Goal: Task Accomplishment & Management: Manage account settings

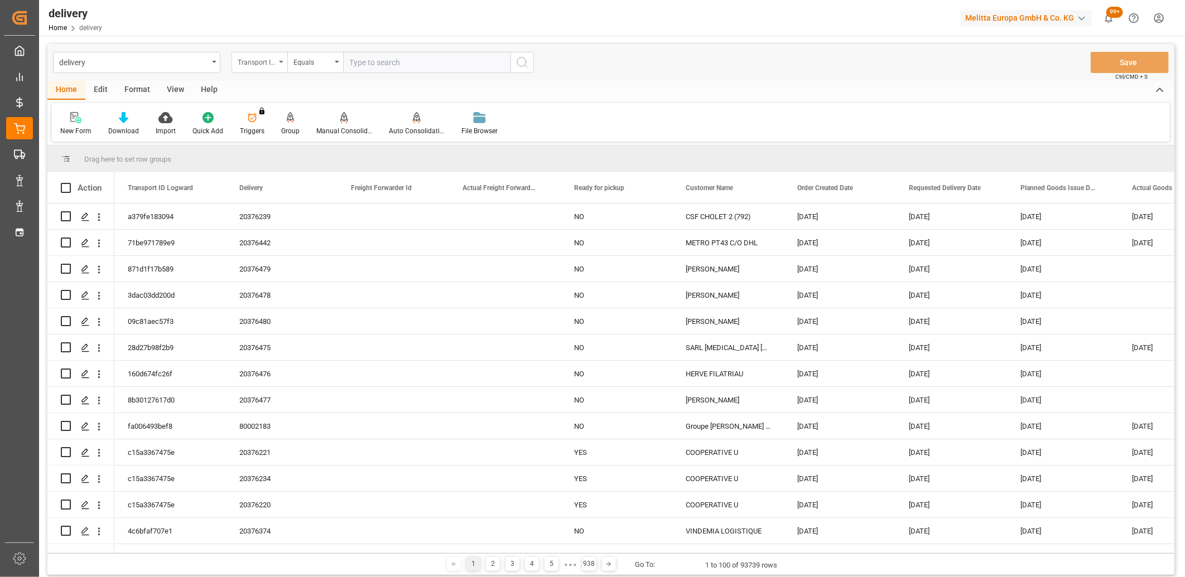
click at [259, 61] on div "Transport ID Logward" at bounding box center [257, 61] width 38 height 13
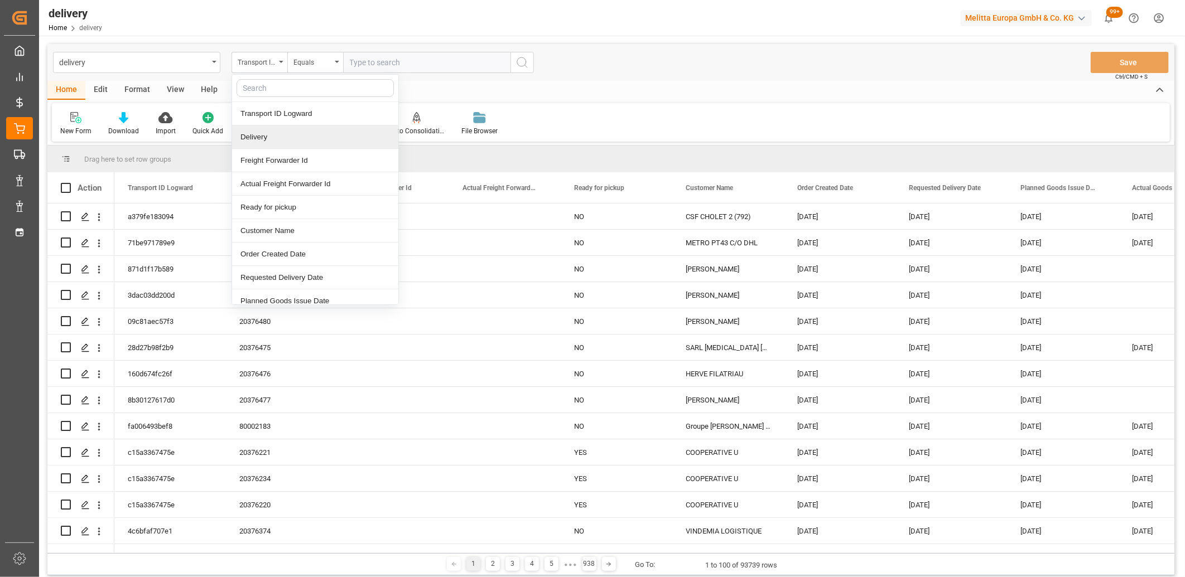
click at [266, 146] on div "Delivery" at bounding box center [315, 137] width 166 height 23
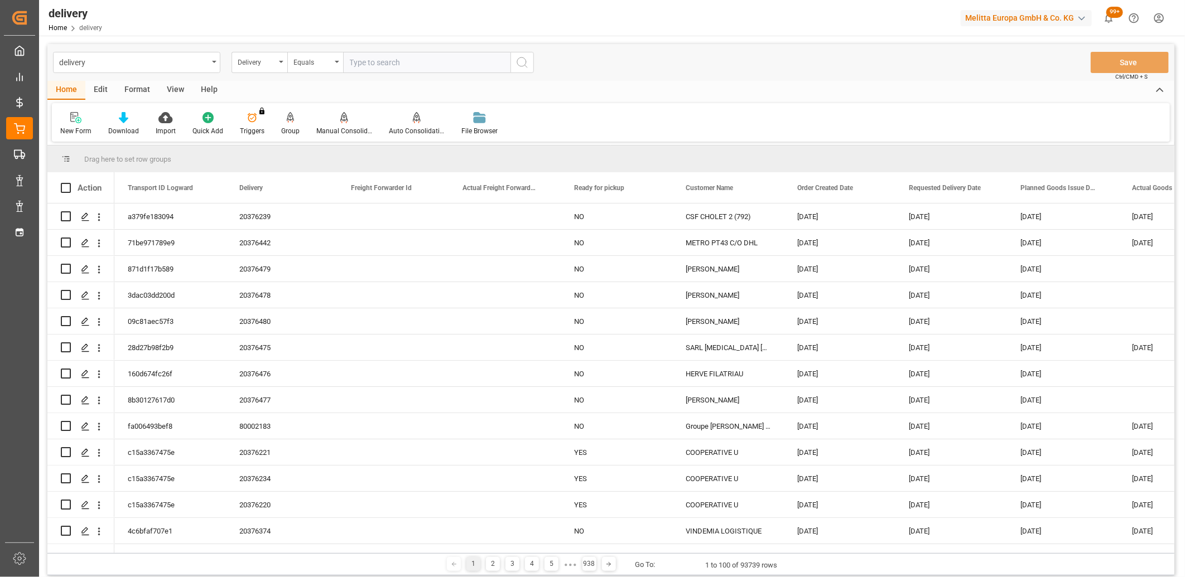
click at [375, 57] on input "text" at bounding box center [426, 62] width 167 height 21
paste input "80002182"
type input "80002182"
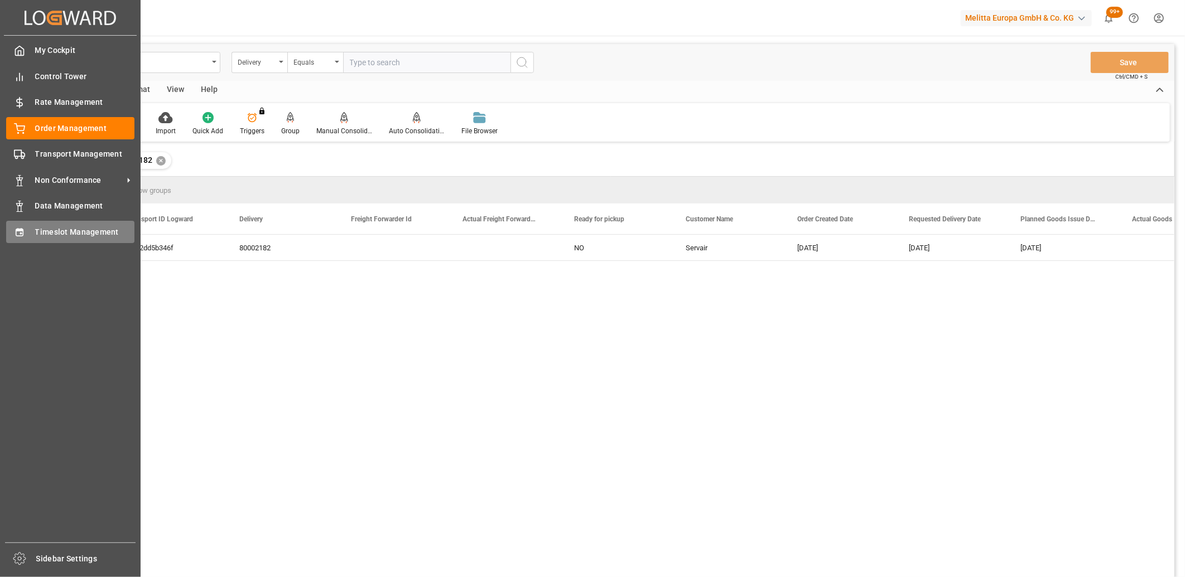
click at [31, 224] on div "Timeslot Management Timeslot Management" at bounding box center [70, 232] width 128 height 22
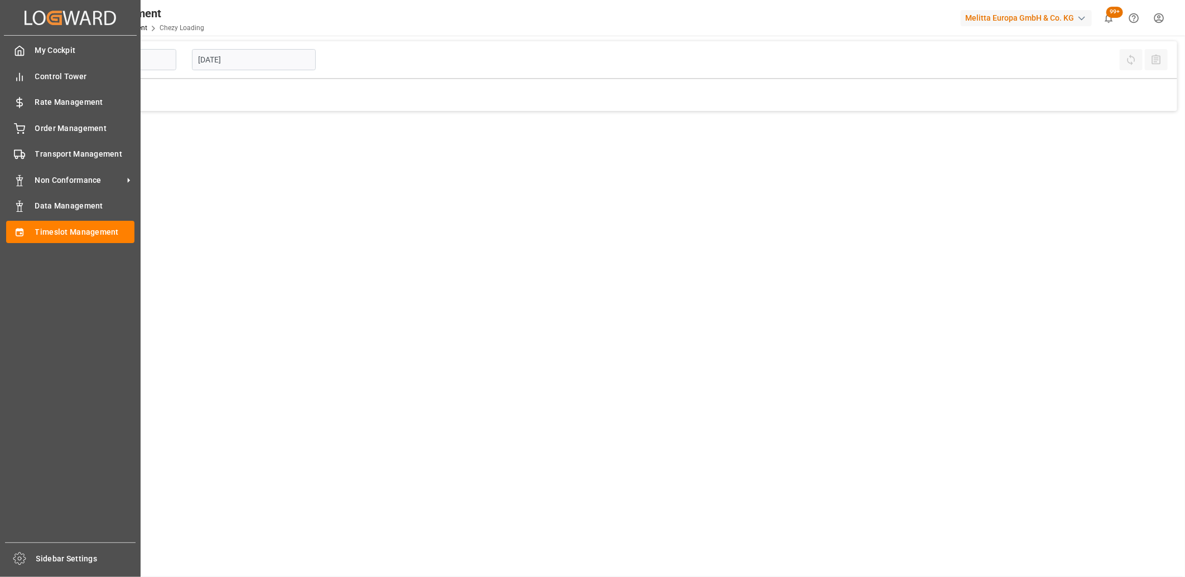
type input "Chezy Loading"
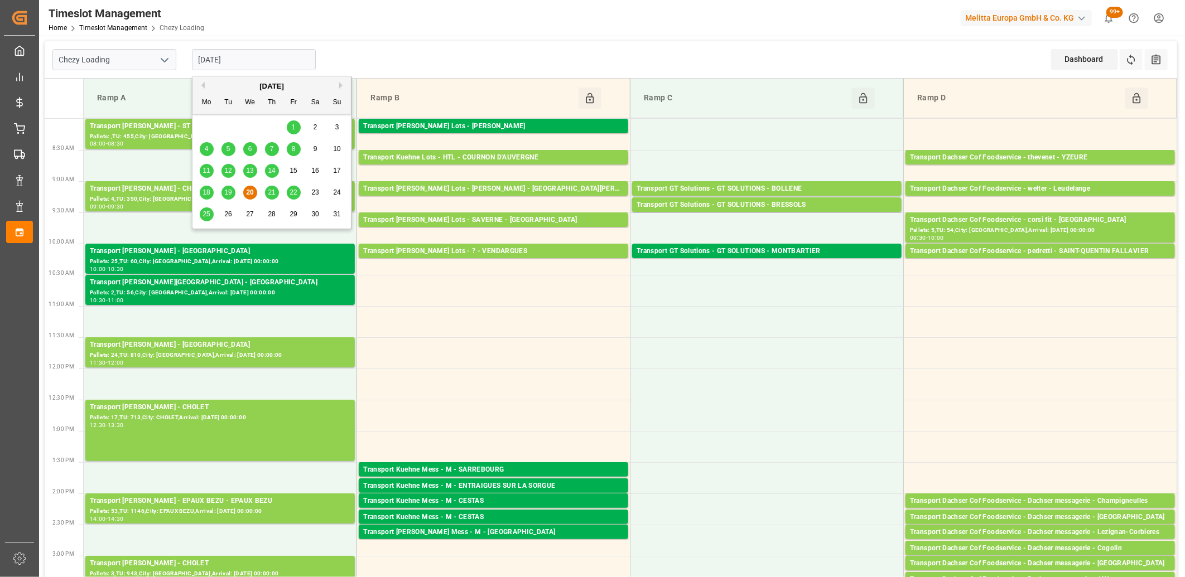
click at [297, 57] on input "20-08-2025" at bounding box center [254, 59] width 124 height 21
click at [248, 171] on span "13" at bounding box center [249, 171] width 7 height 8
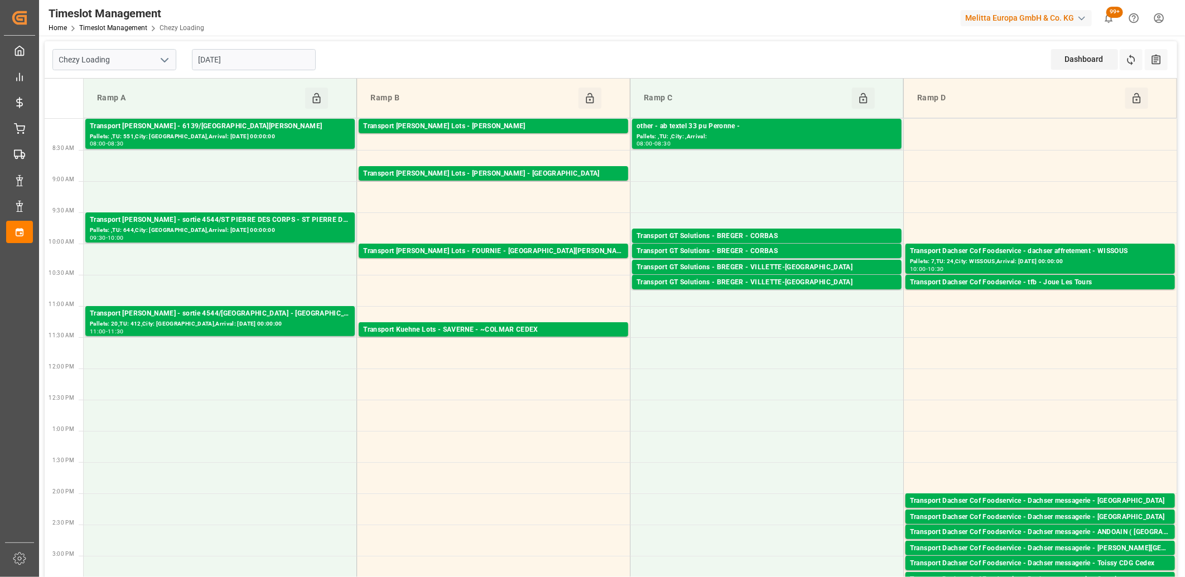
click at [286, 64] on input "[DATE]" at bounding box center [254, 59] width 124 height 21
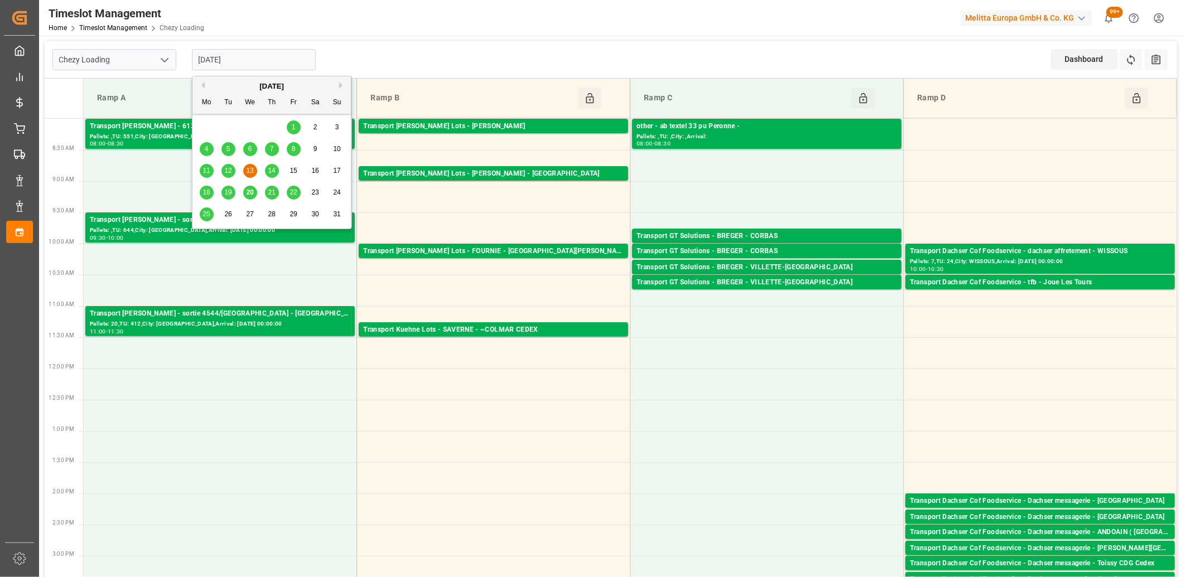
click at [269, 171] on span "14" at bounding box center [271, 171] width 7 height 8
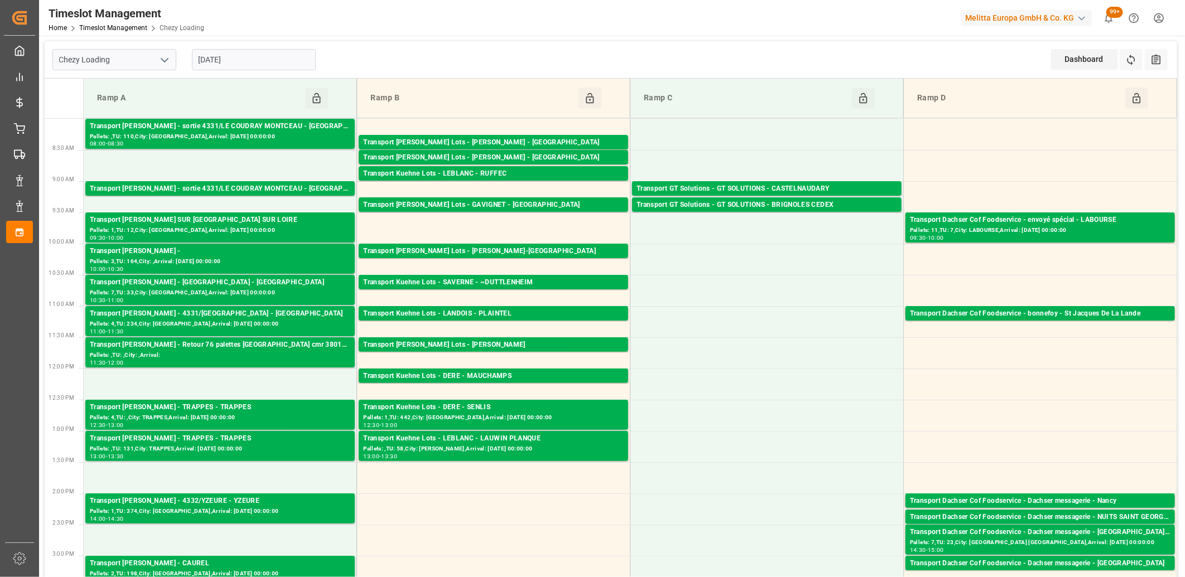
click at [277, 53] on input "14-08-2025" at bounding box center [254, 59] width 124 height 21
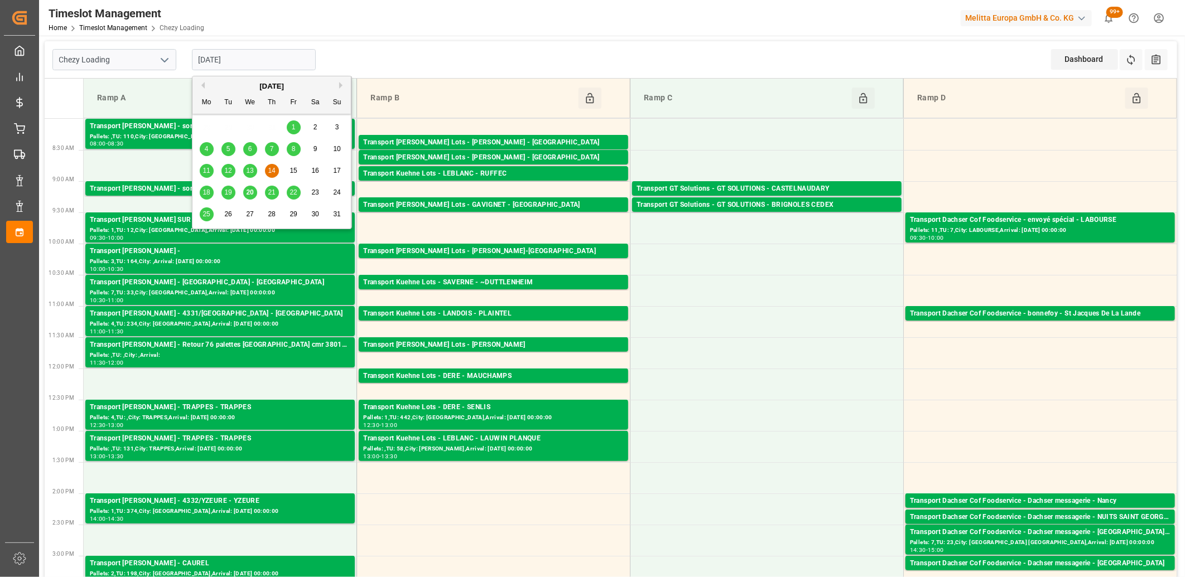
click at [205, 193] on span "18" at bounding box center [206, 193] width 7 height 8
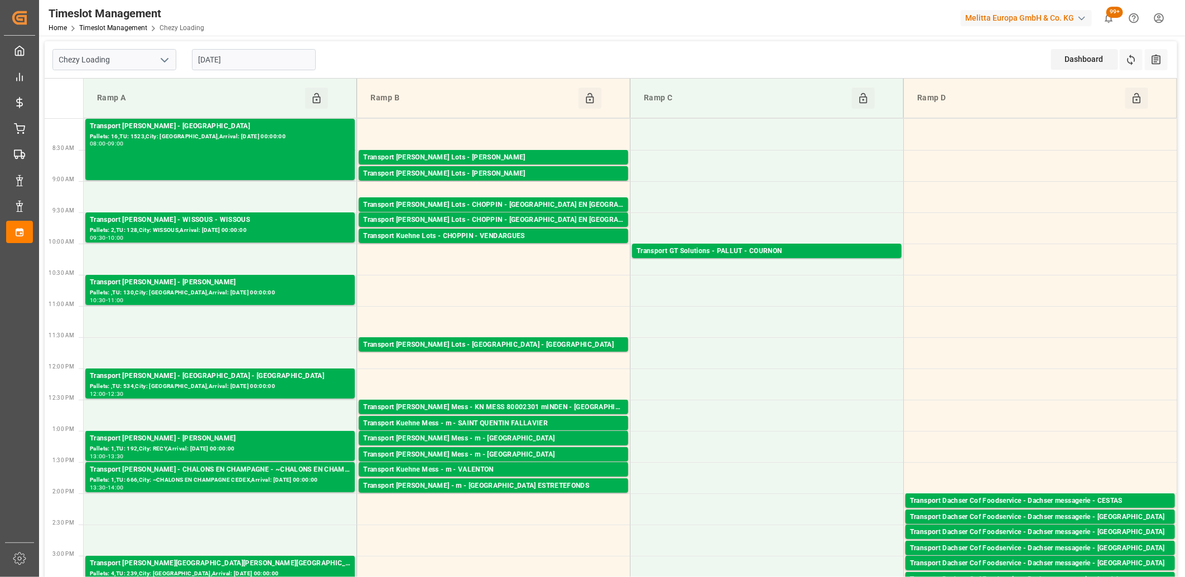
click at [307, 54] on input "18-08-2025" at bounding box center [254, 59] width 124 height 21
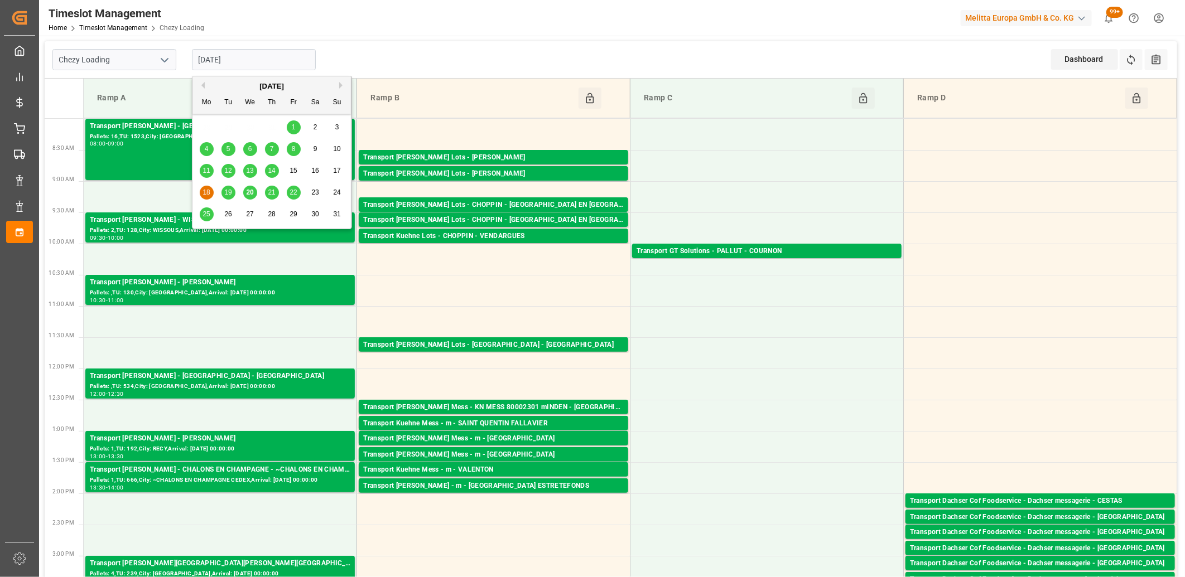
click at [249, 174] on span "13" at bounding box center [249, 171] width 7 height 8
type input "[DATE]"
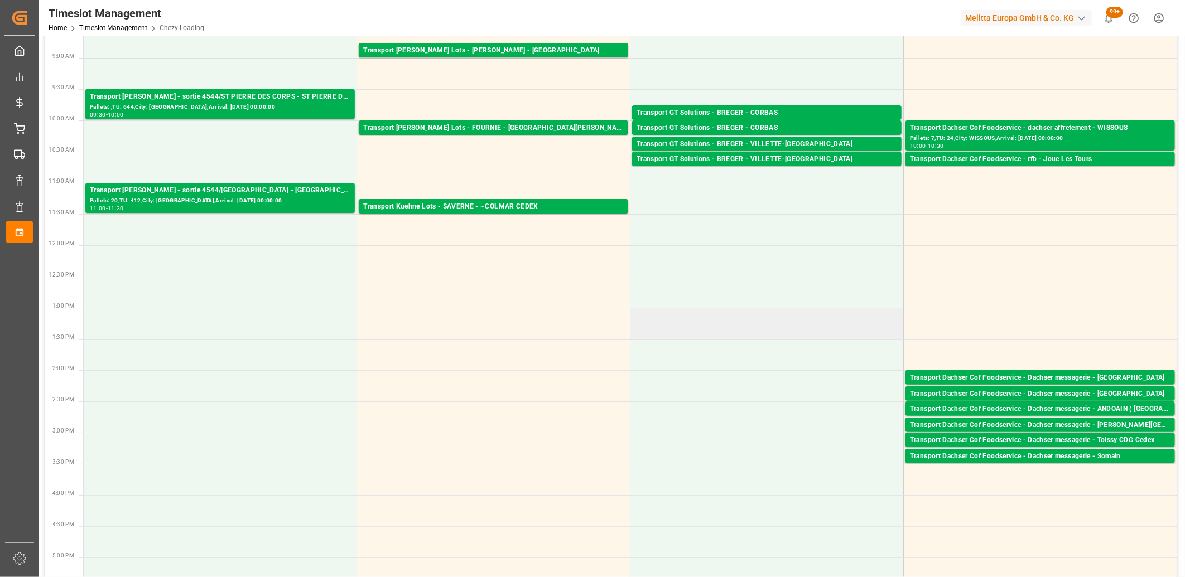
scroll to position [124, 0]
click at [1088, 441] on div "Transport Dachser Cof Foodservice - Dachser messagerie - Toissy CDG Cedex" at bounding box center [1040, 440] width 261 height 11
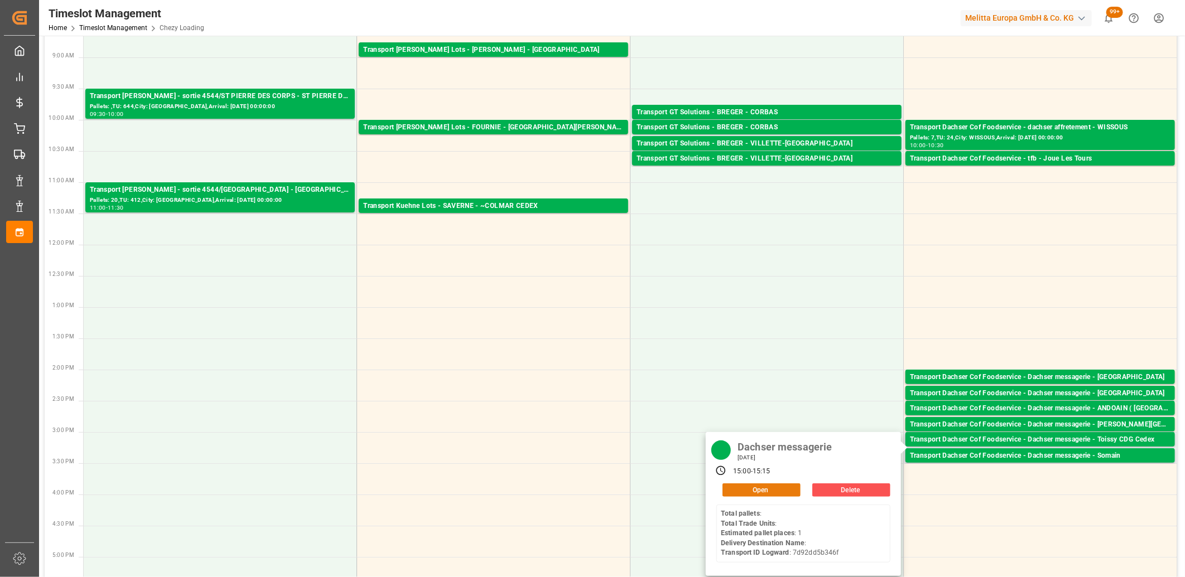
click at [779, 493] on button "Open" at bounding box center [761, 490] width 78 height 13
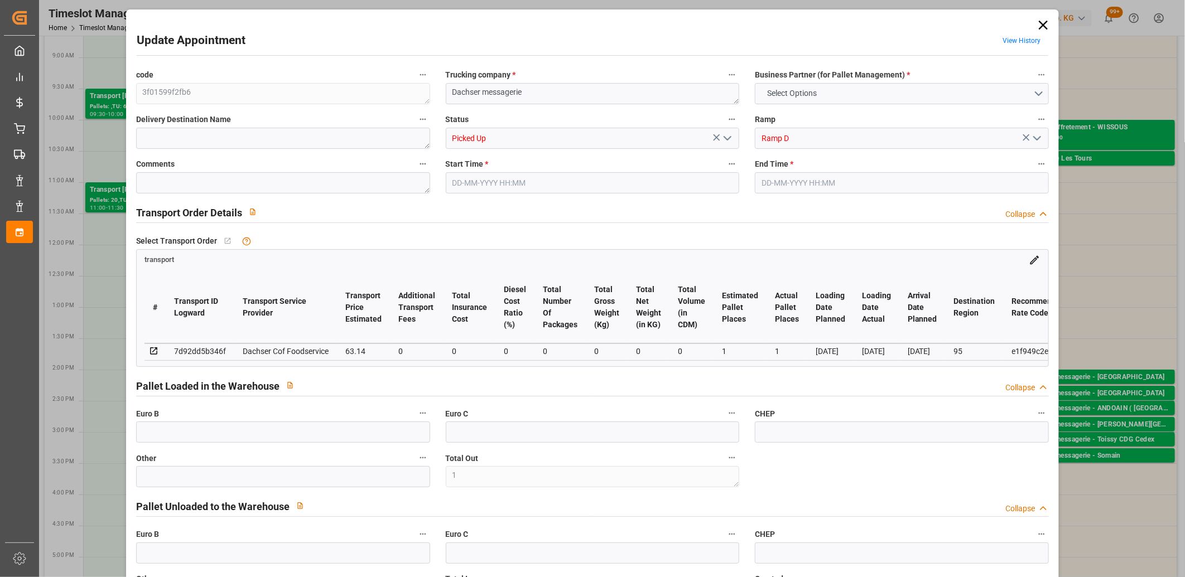
type input "1"
type input "63.14"
type input "0"
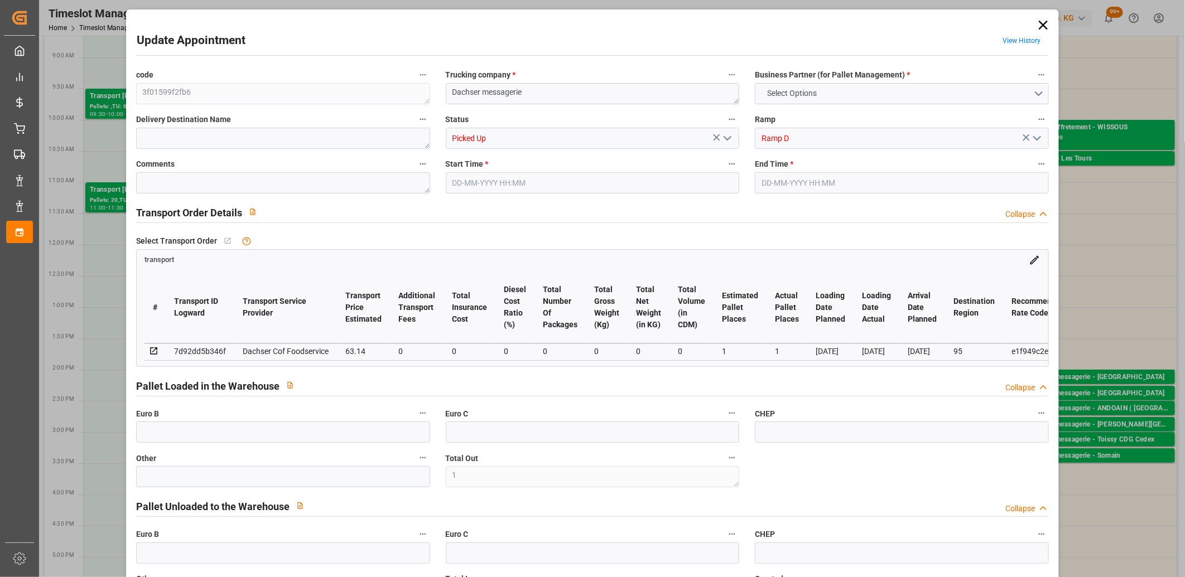
type input "0"
type input "61.4668"
type input "-1.6732"
type input "0"
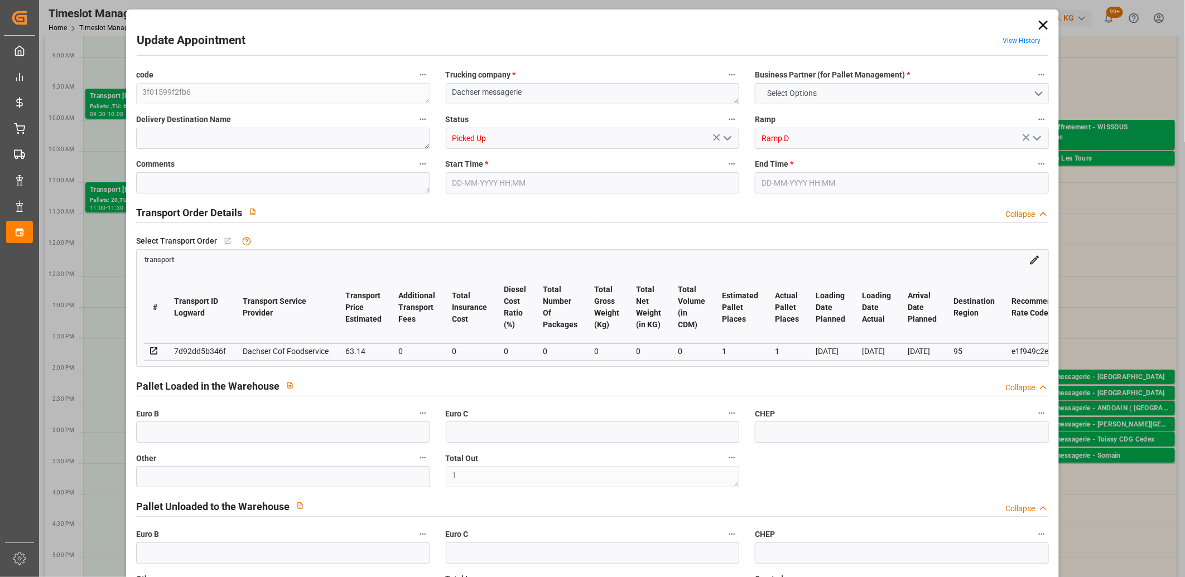
type input "0"
type input "95"
type input "0"
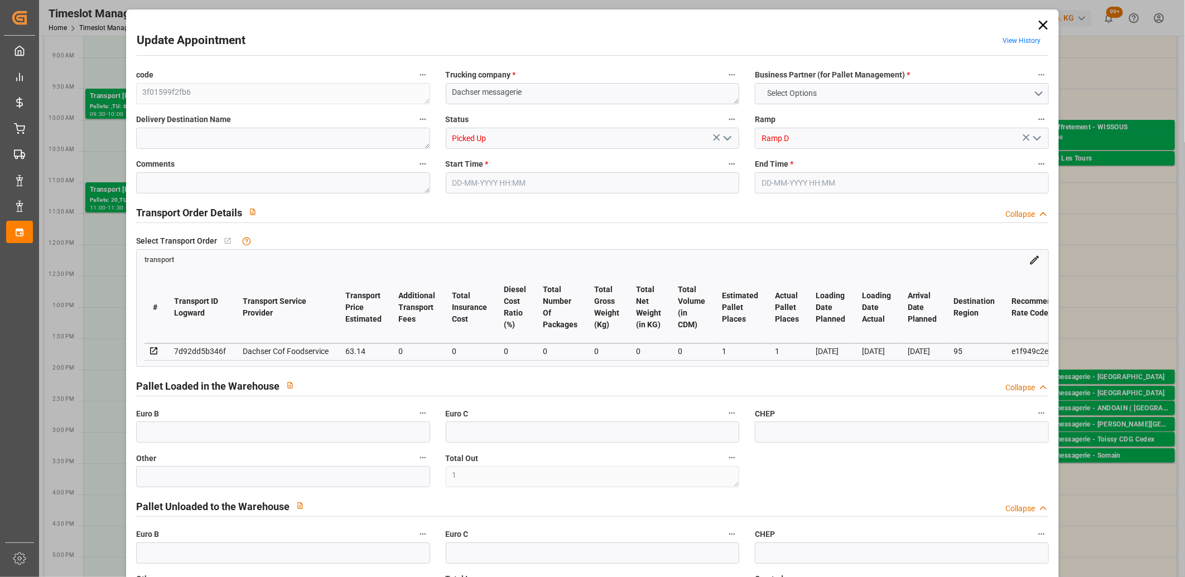
type input "0"
type input "101"
type input "0"
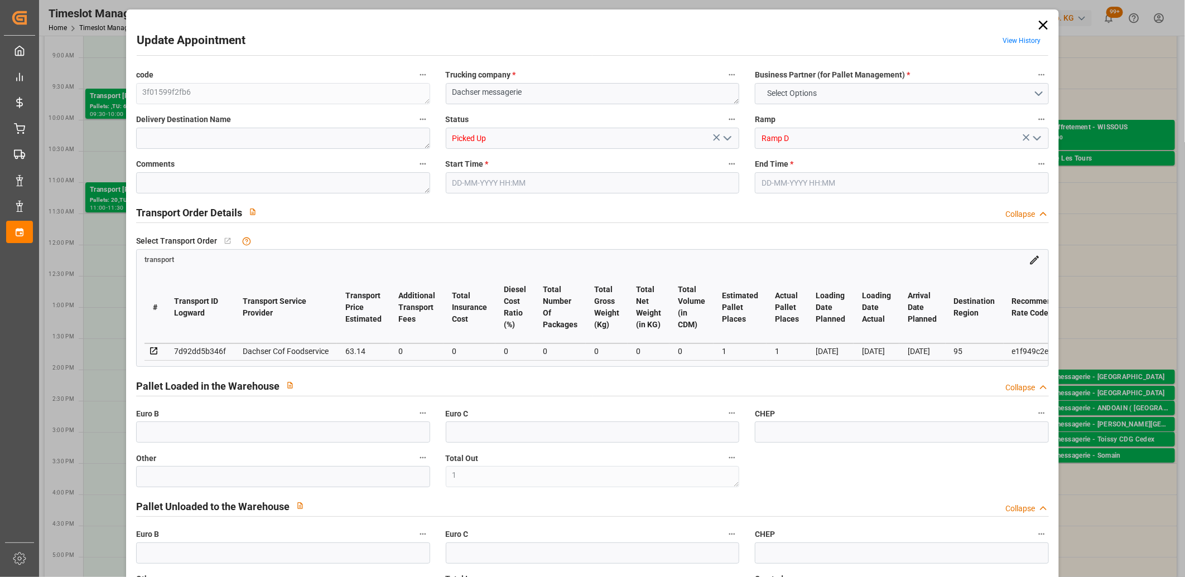
type input "4710.8598"
type input "0"
type input "21"
type input "35"
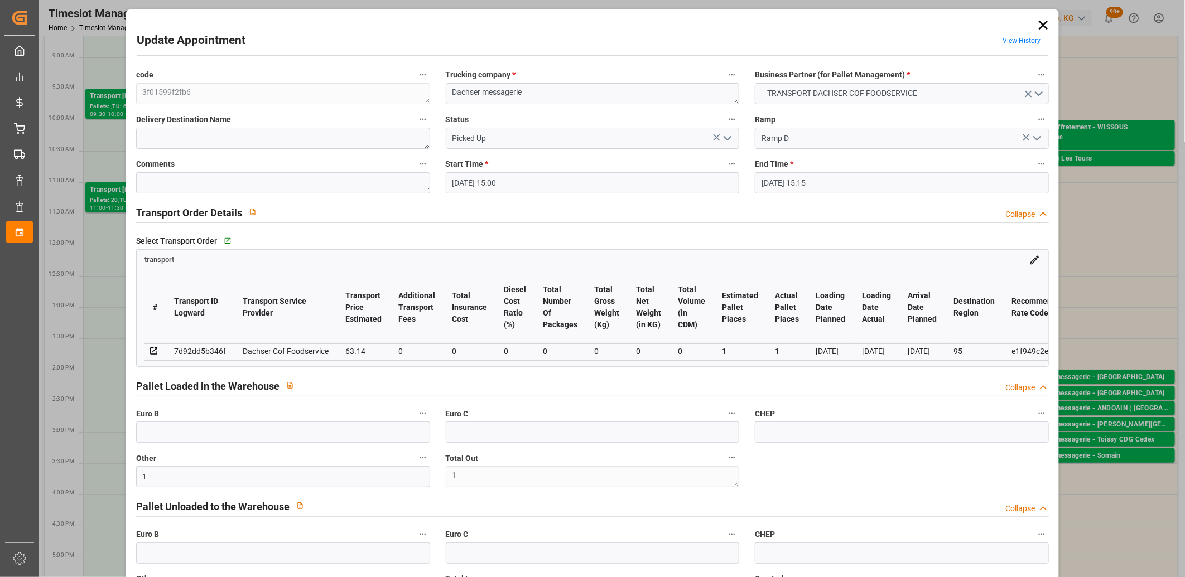
type input "13-08-2025 15:00"
type input "13-08-2025 15:15"
type input "12-08-2025 11:49"
type input "12-08-2025 11:24"
type input "20-08-2025"
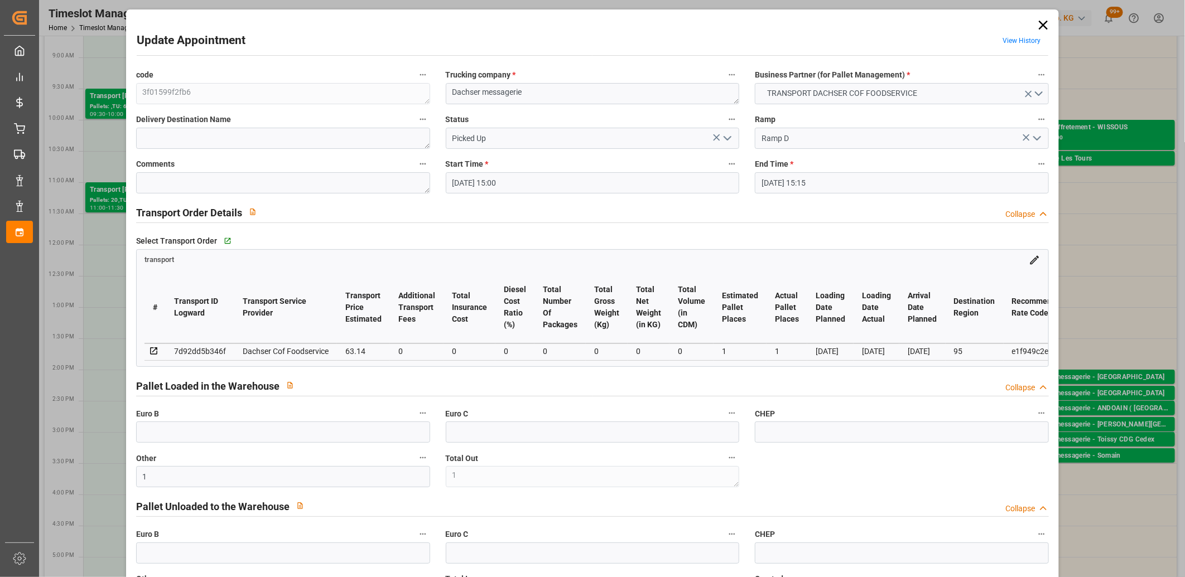
type input "18-08-2025"
type input "20-08-2025"
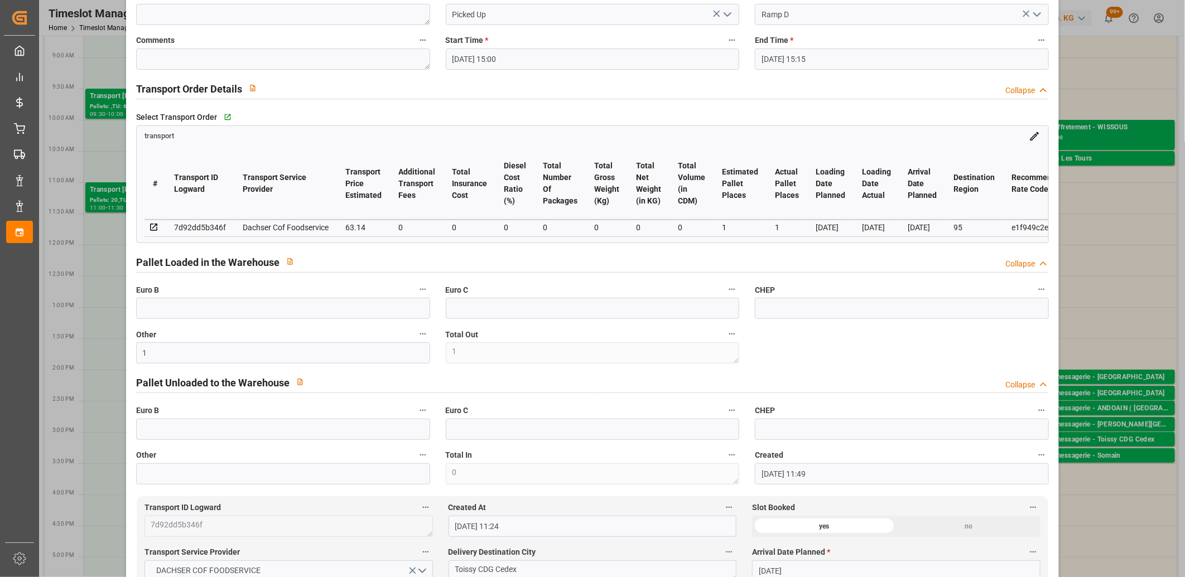
scroll to position [0, 0]
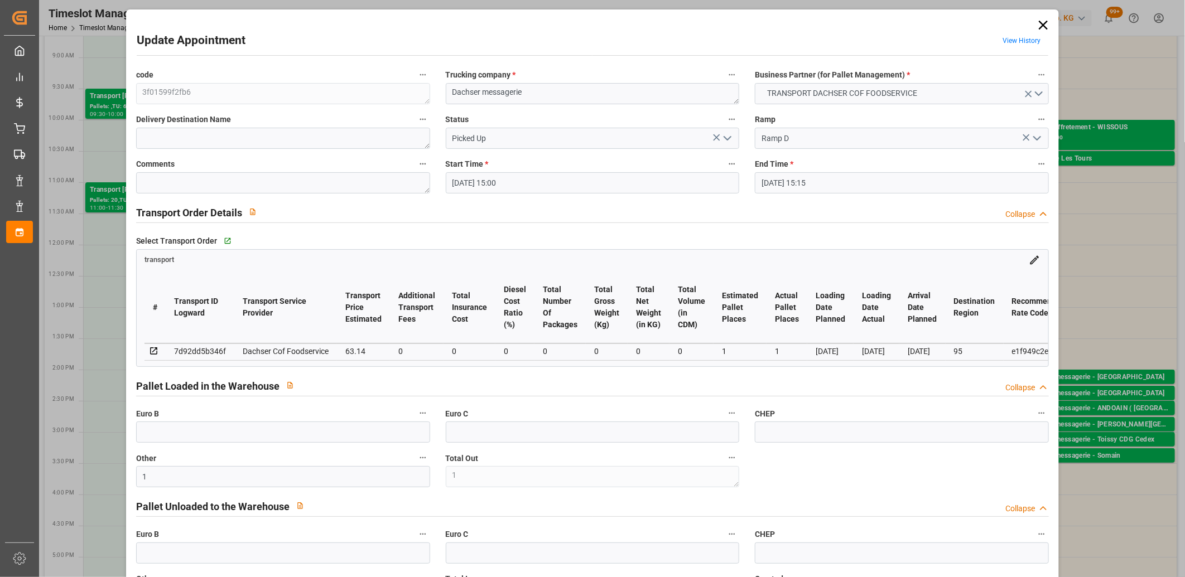
click at [1038, 28] on icon at bounding box center [1043, 25] width 16 height 16
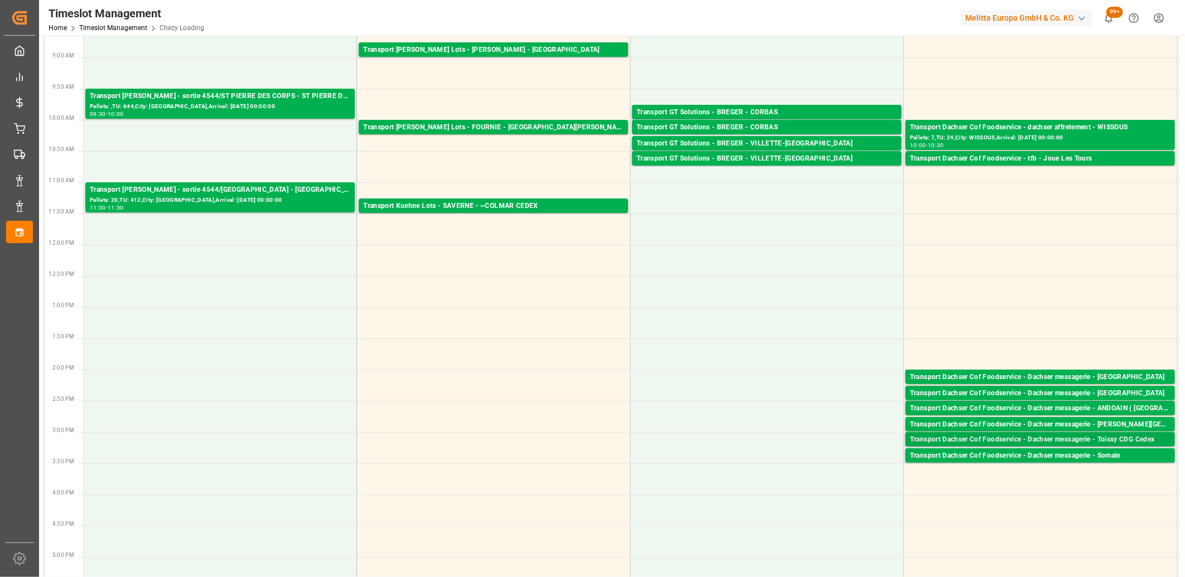
click at [1045, 438] on div "Transport Dachser Cof Foodservice - Dachser messagerie - Toissy CDG Cedex" at bounding box center [1040, 440] width 261 height 11
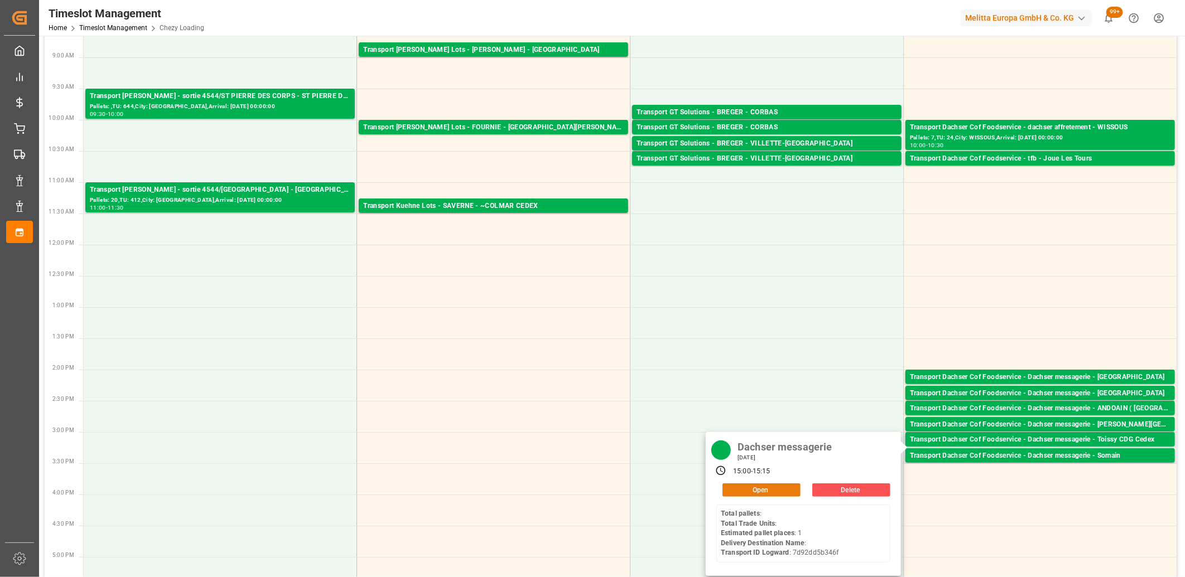
click at [737, 489] on button "Open" at bounding box center [761, 490] width 78 height 13
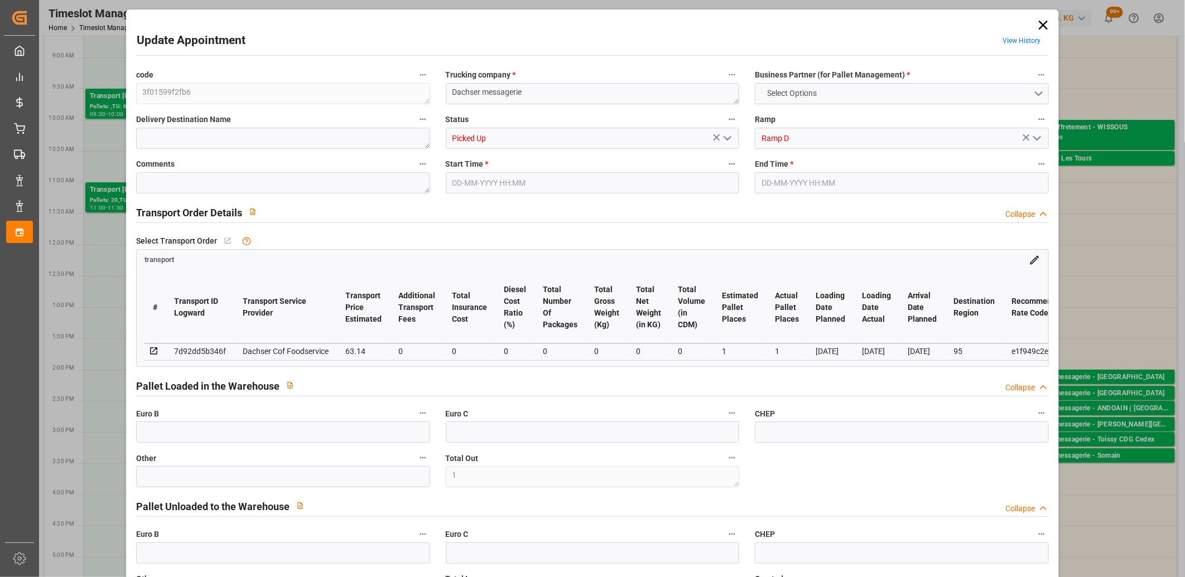
type input "1"
type input "63.14"
type input "0"
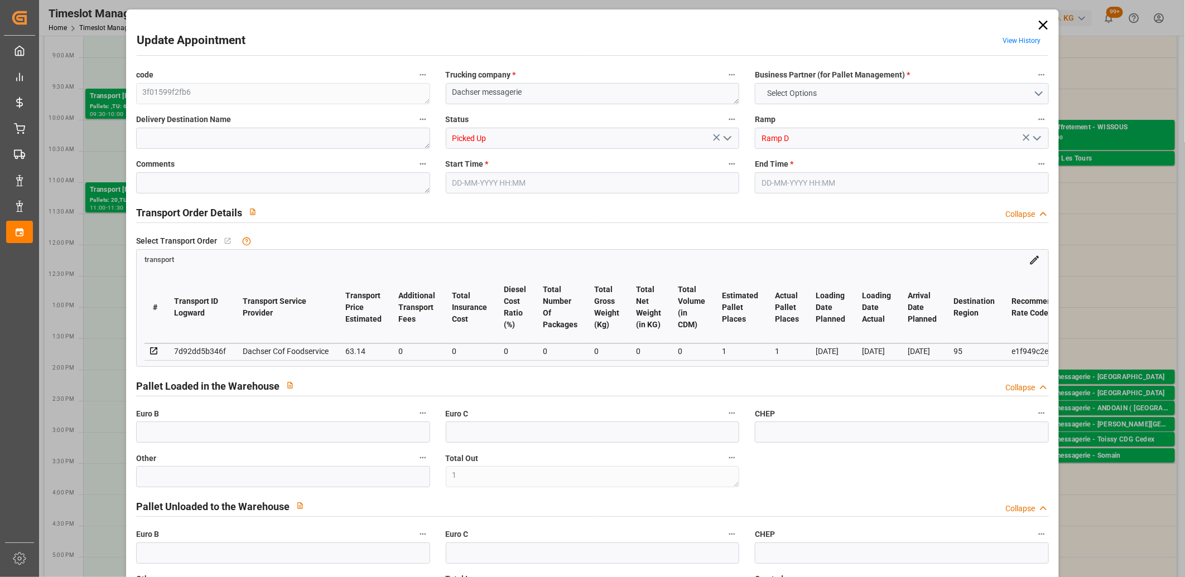
type input "0"
type input "61.4668"
type input "-1.6732"
type input "0"
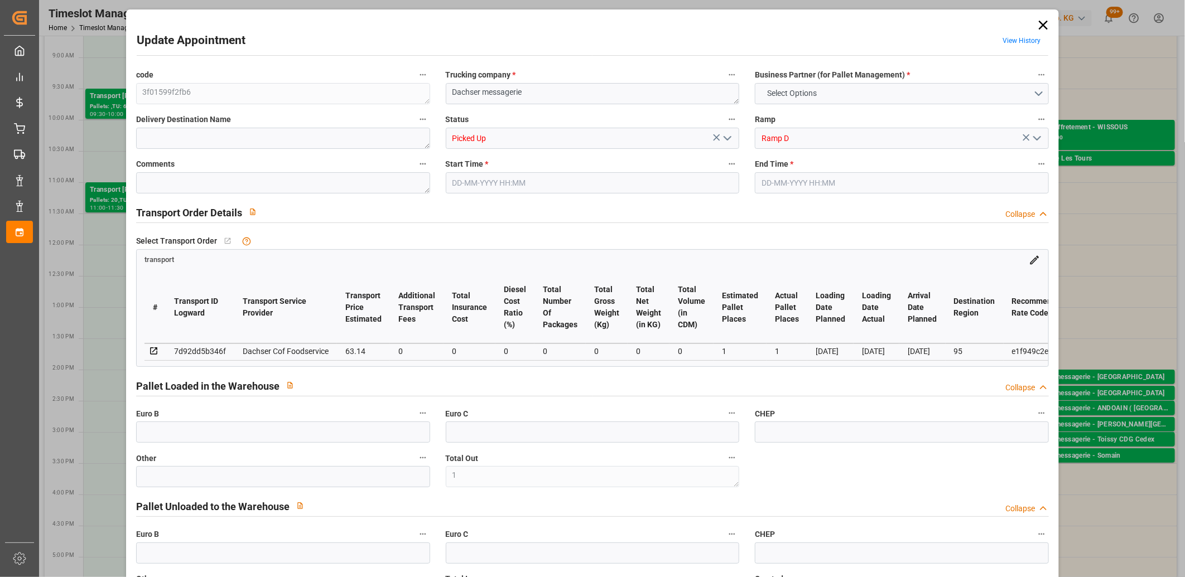
type input "0"
type input "95"
type input "0"
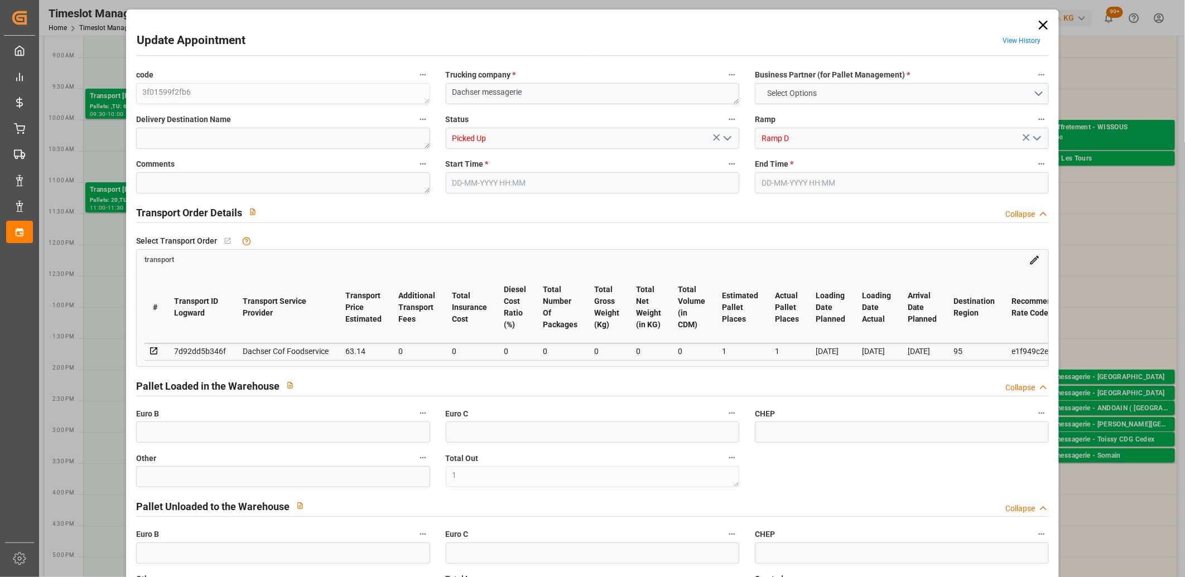
type input "0"
type input "101"
type input "0"
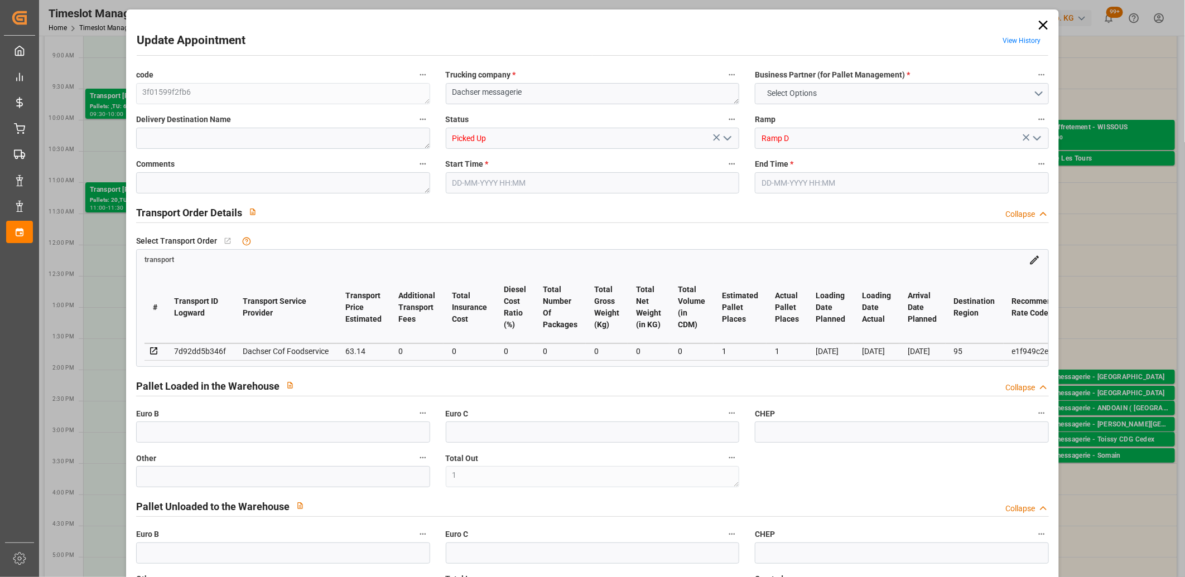
type input "4710.8598"
type input "0"
type input "21"
type input "35"
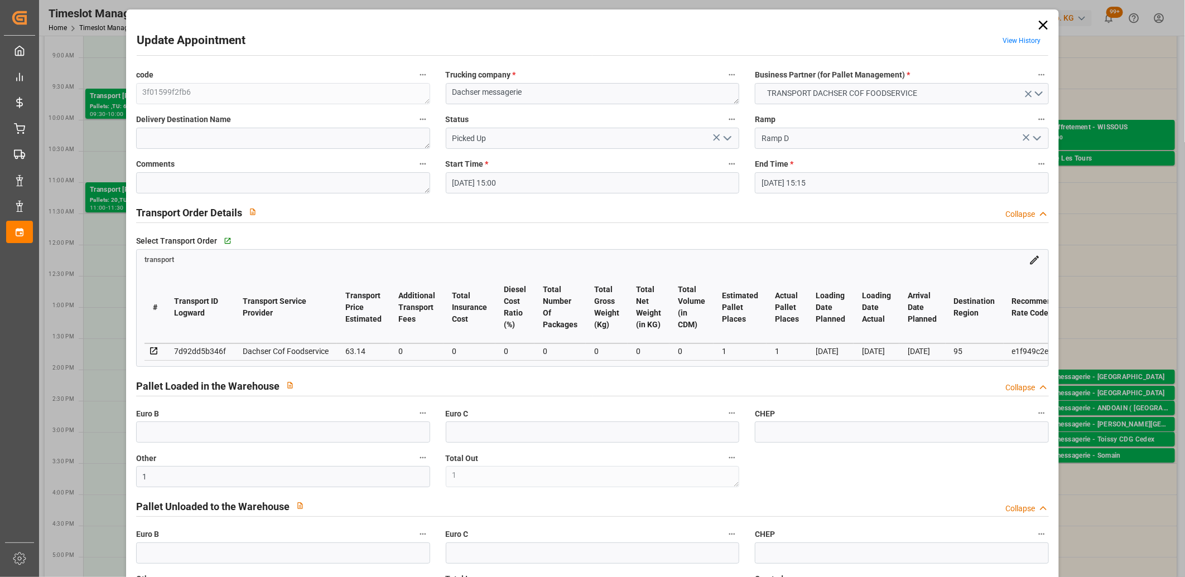
type input "13-08-2025 15:00"
type input "13-08-2025 15:15"
type input "12-08-2025 11:49"
type input "12-08-2025 11:24"
type input "20-08-2025"
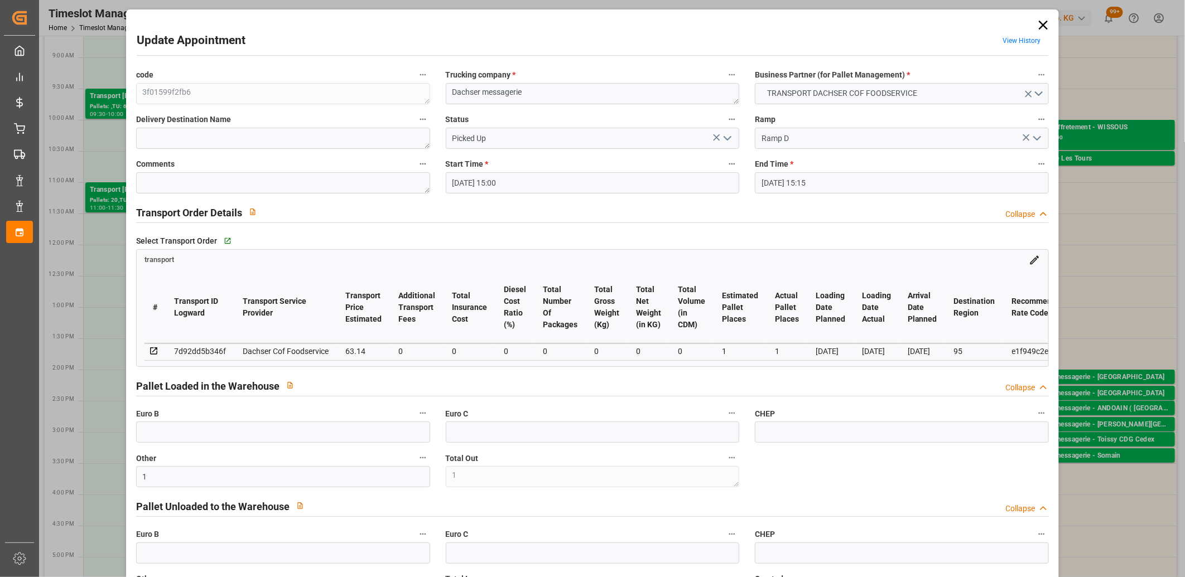
type input "18-08-2025"
type input "20-08-2025"
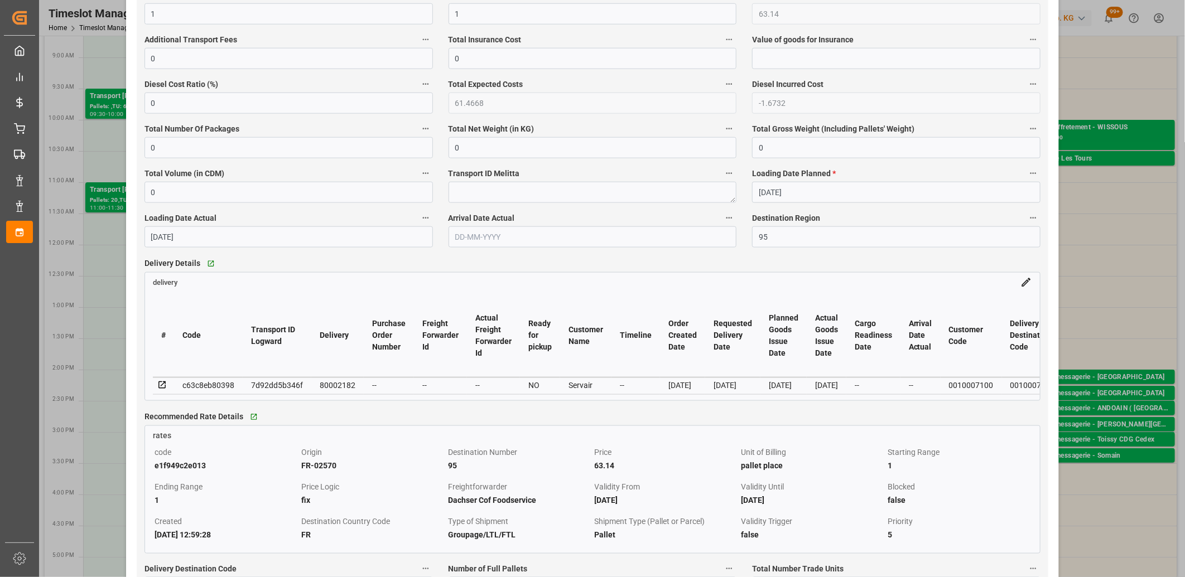
scroll to position [744, 0]
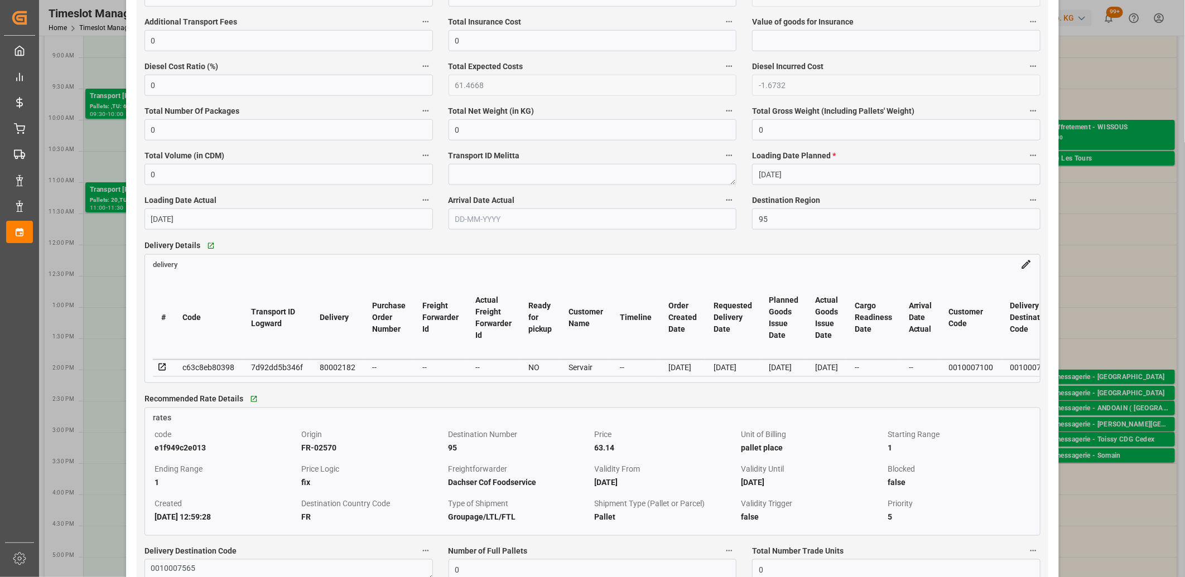
click at [337, 369] on div "80002182" at bounding box center [338, 367] width 36 height 13
click at [336, 369] on div "80002182" at bounding box center [338, 367] width 36 height 13
copy div "80002182"
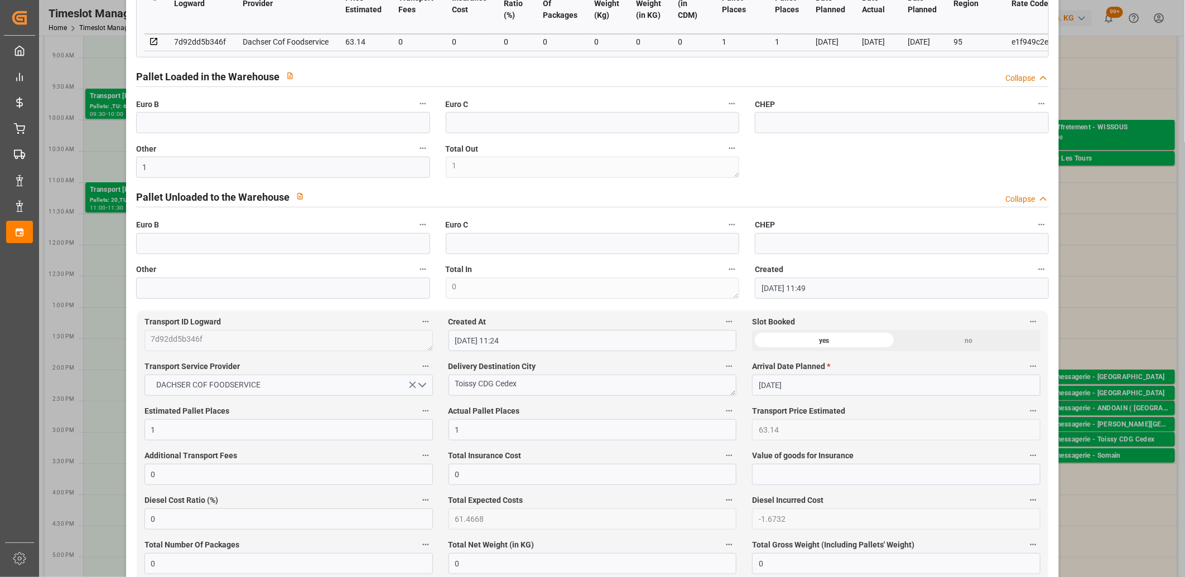
scroll to position [0, 0]
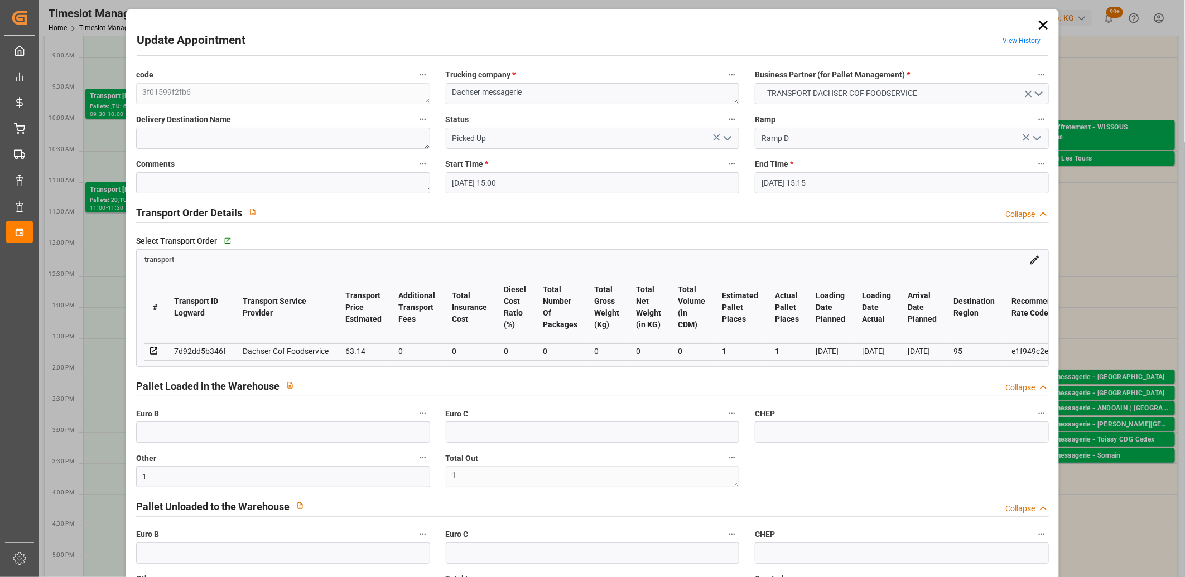
click at [1040, 25] on icon at bounding box center [1043, 25] width 9 height 9
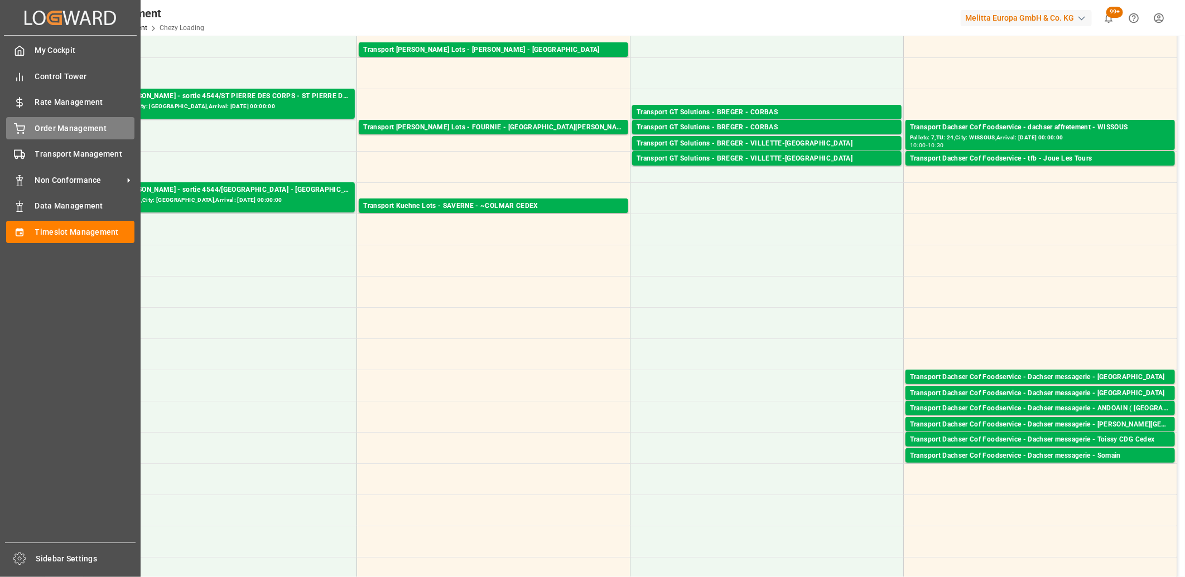
click at [17, 127] on icon at bounding box center [20, 127] width 10 height 7
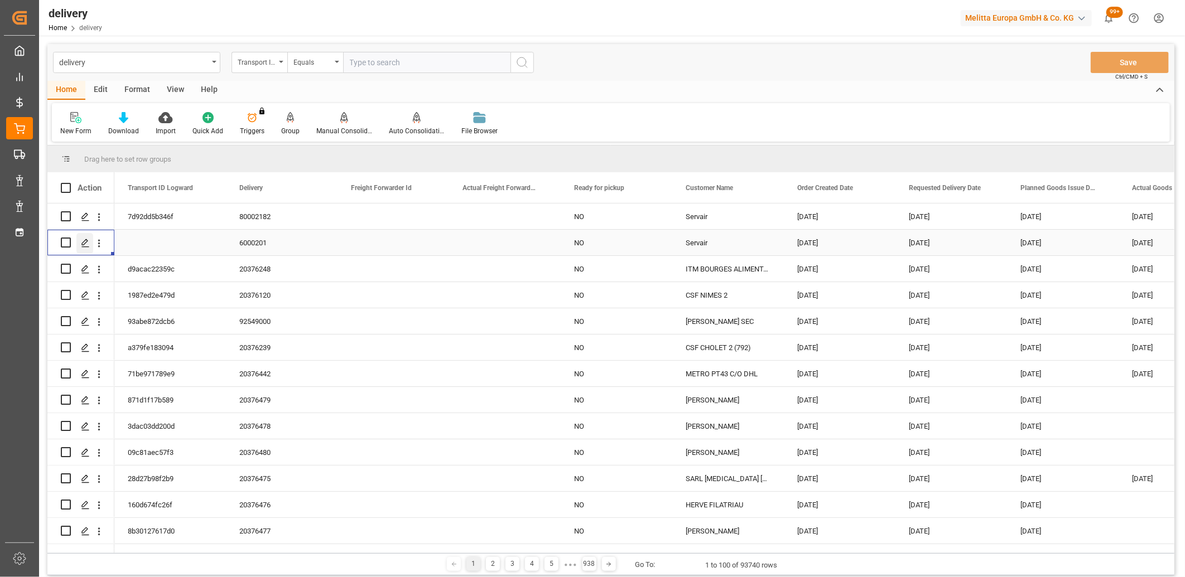
click at [88, 243] on icon "Press SPACE to select this row." at bounding box center [85, 243] width 9 height 9
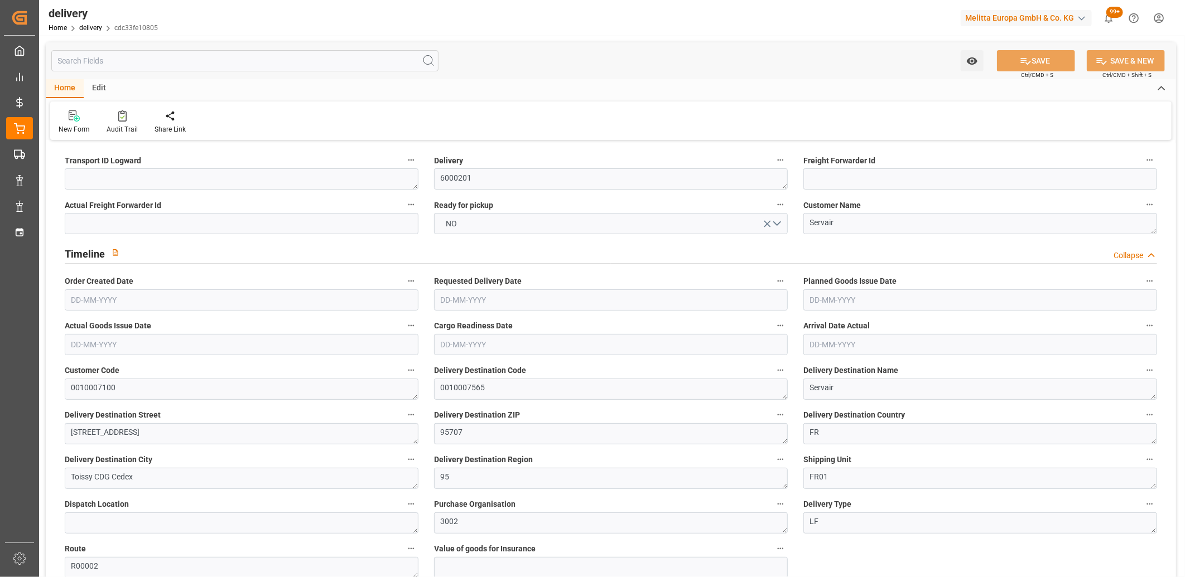
type input "20-08-2025"
type input "18-08-2025"
type input "20-08-2025"
type input "20-08-2025 08:23"
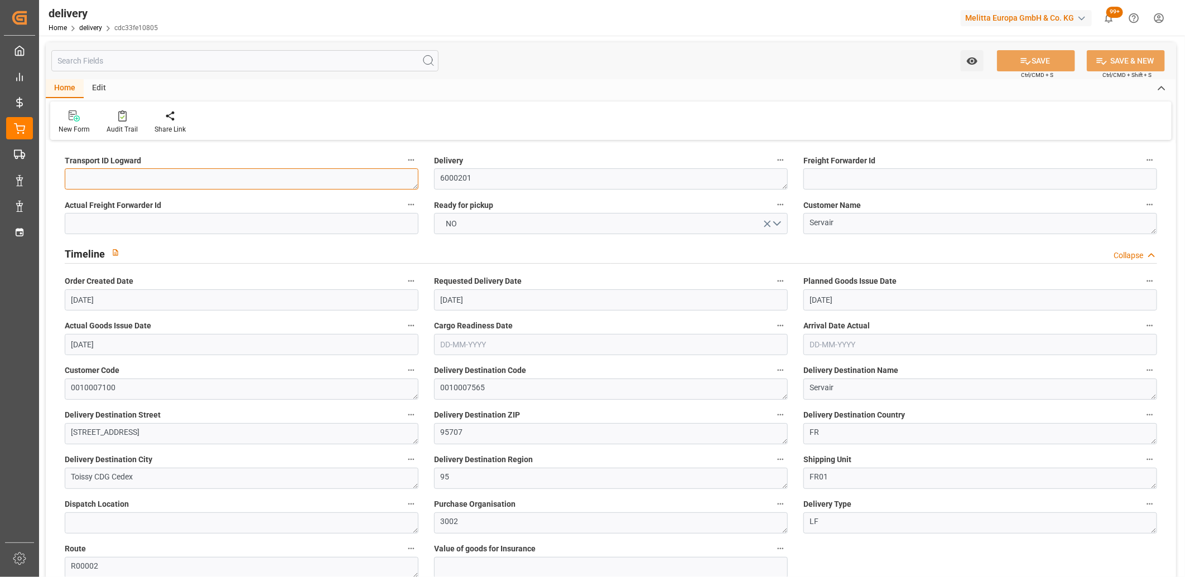
click at [89, 175] on textarea at bounding box center [242, 178] width 354 height 21
type textarea "x"
click at [1052, 54] on button "SAVE" at bounding box center [1036, 60] width 78 height 21
type textarea "x ~ Pallet(s) ~ 2025-08-20 00:00:00 ~ R00002 ~ 2025-08-20 00:00:00~0010007565"
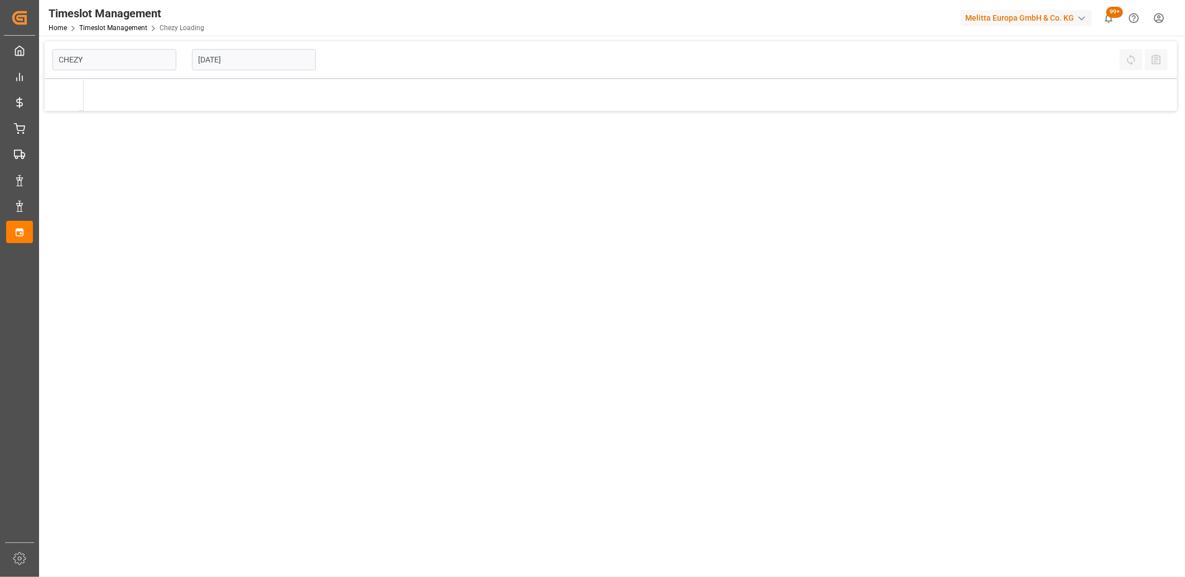
type input "Chezy Loading"
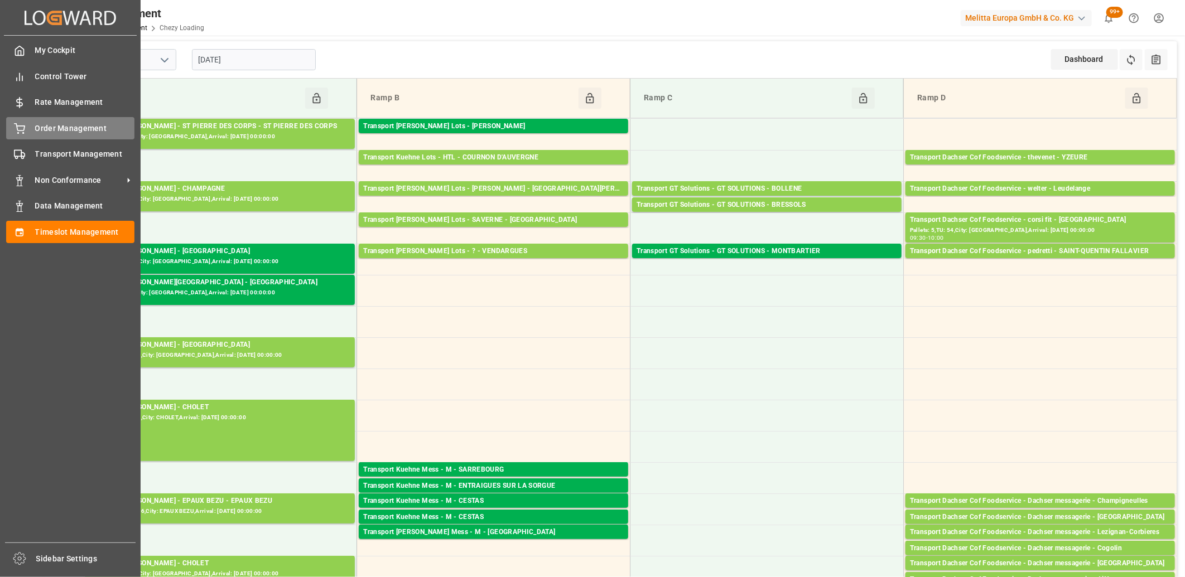
click at [27, 123] on div "Order Management Order Management" at bounding box center [70, 128] width 128 height 22
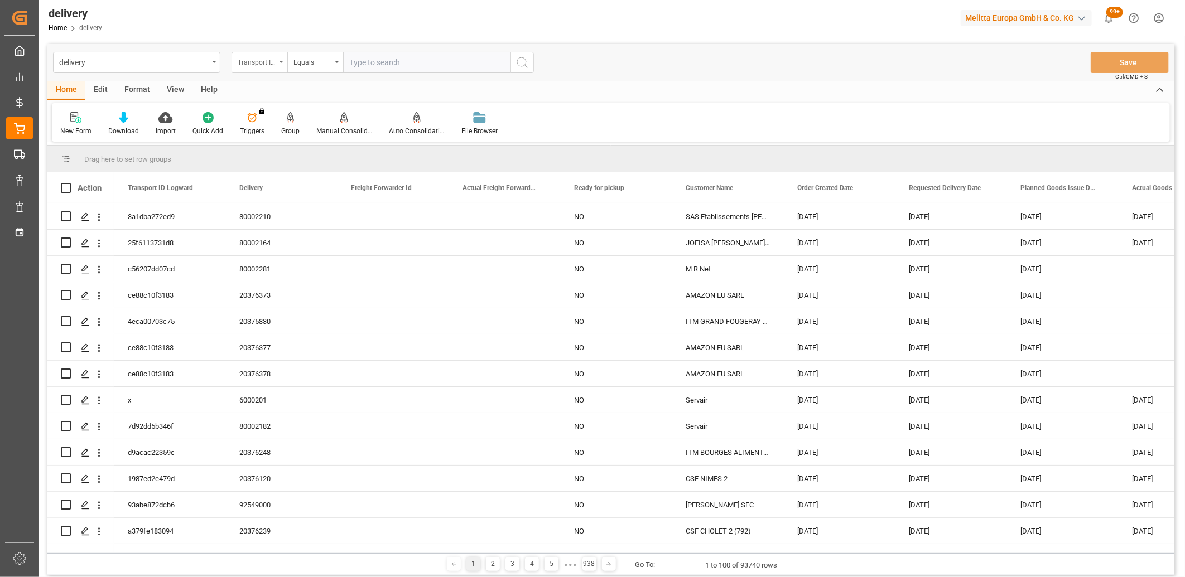
click at [249, 64] on div "Transport ID Logward" at bounding box center [257, 61] width 38 height 13
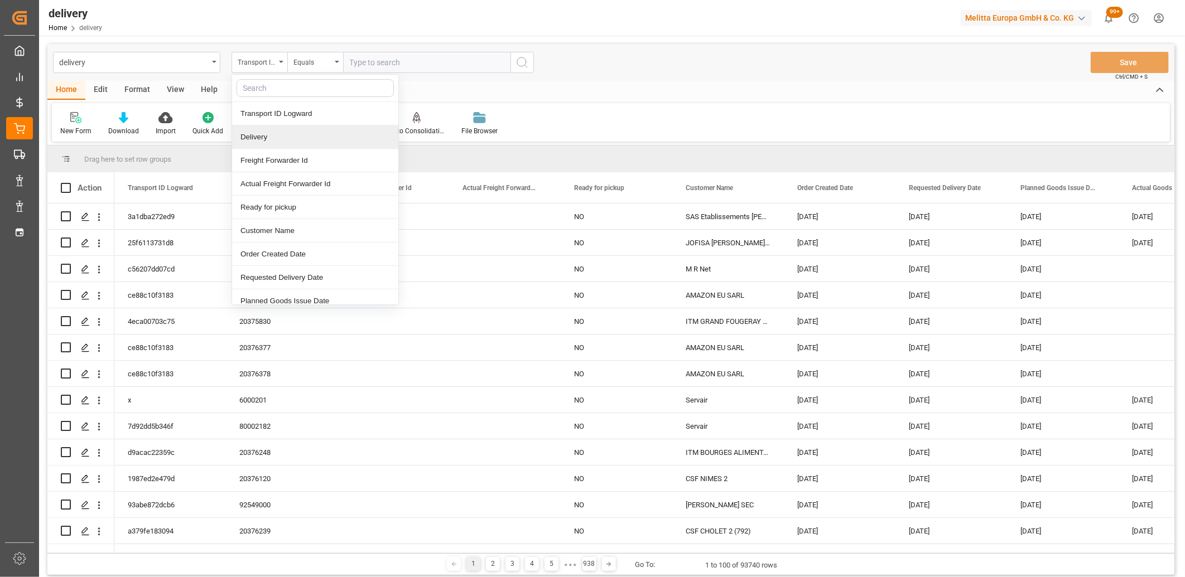
click at [254, 138] on div "Delivery" at bounding box center [315, 137] width 166 height 23
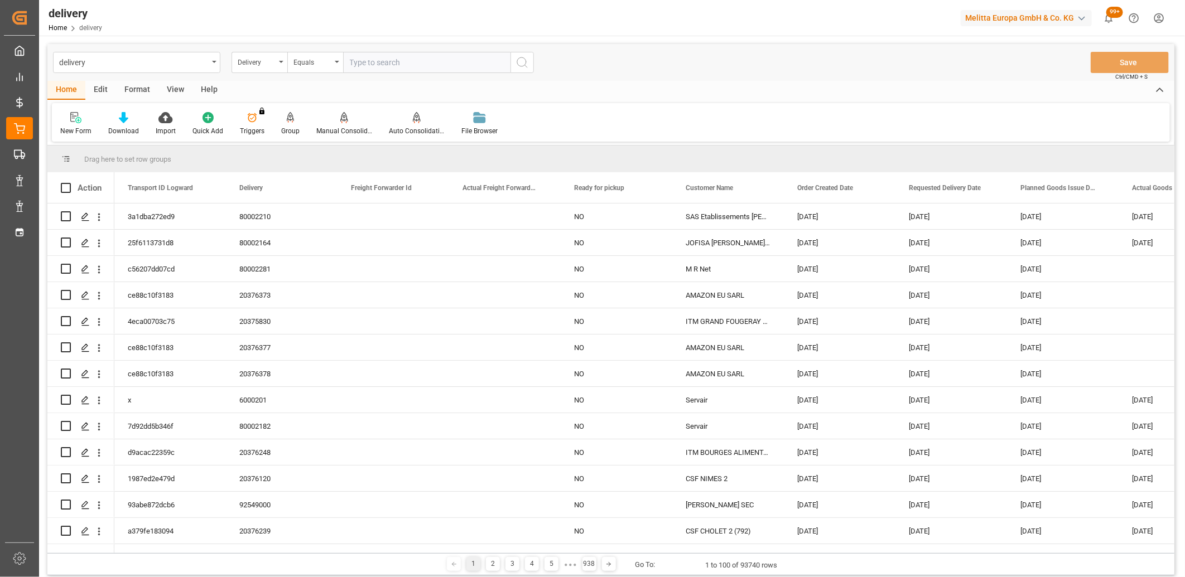
click at [388, 68] on input "text" at bounding box center [426, 62] width 167 height 21
type input "20376421"
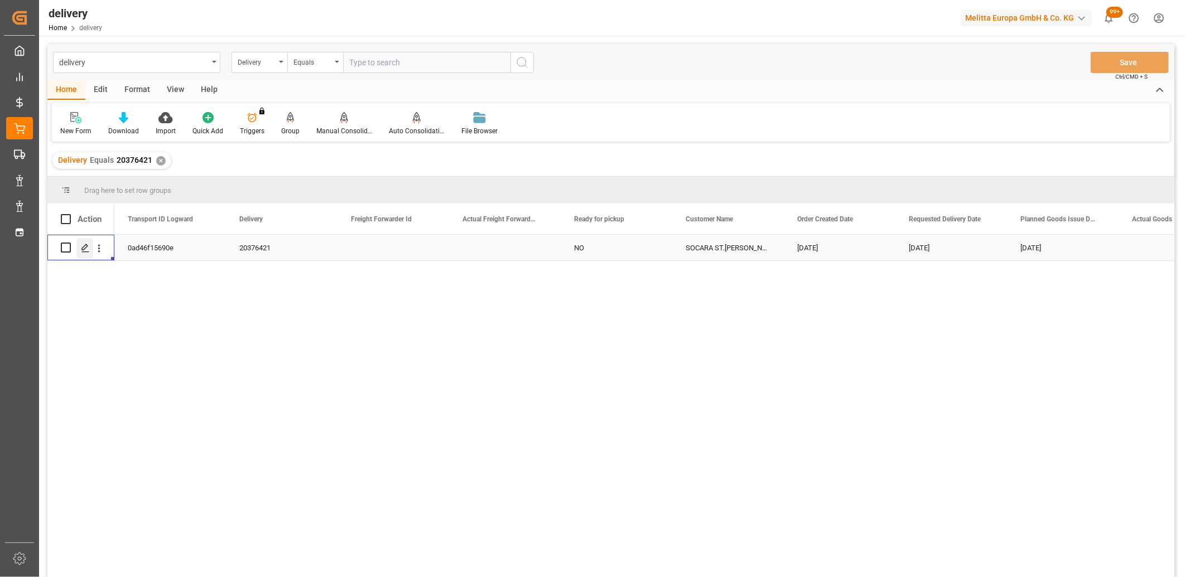
click at [86, 254] on div "Press SPACE to select this row." at bounding box center [84, 248] width 17 height 21
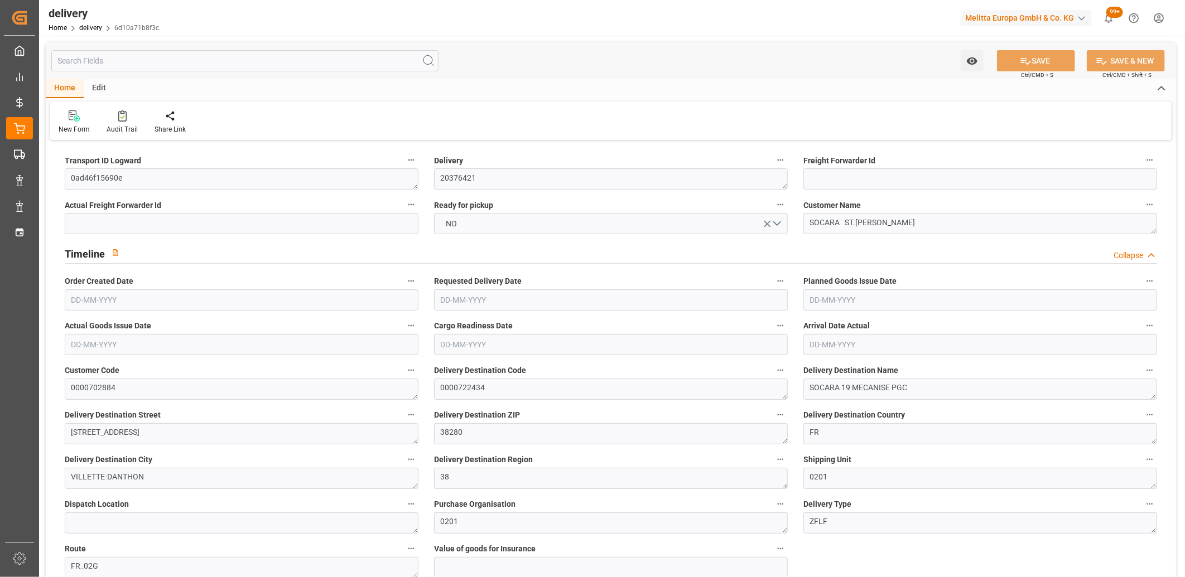
type input "18-08-2025"
type input "26-08-2025"
type input "22-08-2025"
type input "18-08-2025 16:00"
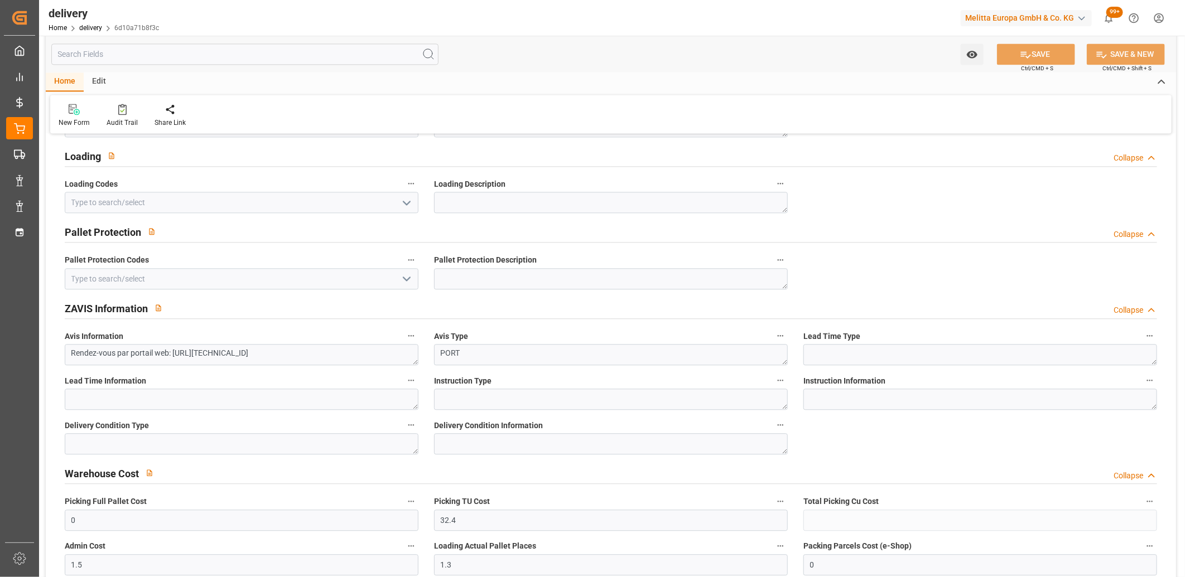
scroll to position [1611, 0]
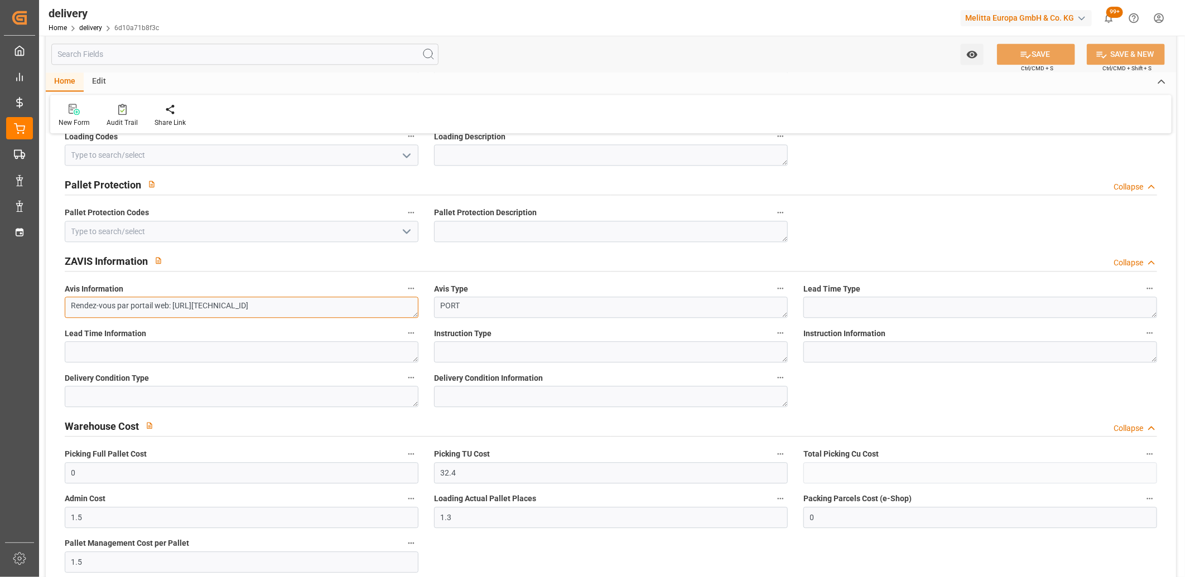
drag, startPoint x: 355, startPoint y: 308, endPoint x: 54, endPoint y: 306, distance: 301.3
click at [54, 306] on div "Transport ID Logward 0ad46f15690e Delivery 20376421 Freight Forwarder Id Actual…" at bounding box center [611, 37] width 1130 height 3011
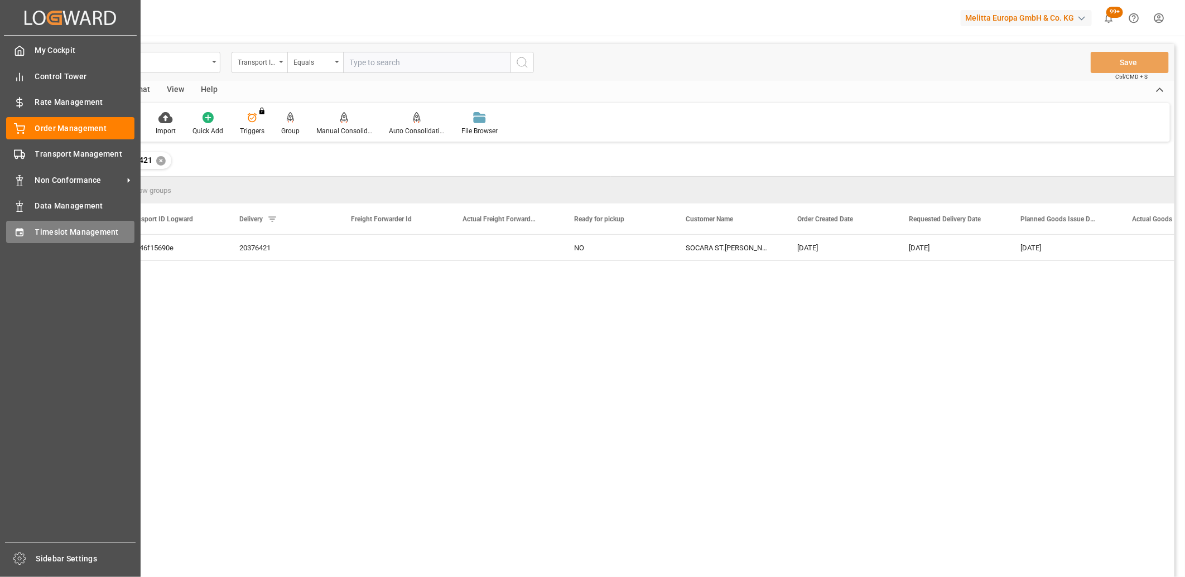
click at [28, 238] on div "Timeslot Management Timeslot Management" at bounding box center [70, 232] width 128 height 22
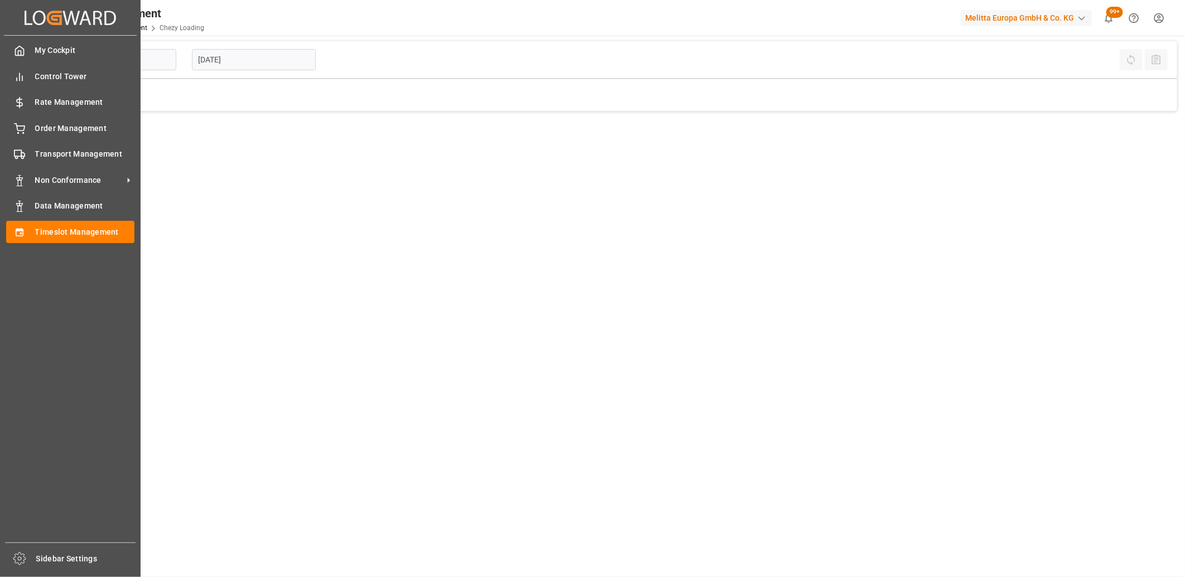
type input "Chezy Loading"
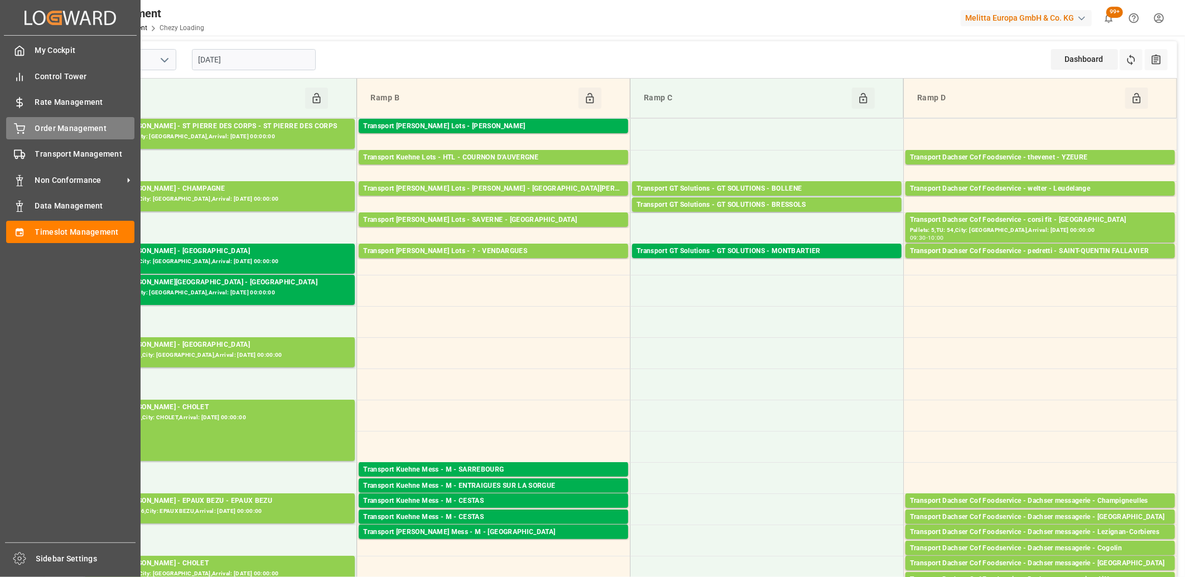
click at [20, 132] on icon at bounding box center [19, 128] width 11 height 11
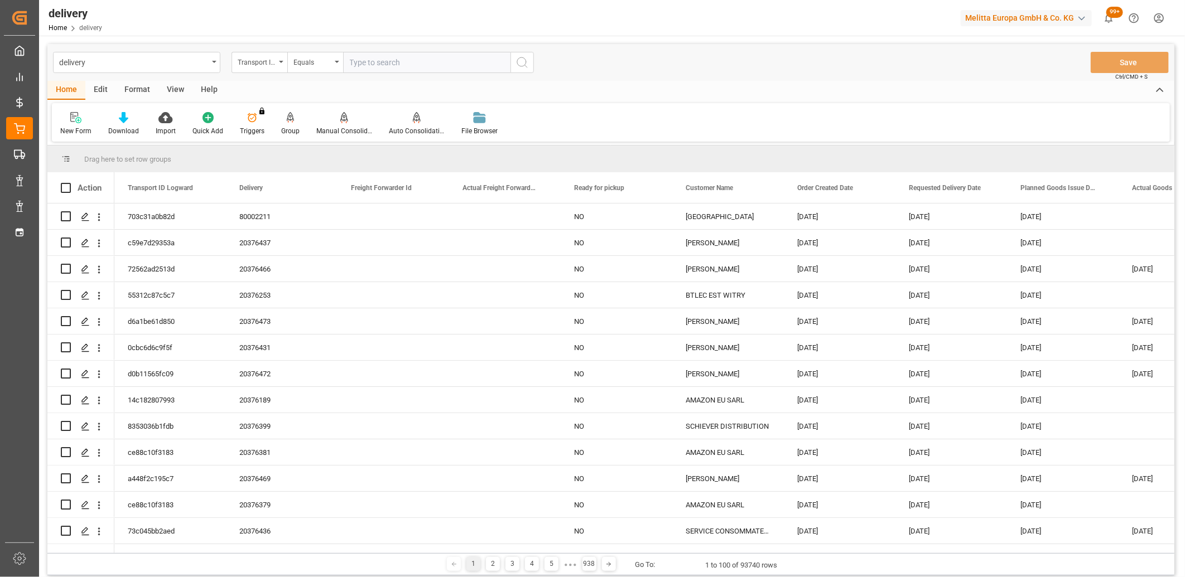
click at [272, 63] on div "Transport ID Logward" at bounding box center [257, 61] width 38 height 13
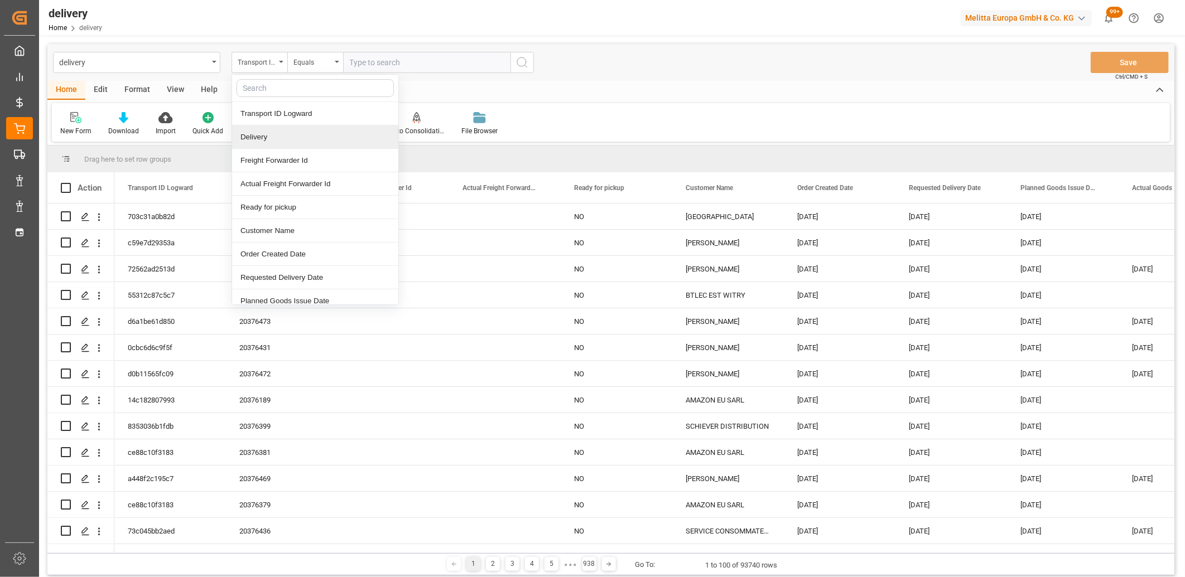
click at [276, 131] on div "Delivery" at bounding box center [315, 137] width 166 height 23
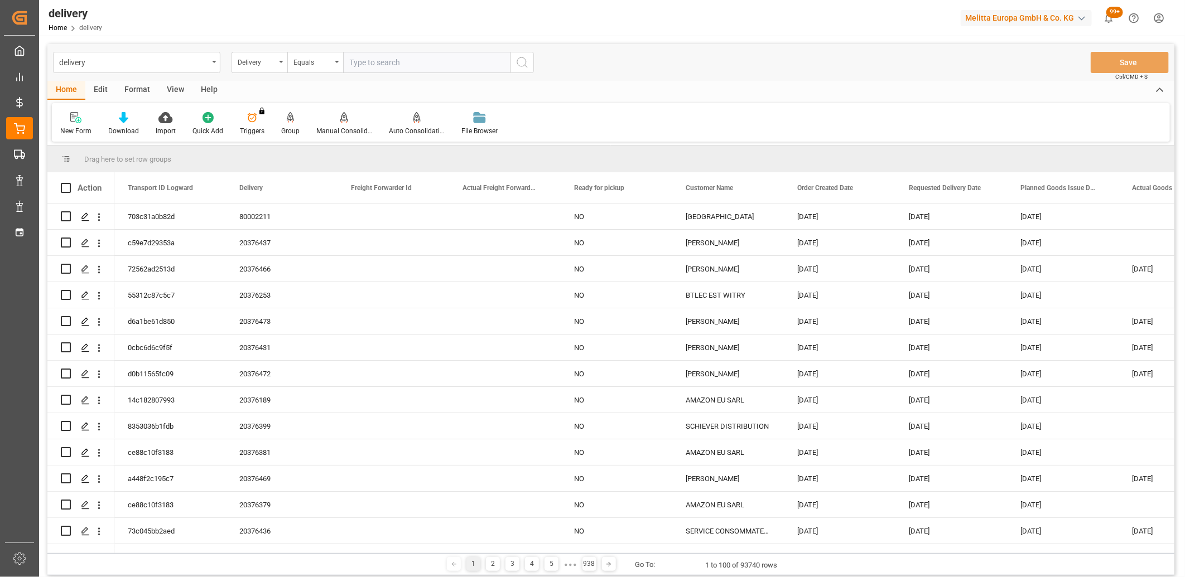
click at [356, 64] on input "text" at bounding box center [426, 62] width 167 height 21
paste input "20375666"
type input "20375666"
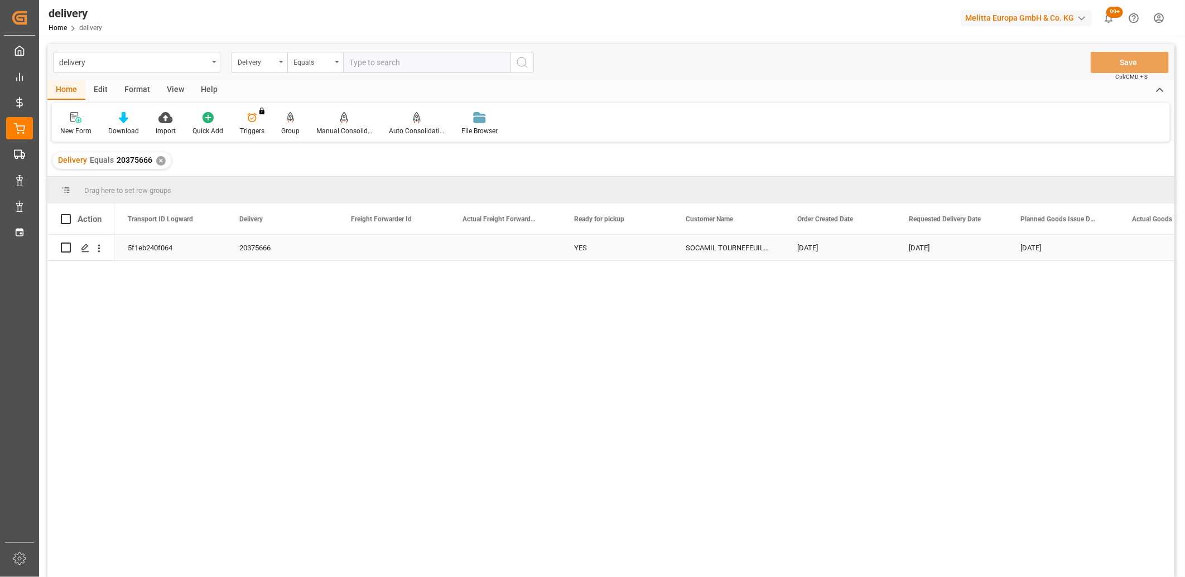
click at [249, 252] on div "20375666" at bounding box center [282, 248] width 112 height 26
click at [158, 158] on div "✕" at bounding box center [160, 160] width 9 height 9
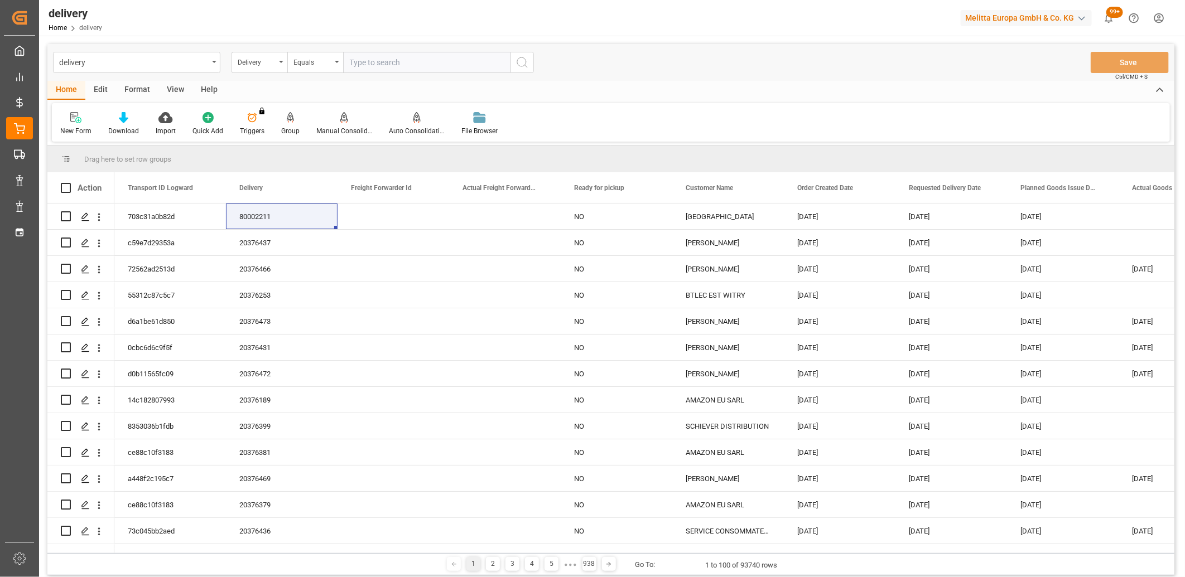
click at [275, 64] on div "Delivery" at bounding box center [257, 61] width 38 height 13
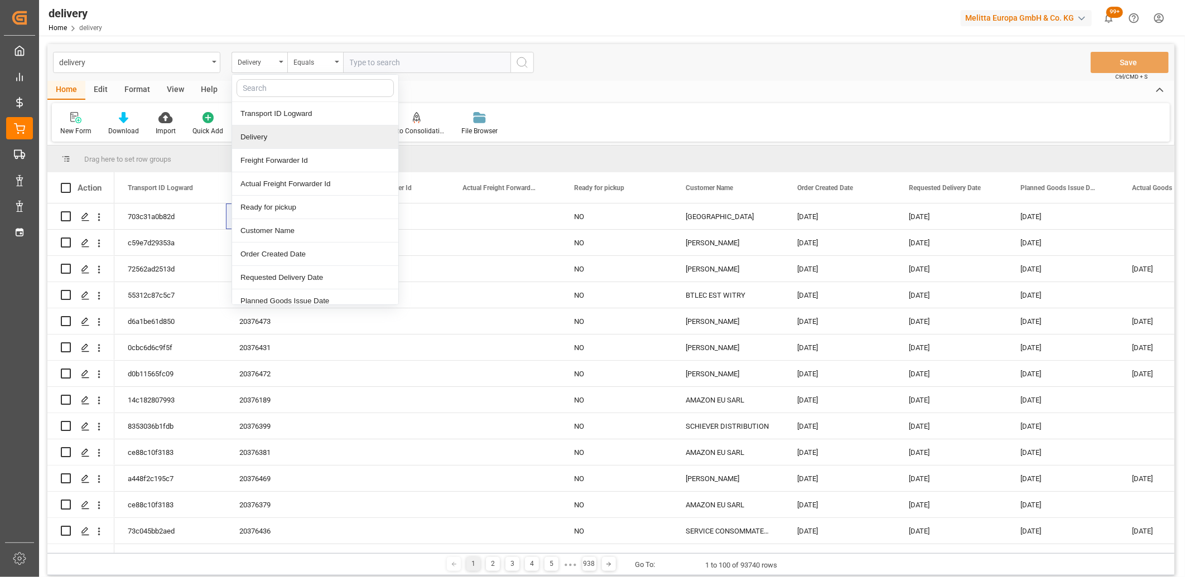
click at [270, 134] on div "Delivery" at bounding box center [315, 137] width 166 height 23
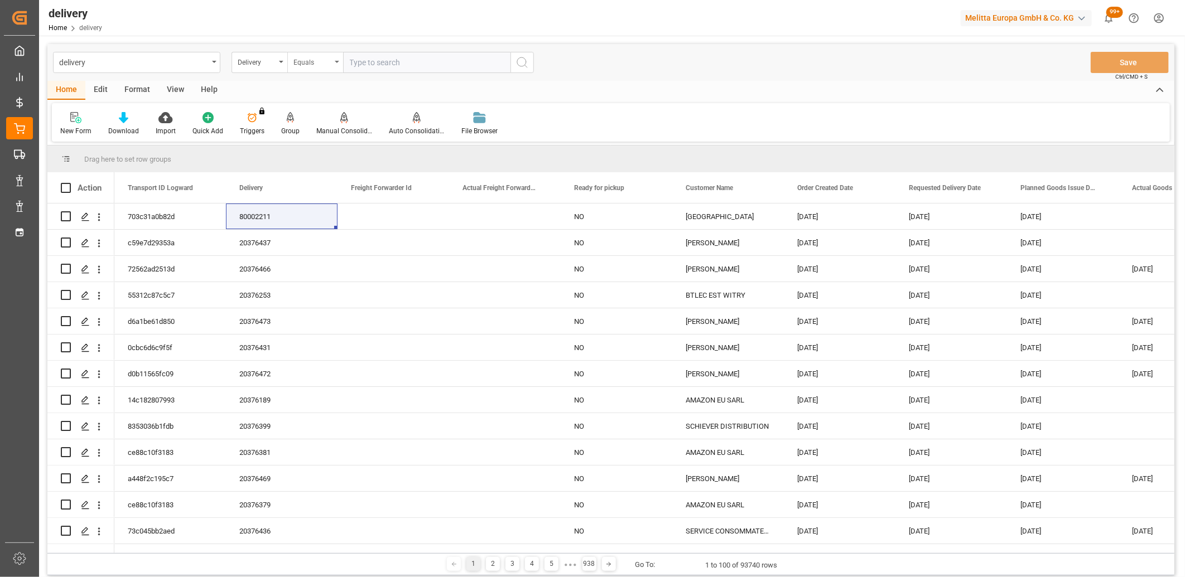
click at [326, 66] on div "Equals" at bounding box center [312, 61] width 38 height 13
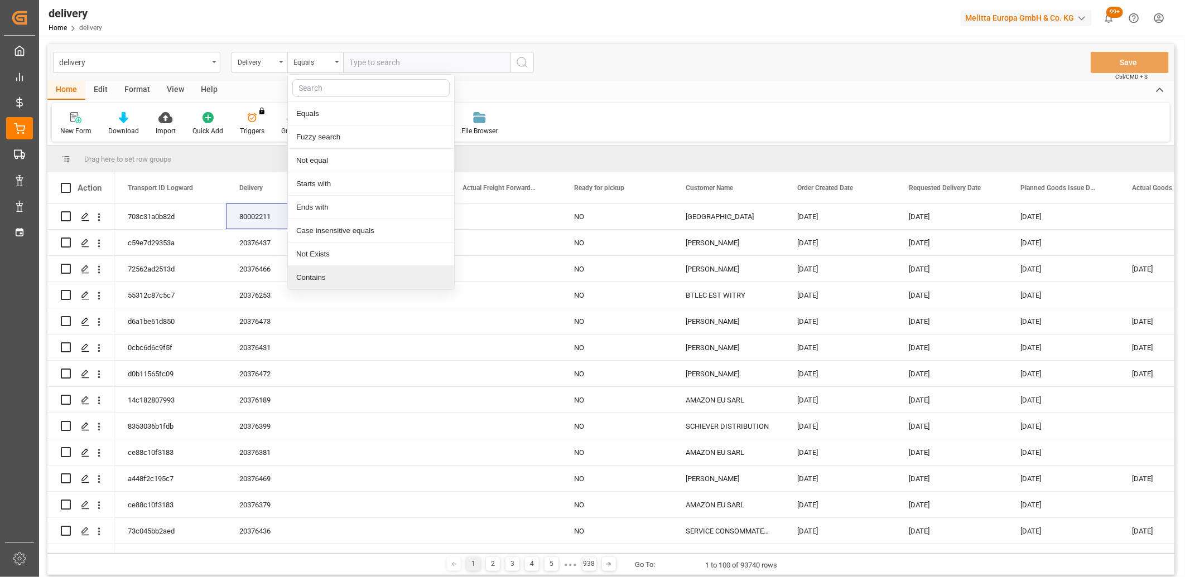
drag, startPoint x: 315, startPoint y: 272, endPoint x: 357, endPoint y: 143, distance: 136.0
click at [315, 269] on div "Contains" at bounding box center [371, 277] width 166 height 23
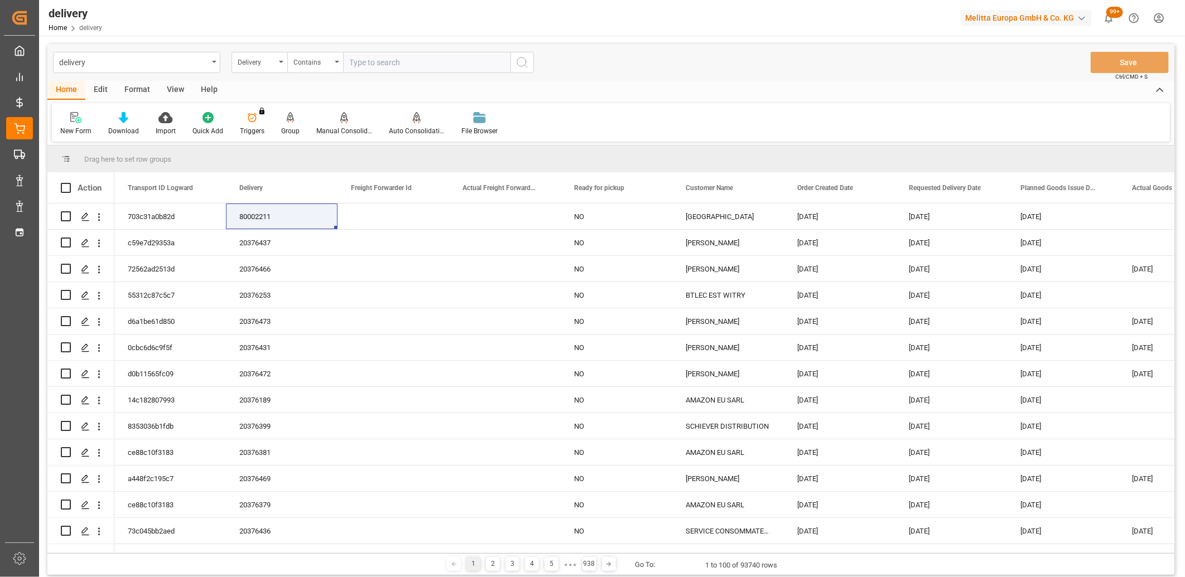
click at [367, 62] on input "text" at bounding box center [426, 62] width 167 height 21
type input "20375666,20375665,20375801"
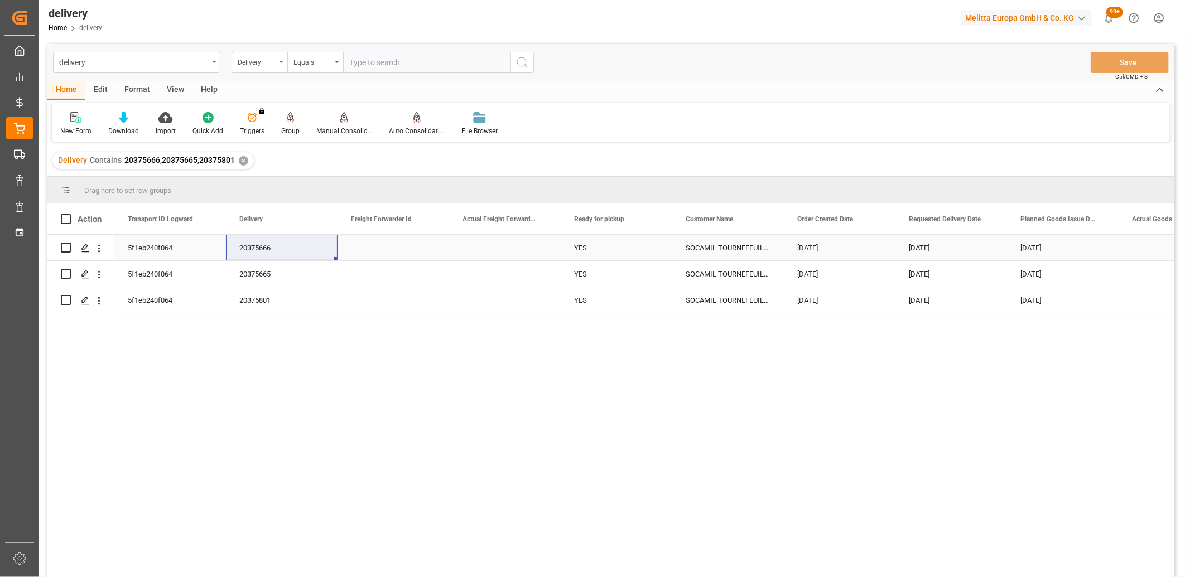
click at [164, 248] on div "5f1eb240f064" at bounding box center [170, 248] width 112 height 26
click at [87, 245] on polygon "Press SPACE to select this row." at bounding box center [85, 247] width 6 height 6
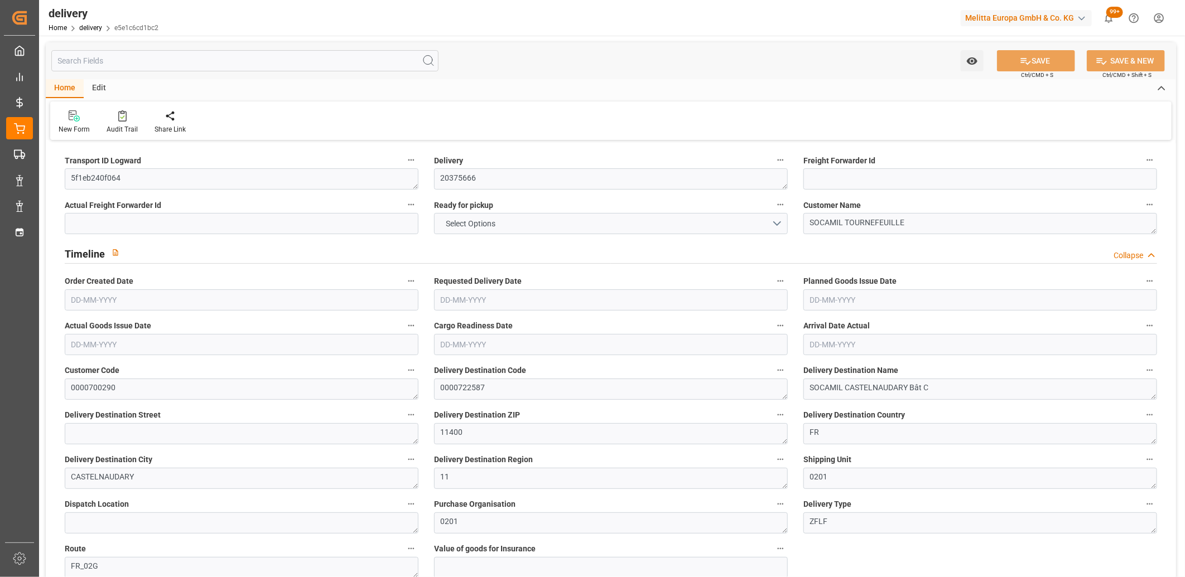
type input "4"
type input "204.486"
type input "352.368"
type input "1560.968"
type input "98"
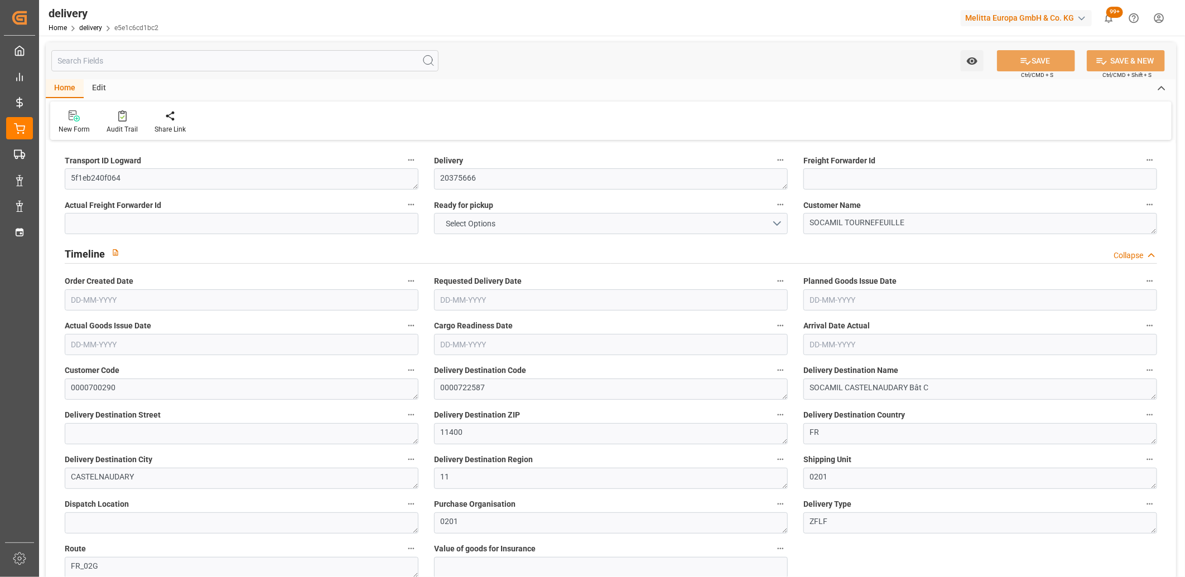
type input "4"
type input "1"
type input "2"
type input "0"
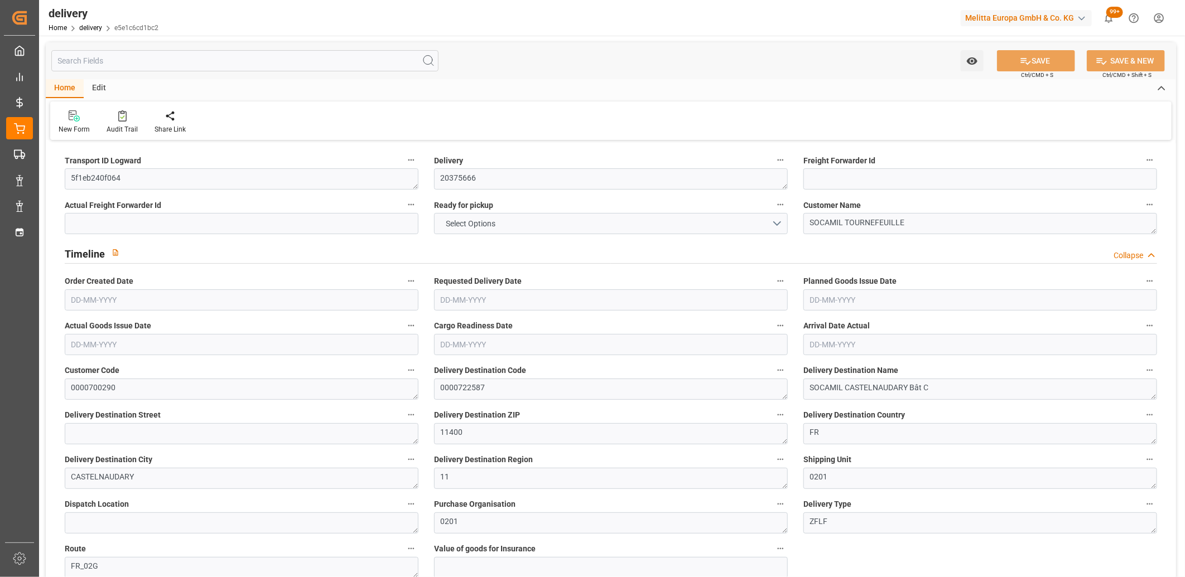
type input "-3.58"
type input "88.3956"
type input "84.8155"
type input "2.45"
type input "35.28"
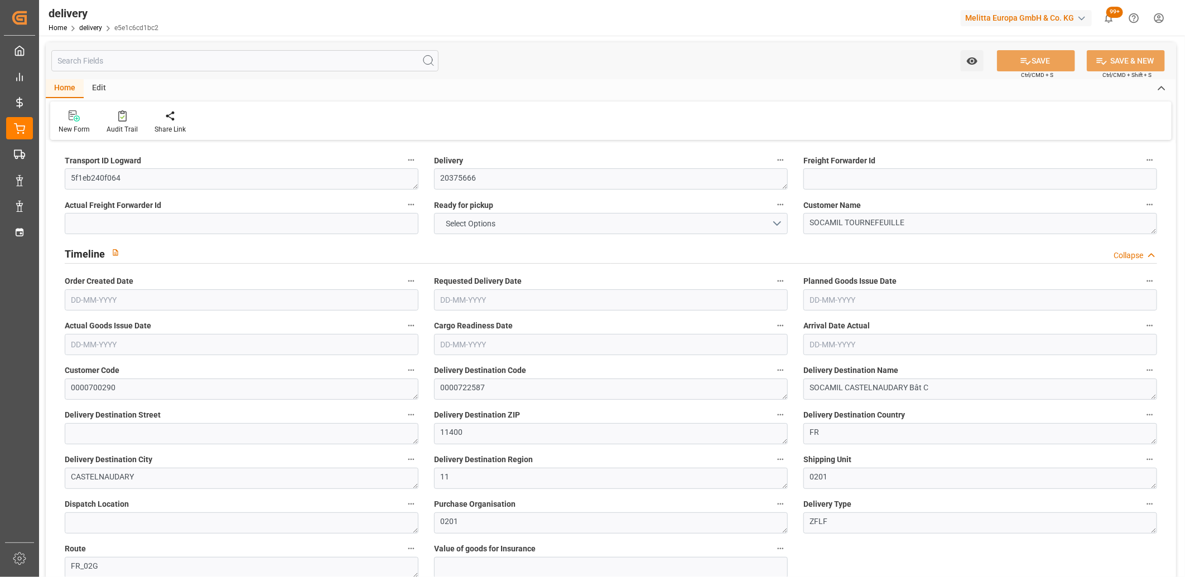
type input "1.5"
type input "1.3"
type input "0"
type input "6"
type input "251.586"
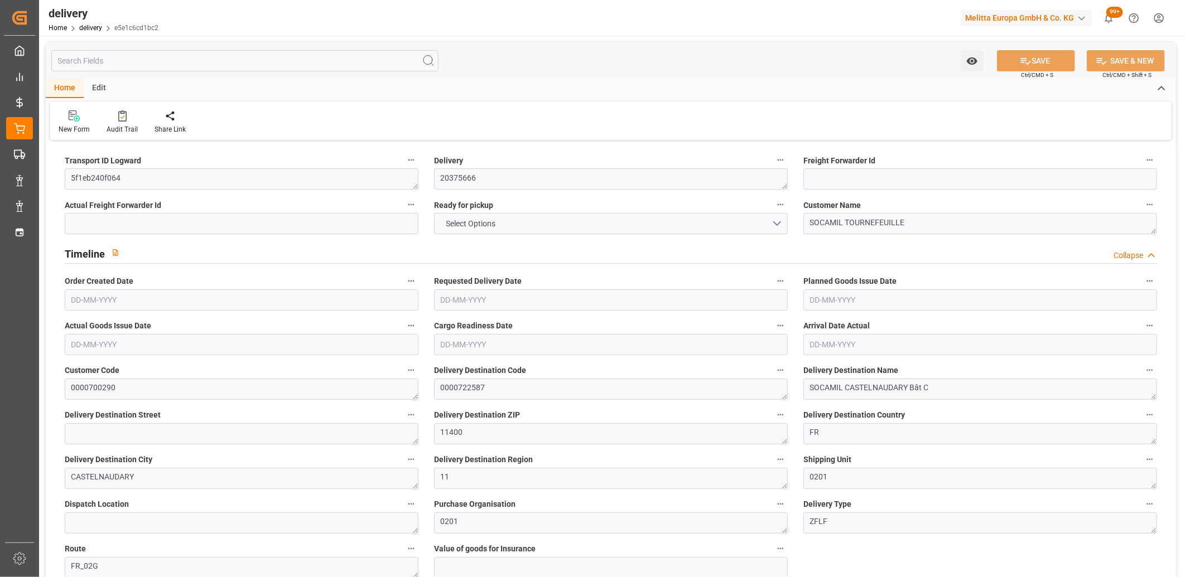
type input "101"
type input "3916.3591"
type input "0.2511"
type input "0"
type input "[DATE]"
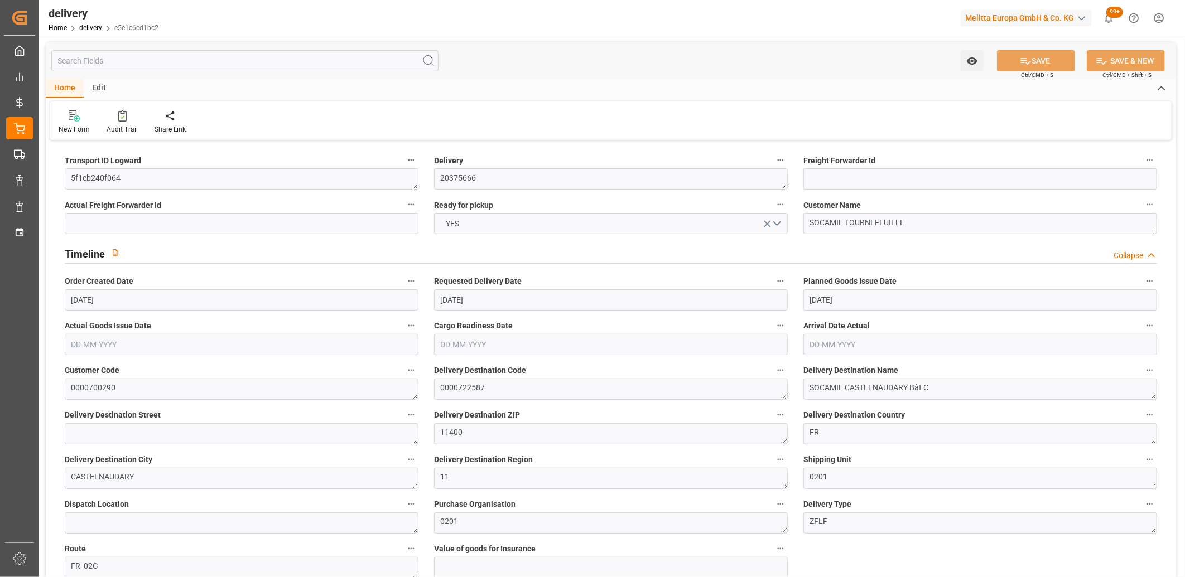
type input "[DATE]"
type input "04-08-2025 11:02"
drag, startPoint x: 125, startPoint y: 179, endPoint x: 54, endPoint y: 180, distance: 70.9
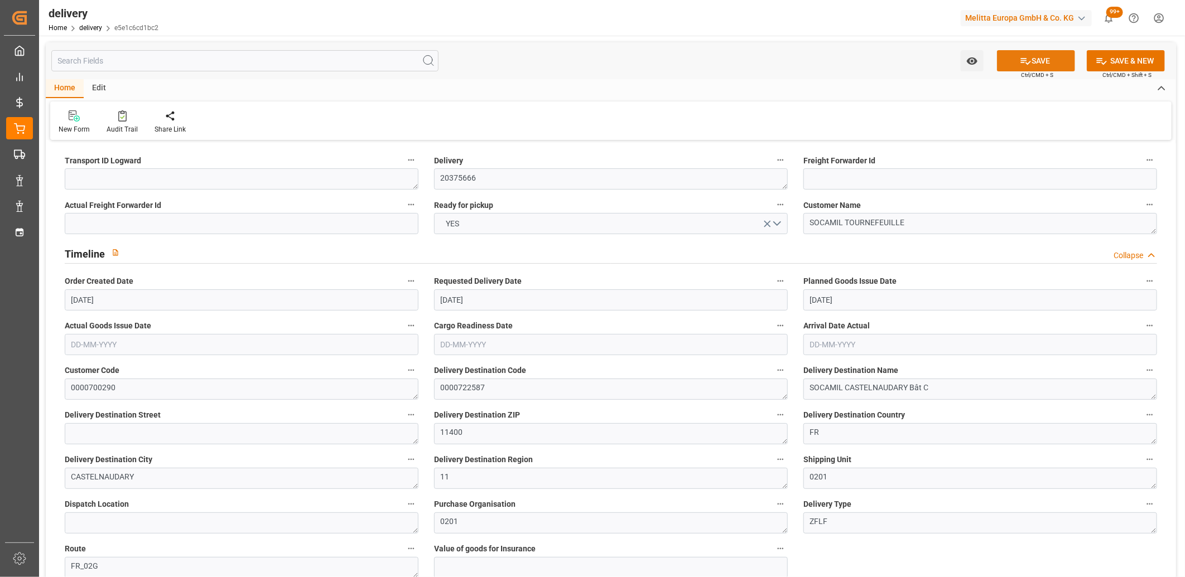
click at [1013, 61] on button "SAVE" at bounding box center [1036, 60] width 78 height 21
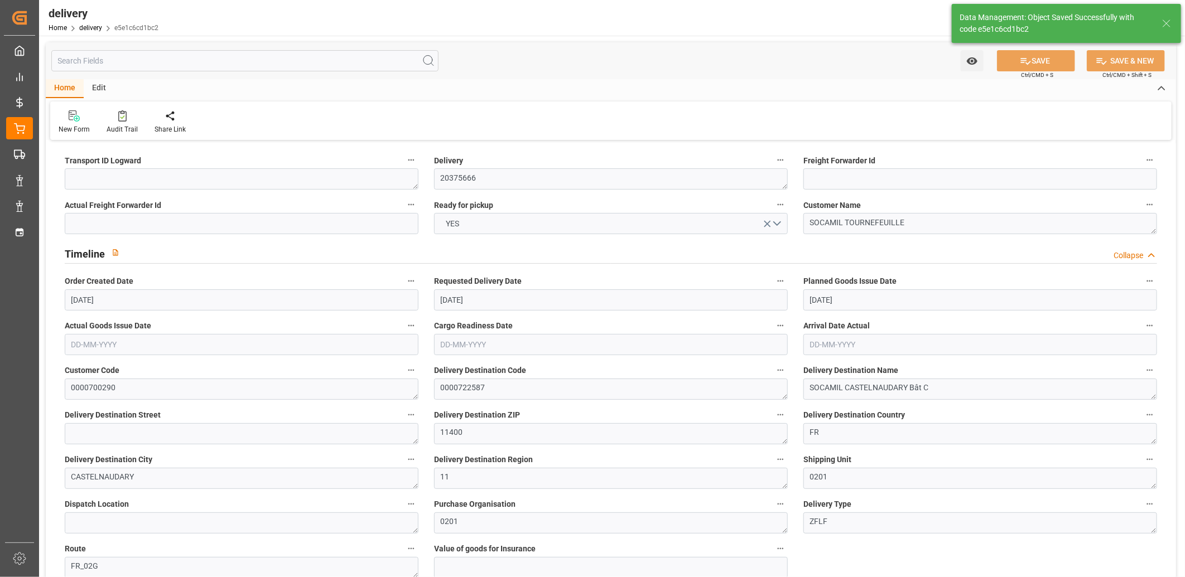
type textarea "~ Pallet(s) ~ 2025-08-08 00:00:00 ~ FR_02G ~ 2025-08-13 00:00:00~0000722587"
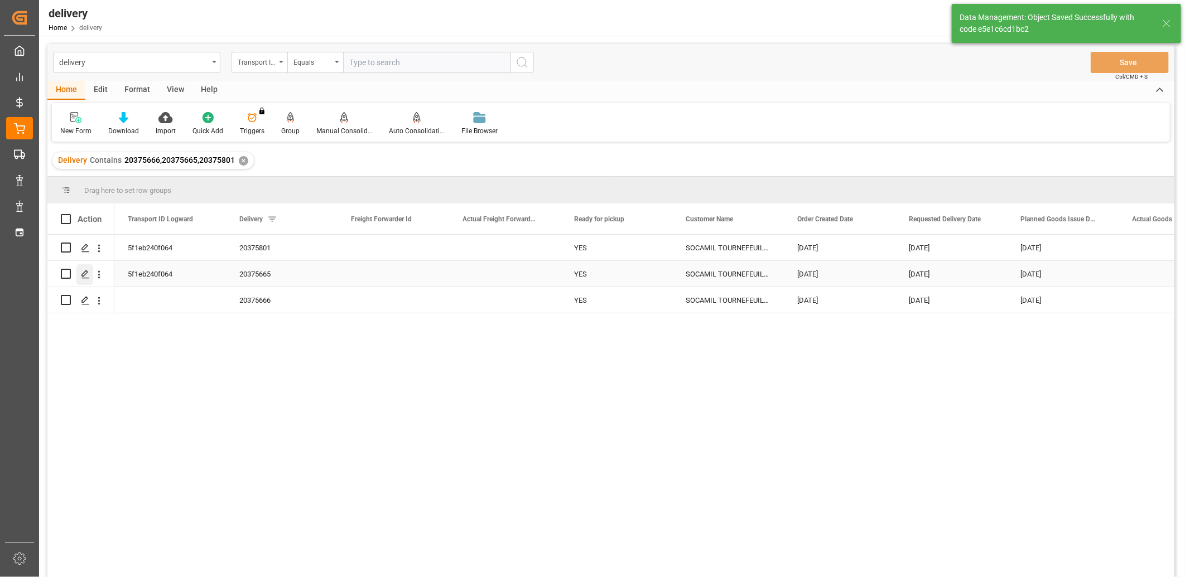
click at [86, 276] on icon "Press SPACE to select this row." at bounding box center [85, 274] width 9 height 9
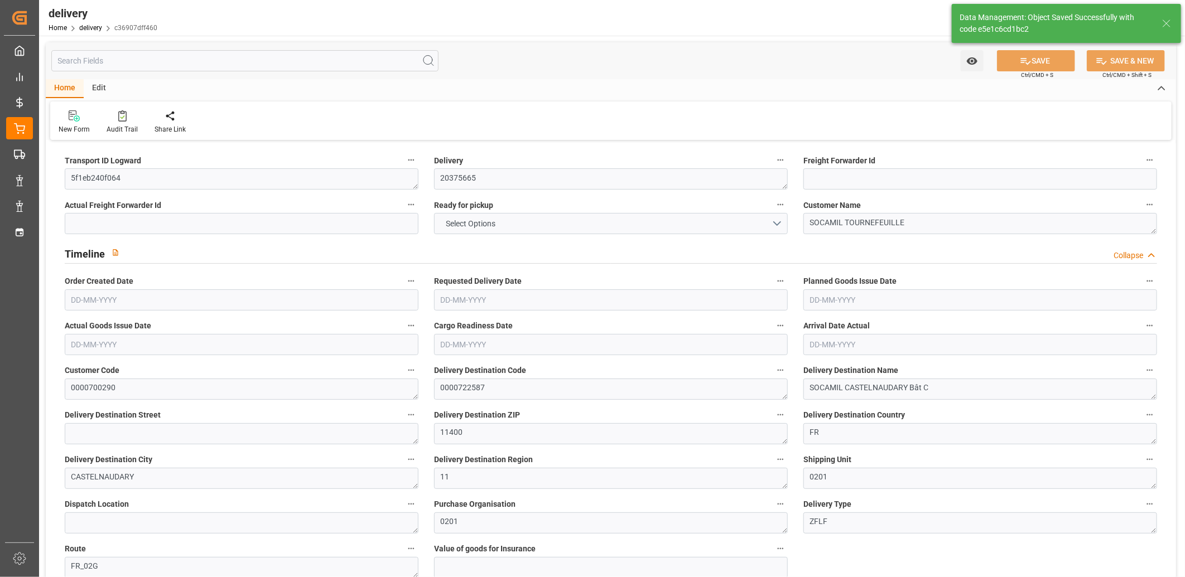
type input "1"
type input "989.52"
type input "1070.952"
type input "2352"
type input "240"
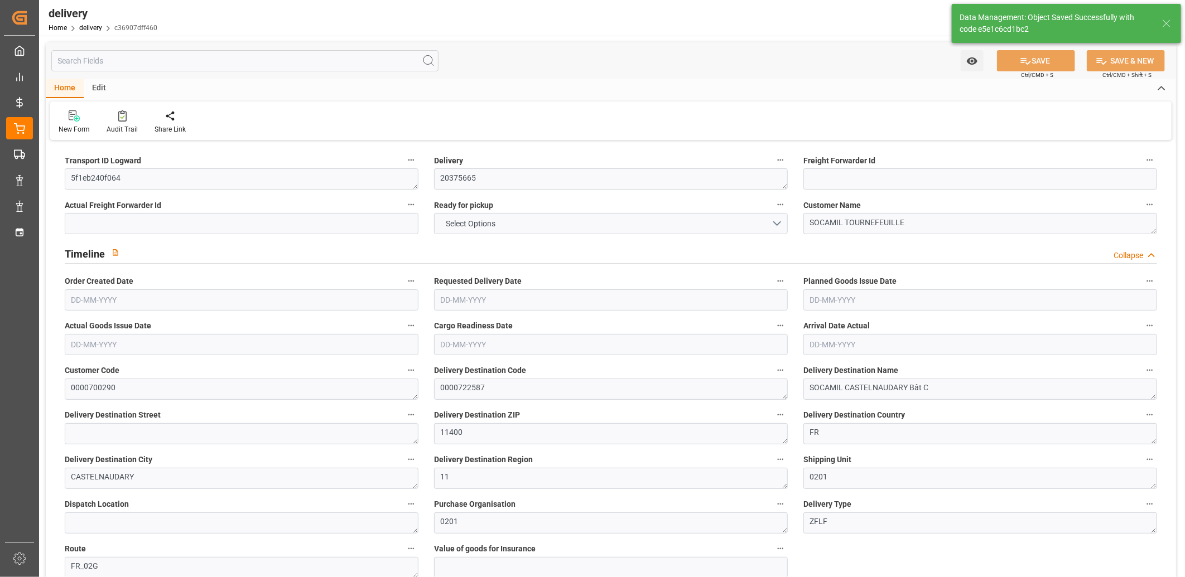
type input "3"
type input "0"
type input "3"
type input "0"
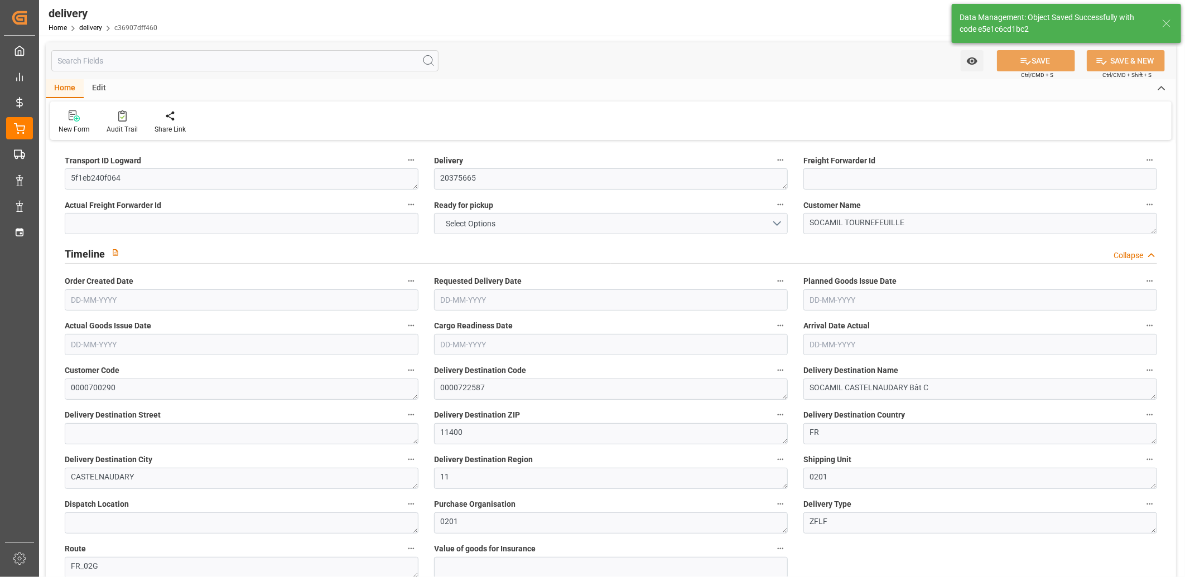
type input "-5.5275"
type input "136.4812"
type input "130.9538"
type input "0"
type input "86.4"
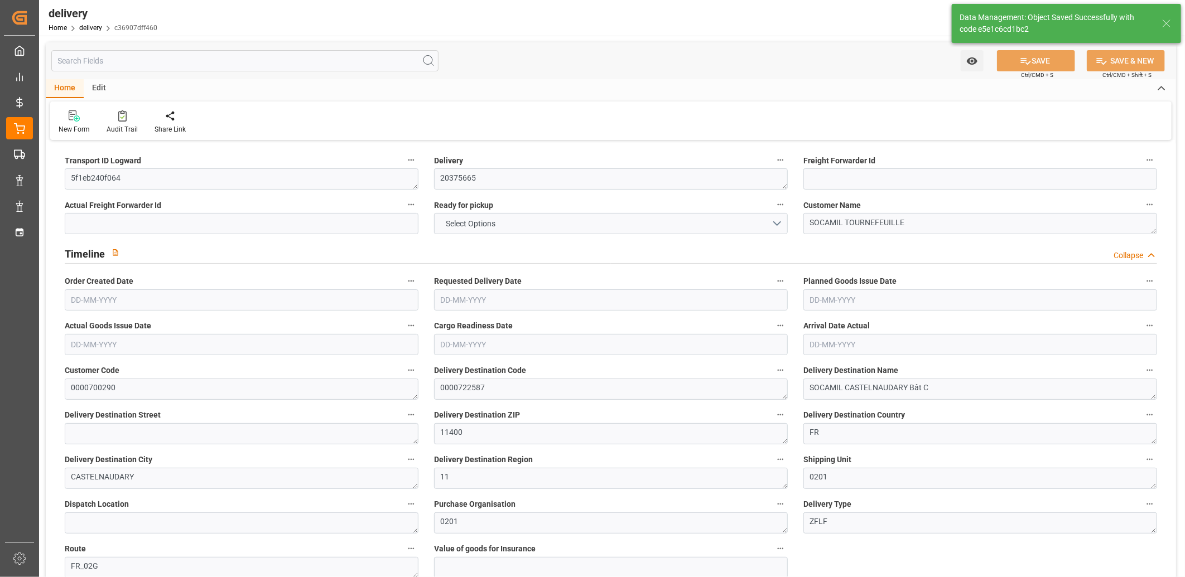
type input "1.5"
type input "1.3"
type input "0"
type input "4.5"
type input "1001.952"
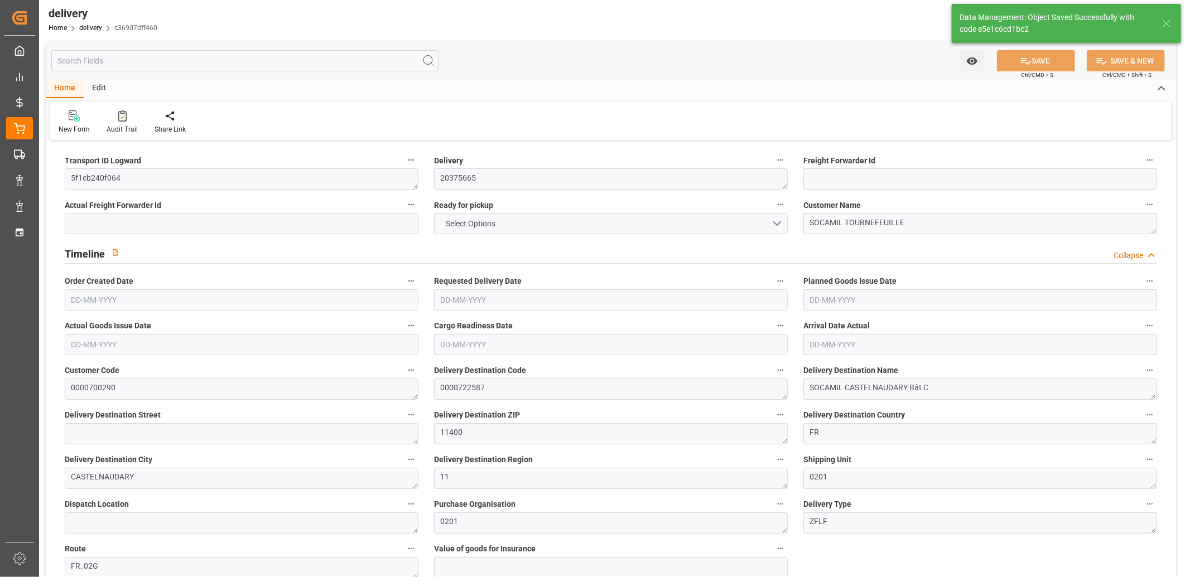
type input "101"
type input "6497.5474"
type input "0.4166"
type input "0"
type input "[DATE]"
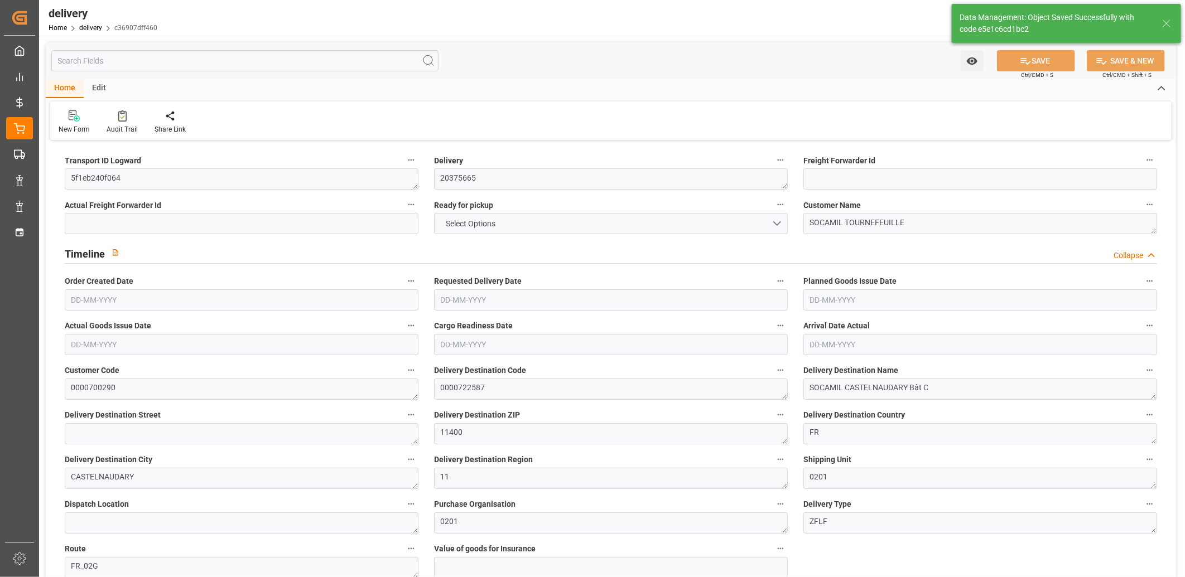
type input "[DATE]"
type input "04-08-2025 11:01"
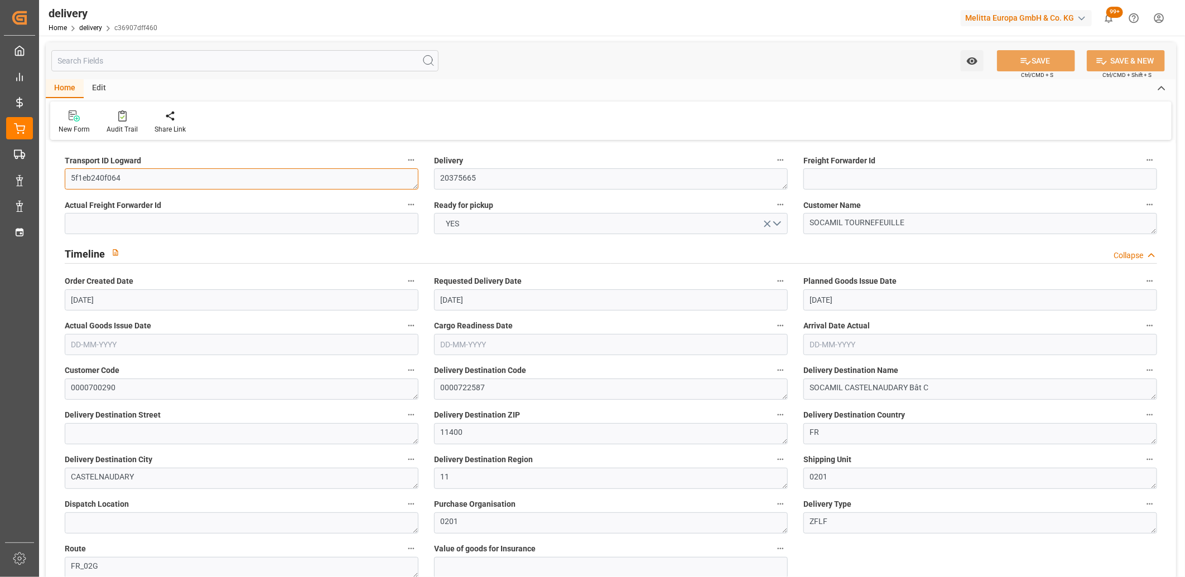
drag, startPoint x: 126, startPoint y: 177, endPoint x: 47, endPoint y: 177, distance: 79.2
click at [1033, 69] on button "SAVE" at bounding box center [1036, 60] width 78 height 21
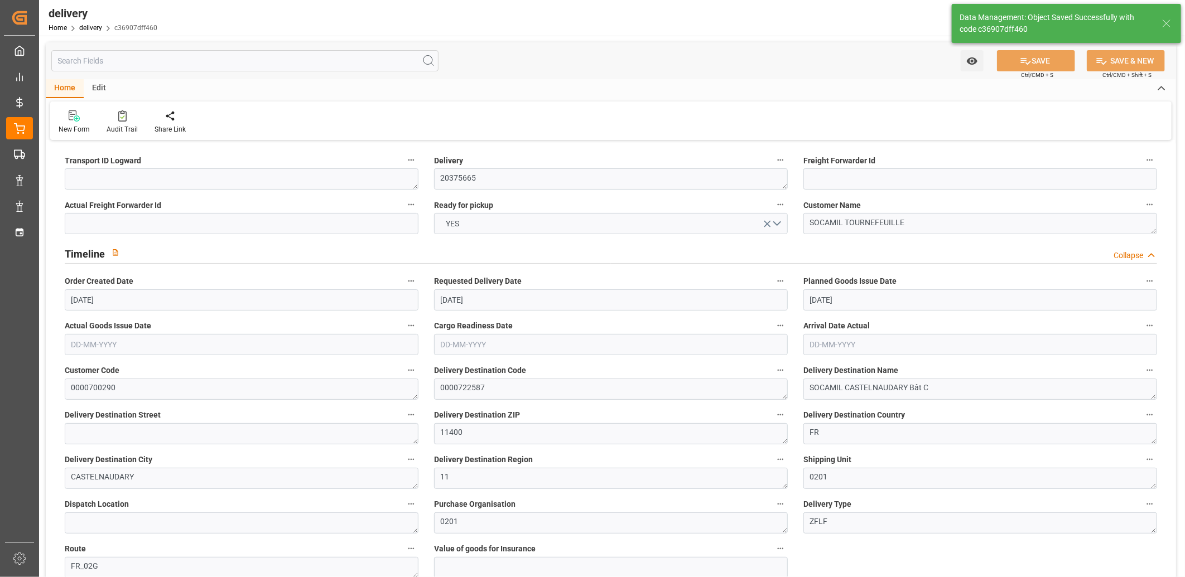
type textarea "~ Pallet(s) ~ 2025-08-08 00:00:00 ~ FR_02G ~ 2025-08-13 00:00:00~0000722587"
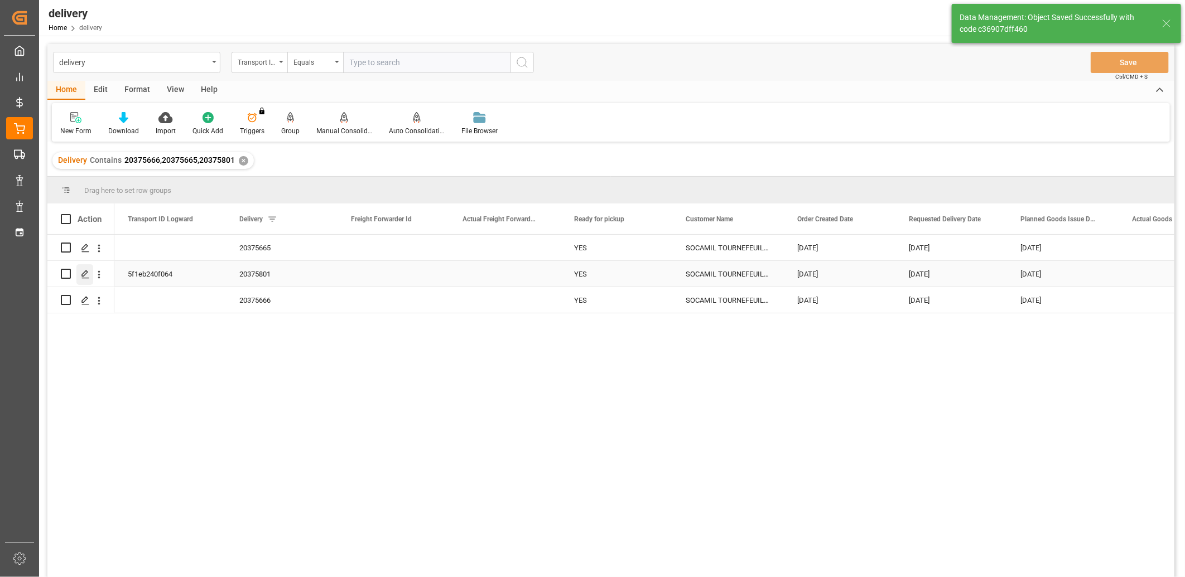
click at [86, 273] on polygon "Press SPACE to select this row." at bounding box center [85, 274] width 6 height 6
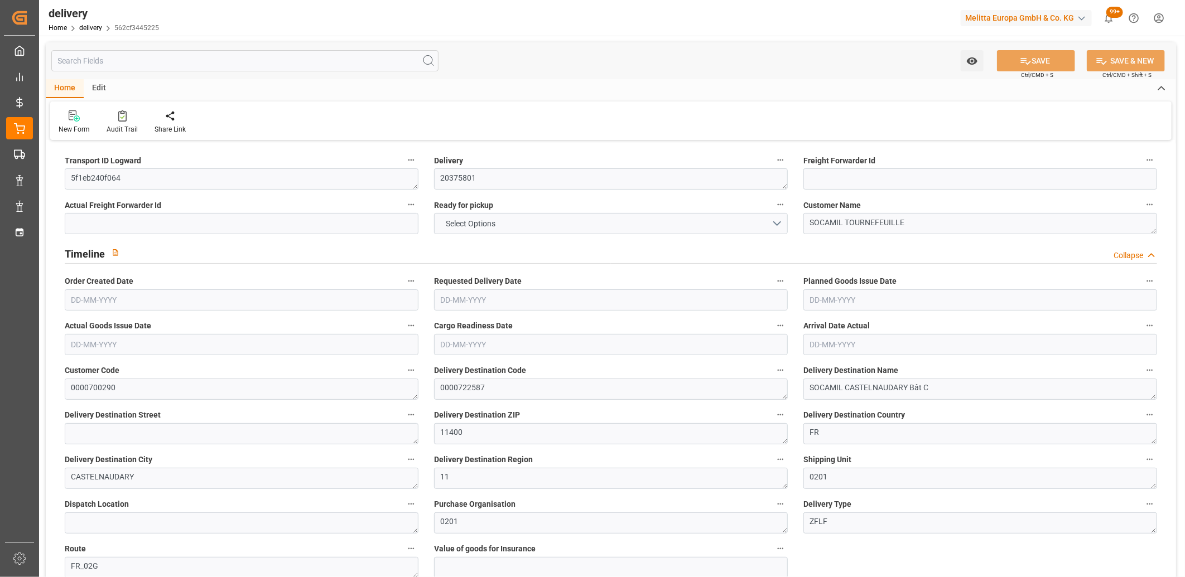
type input "2"
type input "3924.208"
type input "5238.916"
type input "13089.056"
type input "684"
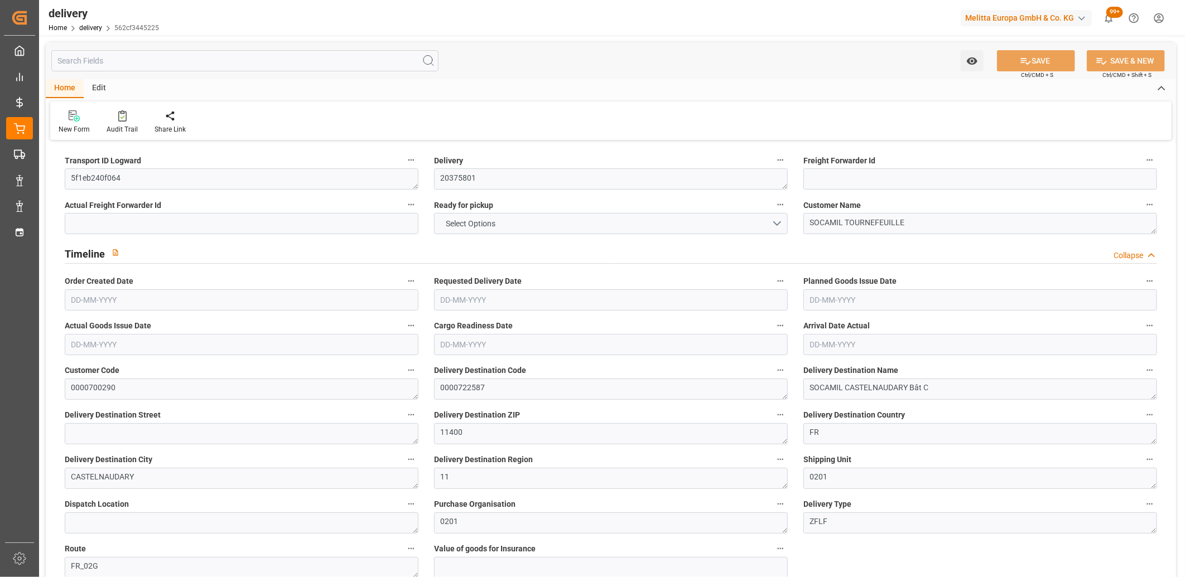
type input "28"
type input "5"
type input "13"
type input "0"
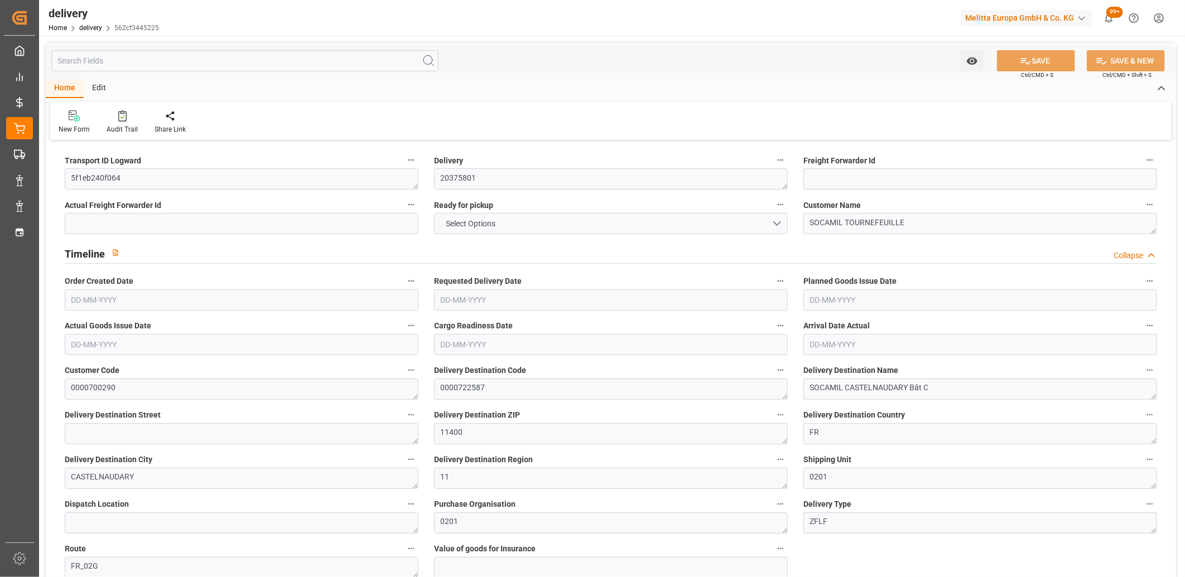
type input "-25.5146"
type input "629.99"
type input "604.4754"
type input "12.25"
type input "246.24"
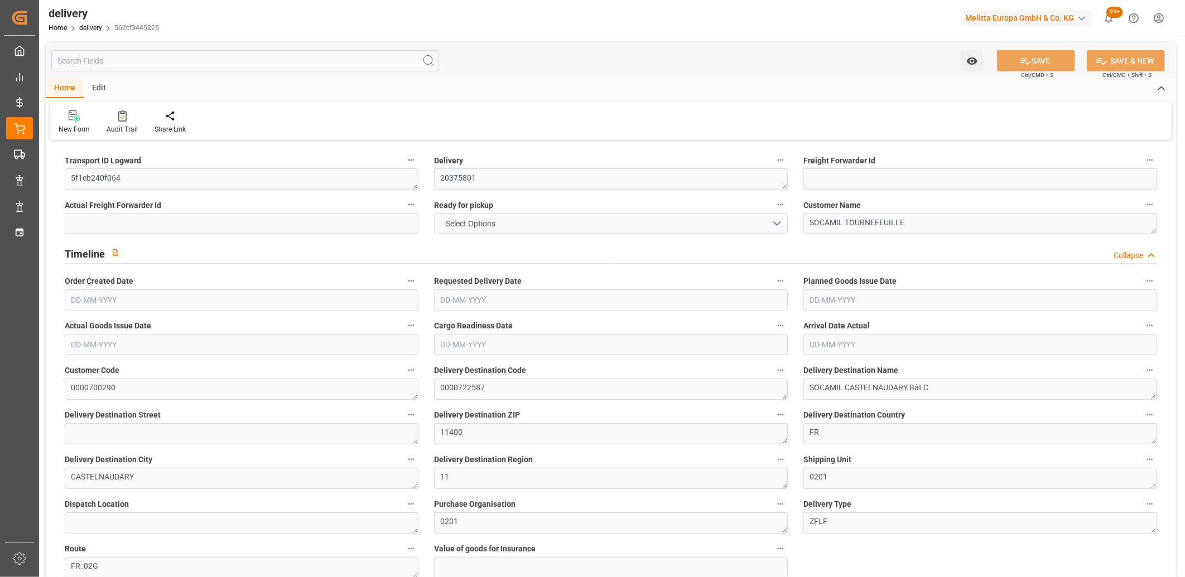
type input "1.5"
type input "1.3"
type input "0"
type input "42"
type input "4473.9"
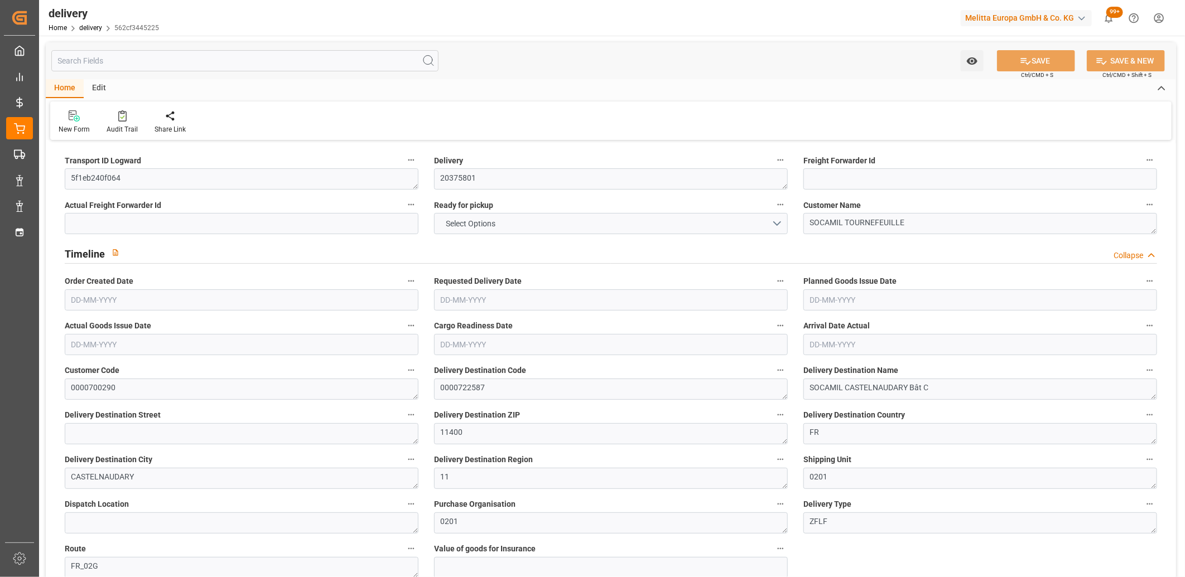
type input "101"
type input "42656.8848"
type input "2.7351"
type input "0"
type input "[DATE]"
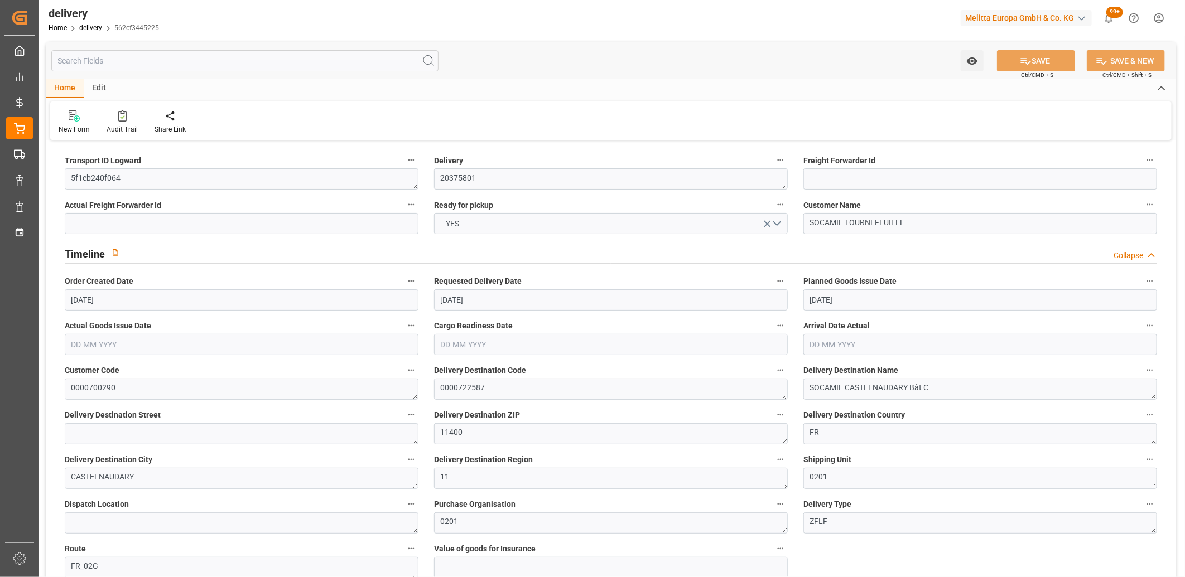
type input "[DATE]"
type input "06-08-2025 11:01"
drag, startPoint x: 129, startPoint y: 177, endPoint x: 47, endPoint y: 174, distance: 82.1
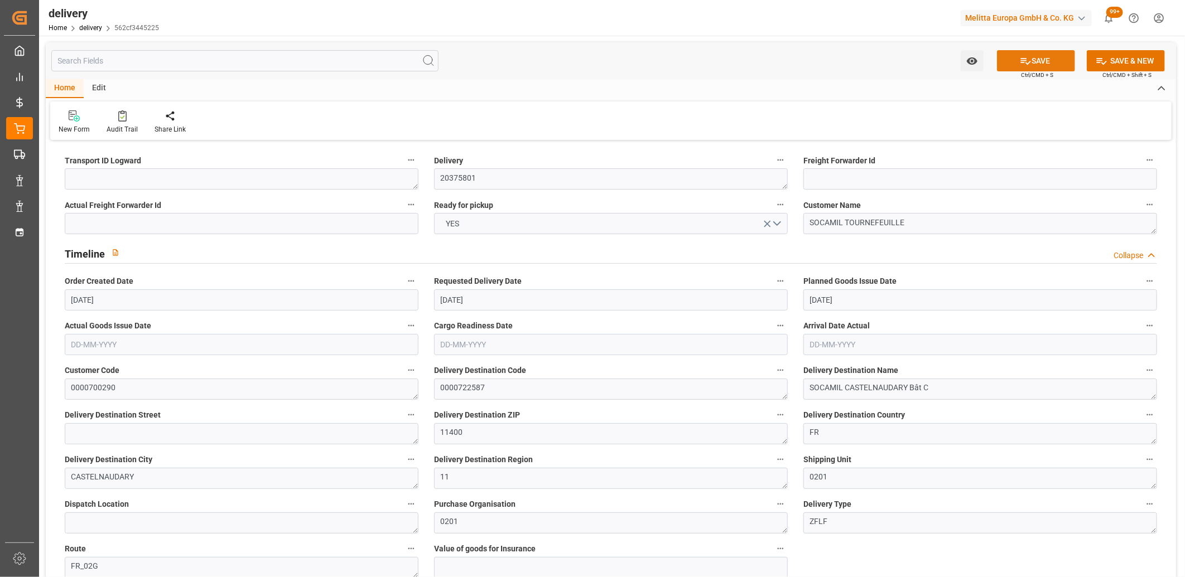
click at [1016, 62] on button "SAVE" at bounding box center [1036, 60] width 78 height 21
type textarea "~ Pallet(s) ~ 2025-08-08 00:00:00 ~ FR_02G ~ 2025-08-13 00:00:00~0000722587"
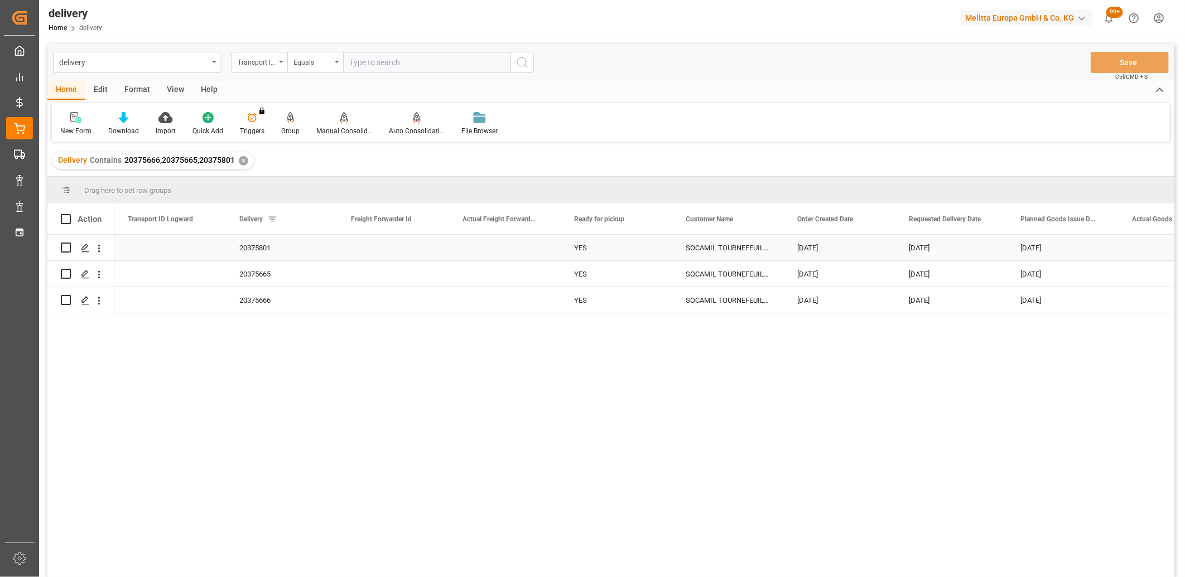
click at [68, 247] on input "Press Space to toggle row selection (unchecked)" at bounding box center [66, 248] width 10 height 10
checkbox input "true"
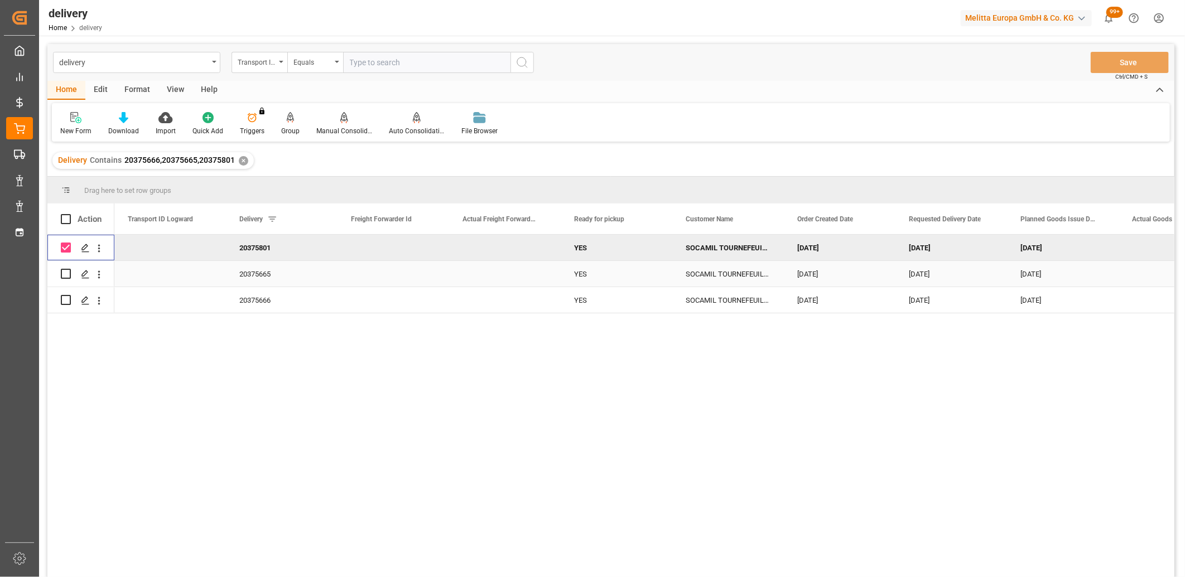
click at [68, 271] on input "Press Space to toggle row selection (unchecked)" at bounding box center [66, 274] width 10 height 10
checkbox input "true"
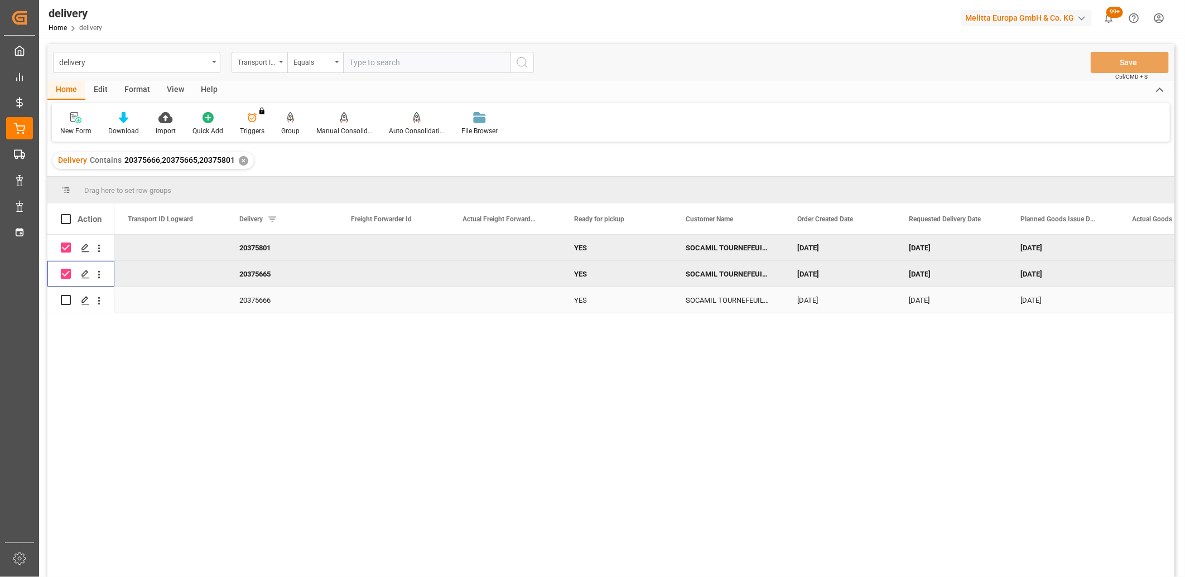
click at [68, 300] on input "Press Space to toggle row selection (unchecked)" at bounding box center [66, 300] width 10 height 10
checkbox input "true"
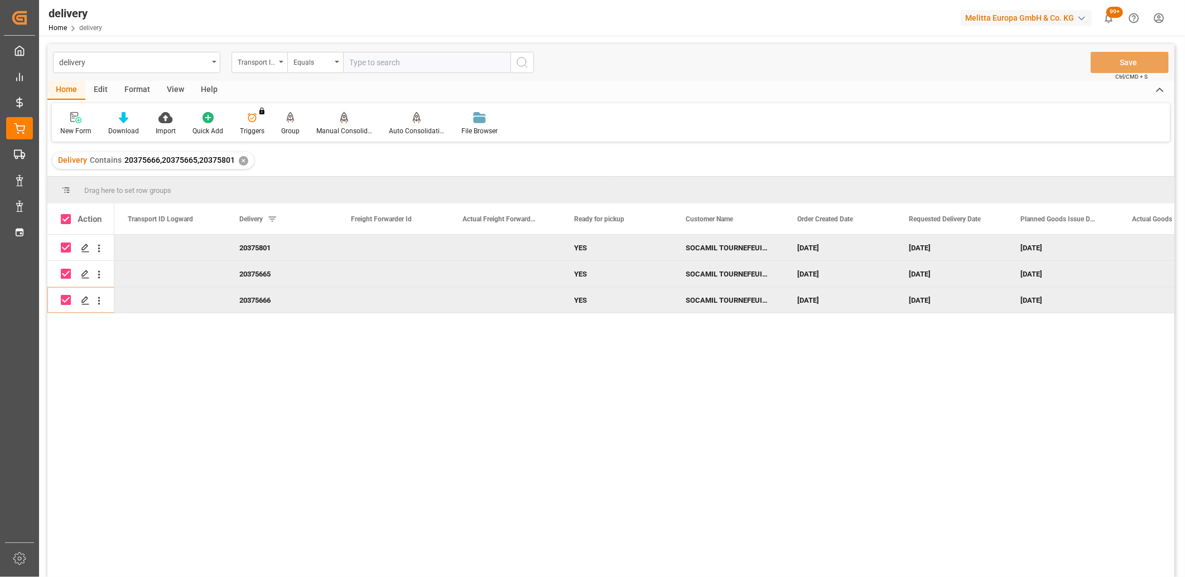
click at [340, 120] on icon at bounding box center [344, 116] width 8 height 9
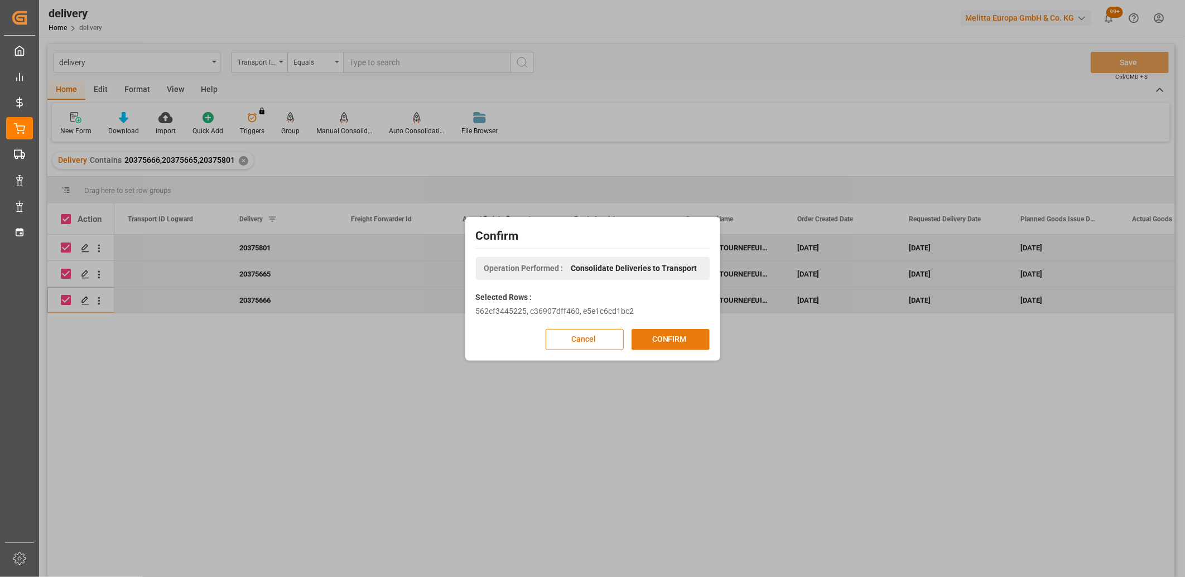
click at [677, 339] on button "CONFIRM" at bounding box center [670, 339] width 78 height 21
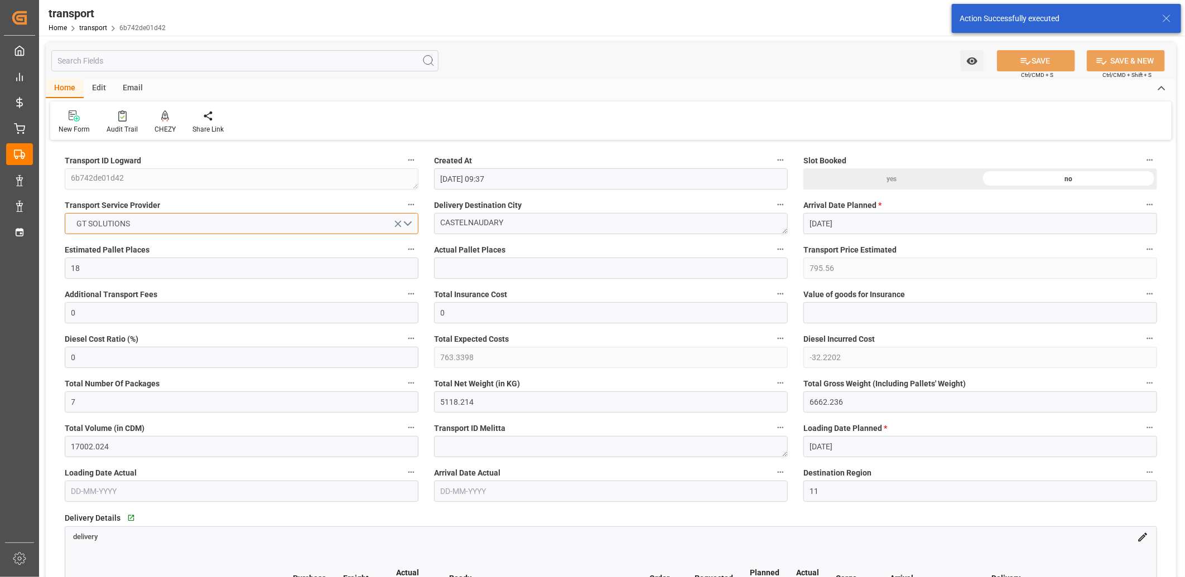
click at [266, 226] on button "GT SOLUTIONS" at bounding box center [242, 223] width 354 height 21
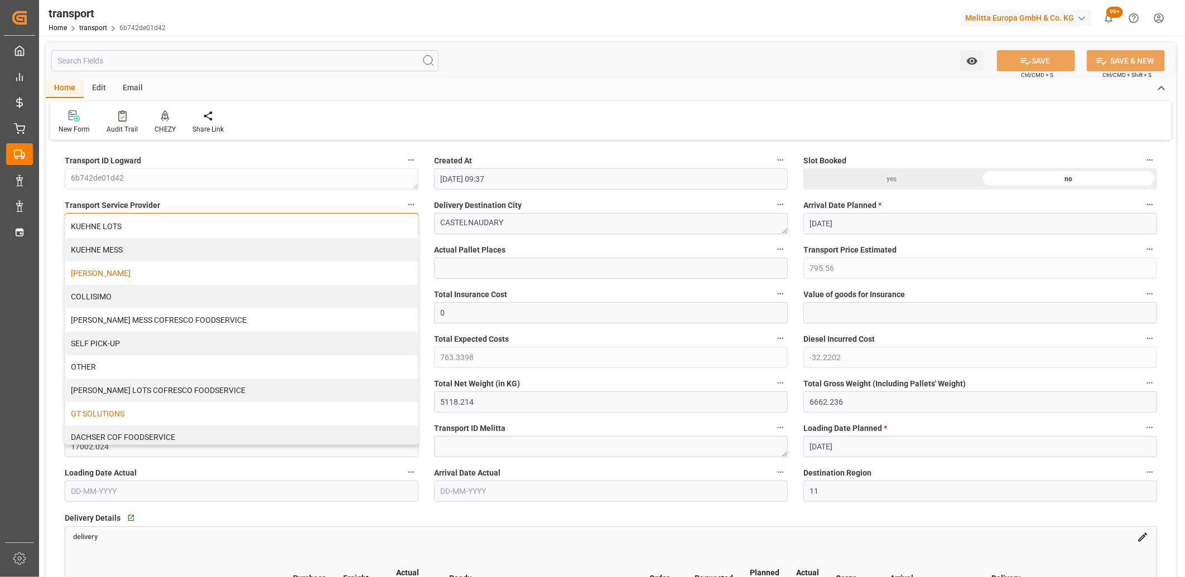
click at [186, 272] on div "[PERSON_NAME]" at bounding box center [241, 273] width 353 height 23
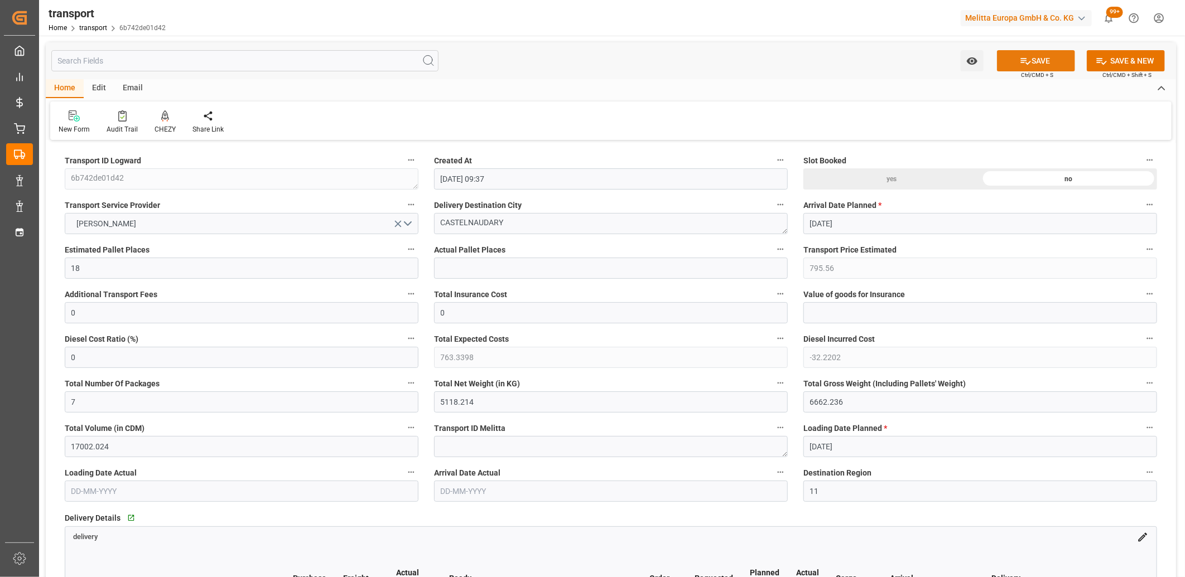
click at [1021, 62] on icon at bounding box center [1026, 61] width 10 height 7
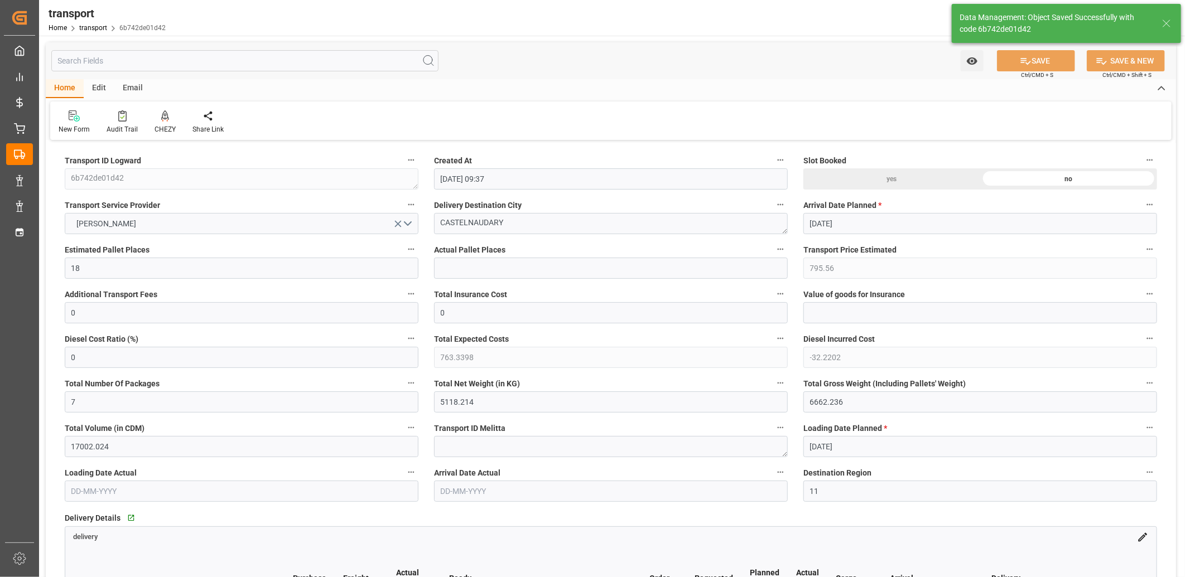
type input "1225.89"
type input "1176.2415"
type input "-49.6485"
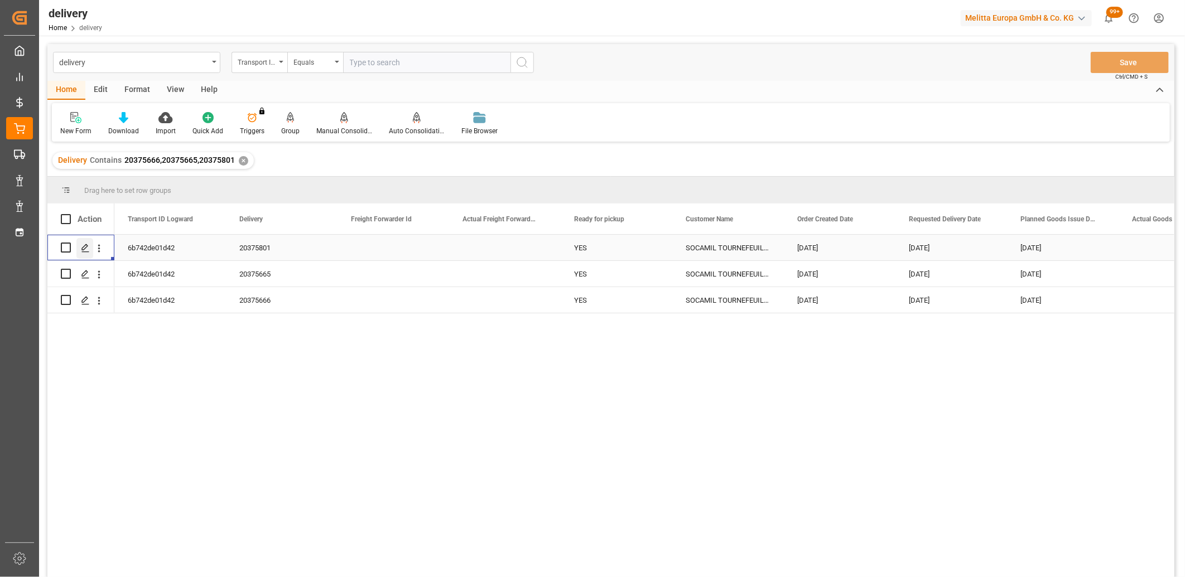
click at [88, 249] on icon "Press SPACE to select this row." at bounding box center [85, 248] width 9 height 9
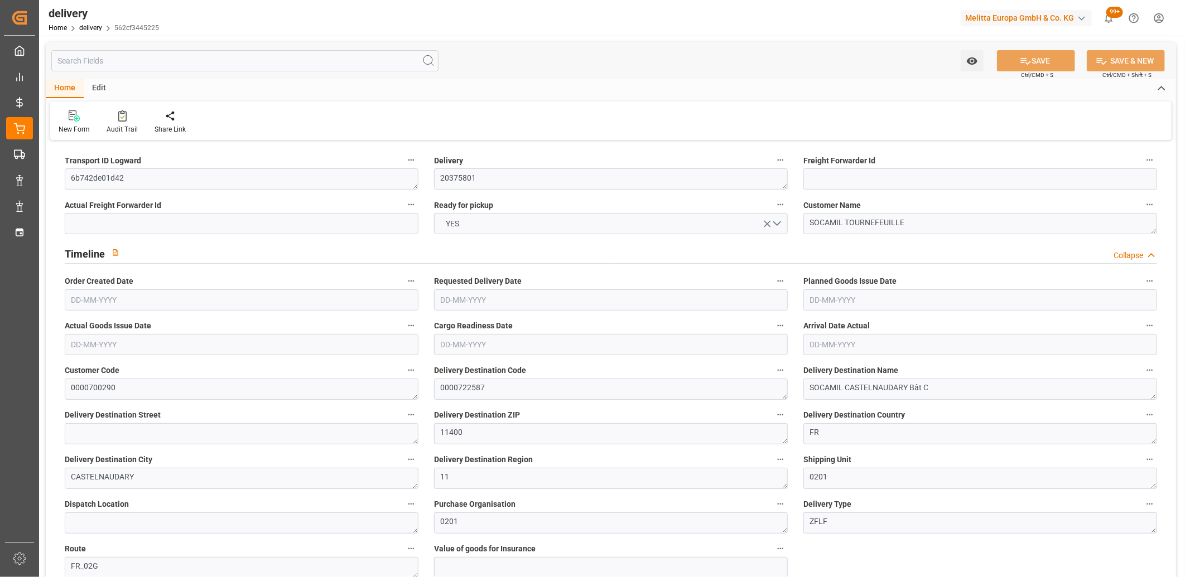
type input "[DATE]"
type input "[DATE] 11:01"
click at [510, 302] on input "[DATE]" at bounding box center [611, 300] width 354 height 21
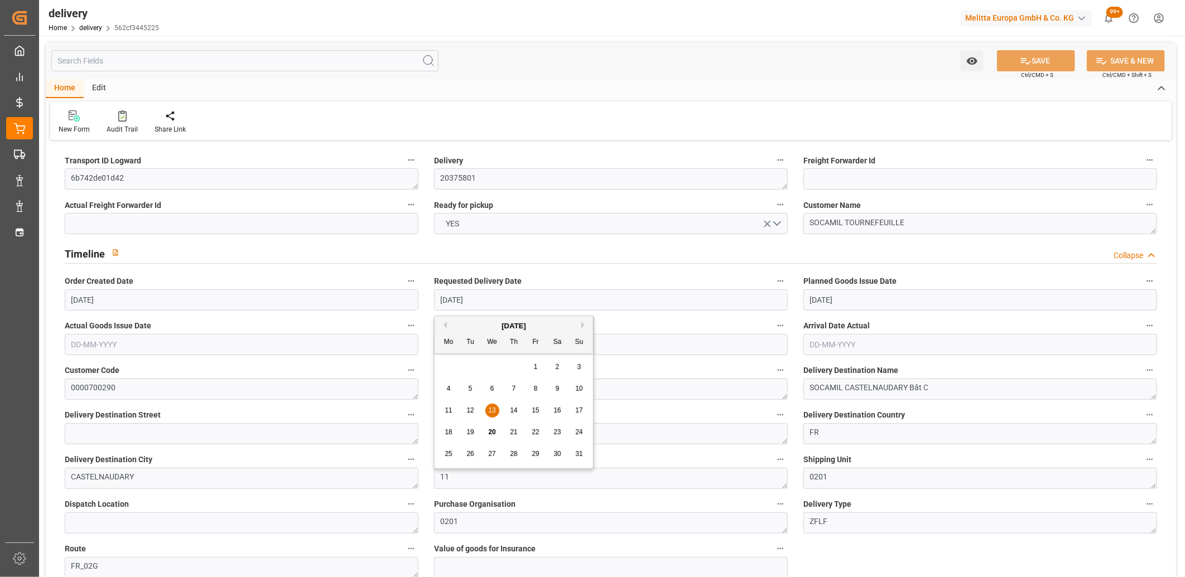
click at [450, 453] on span "25" at bounding box center [448, 454] width 7 height 8
type input "25-08-2025"
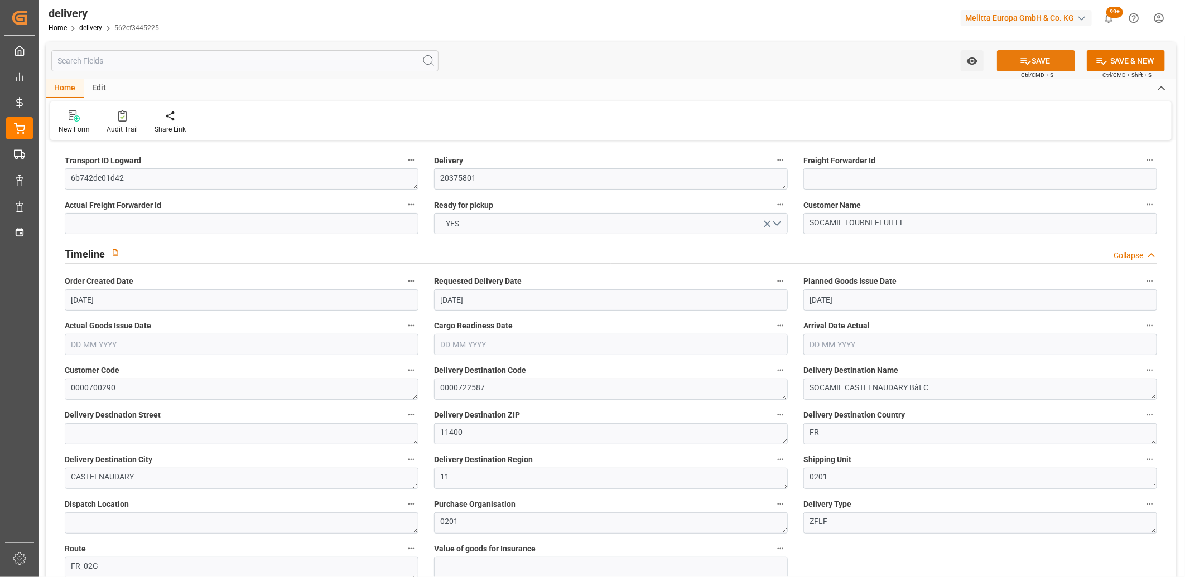
click at [1042, 64] on button "SAVE" at bounding box center [1036, 60] width 78 height 21
type textarea "6b742de01d42 ~ Pallet(s) ~ 2025-08-08 00:00:00 ~ FR_02G ~ 2025-08-25 00:00:00~0…"
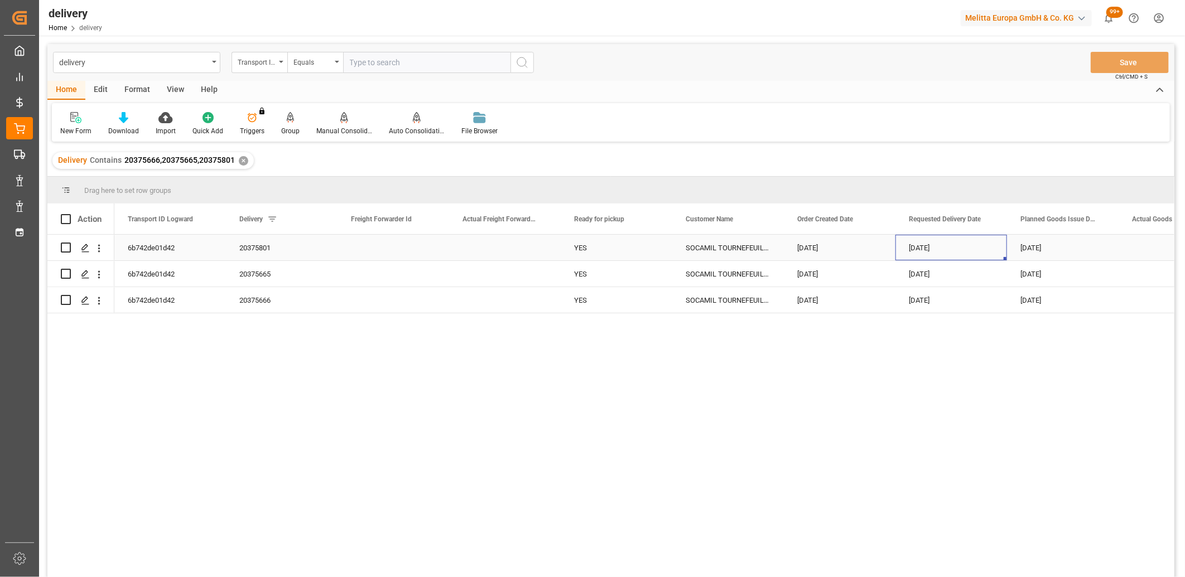
click at [944, 254] on div "25-08-2025" at bounding box center [951, 248] width 112 height 26
drag, startPoint x: 1004, startPoint y: 257, endPoint x: 1005, endPoint y: 295, distance: 37.4
click at [1112, 57] on button "Save" at bounding box center [1130, 62] width 78 height 21
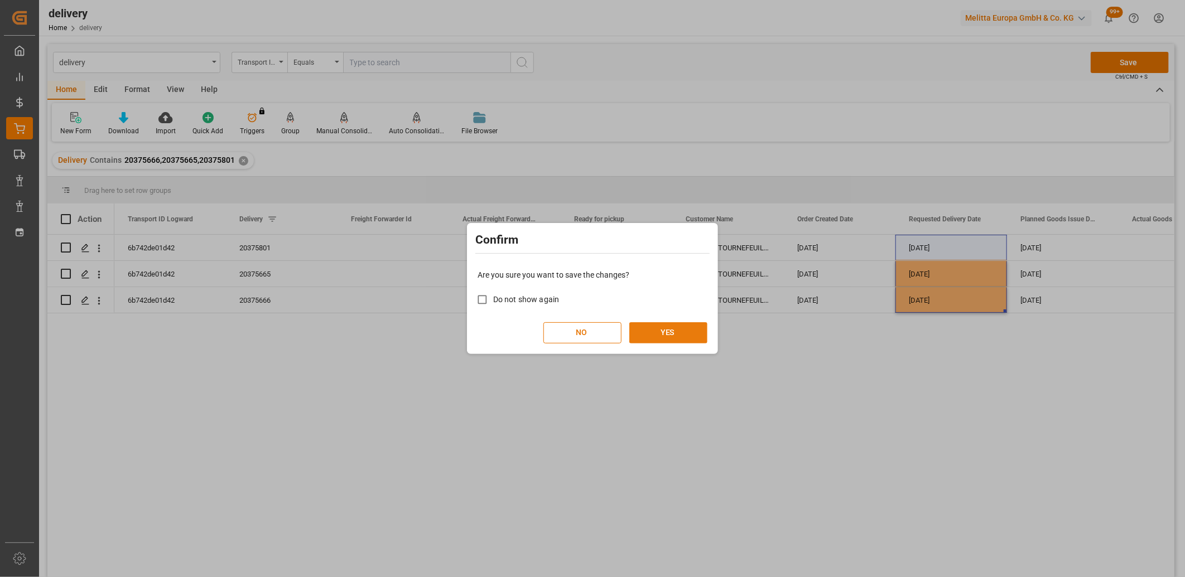
click at [696, 331] on button "YES" at bounding box center [668, 332] width 78 height 21
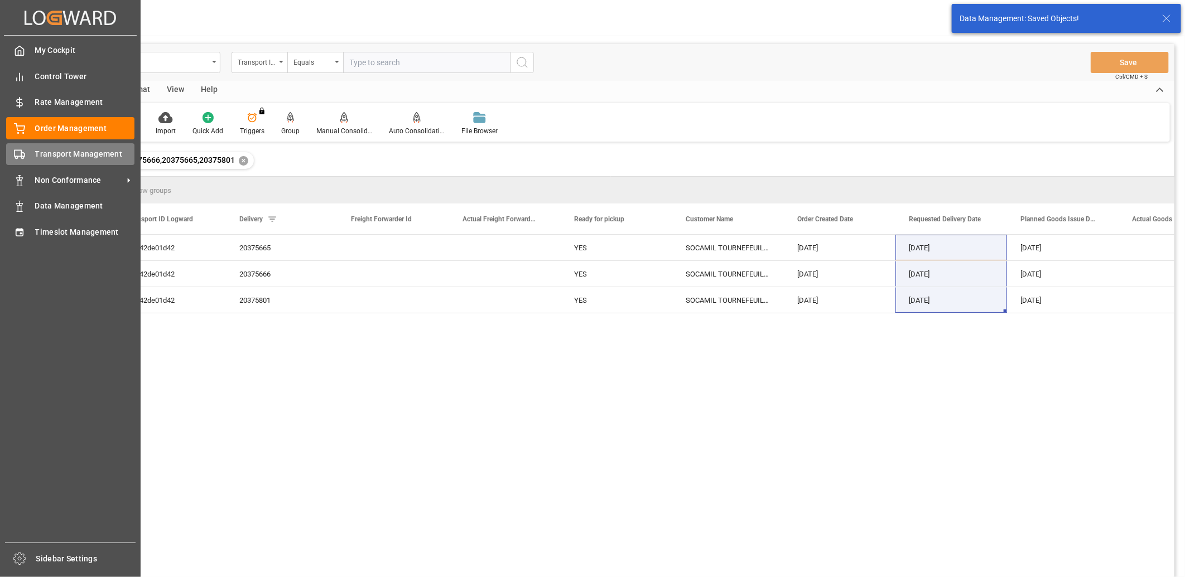
click at [15, 152] on icon at bounding box center [19, 154] width 11 height 11
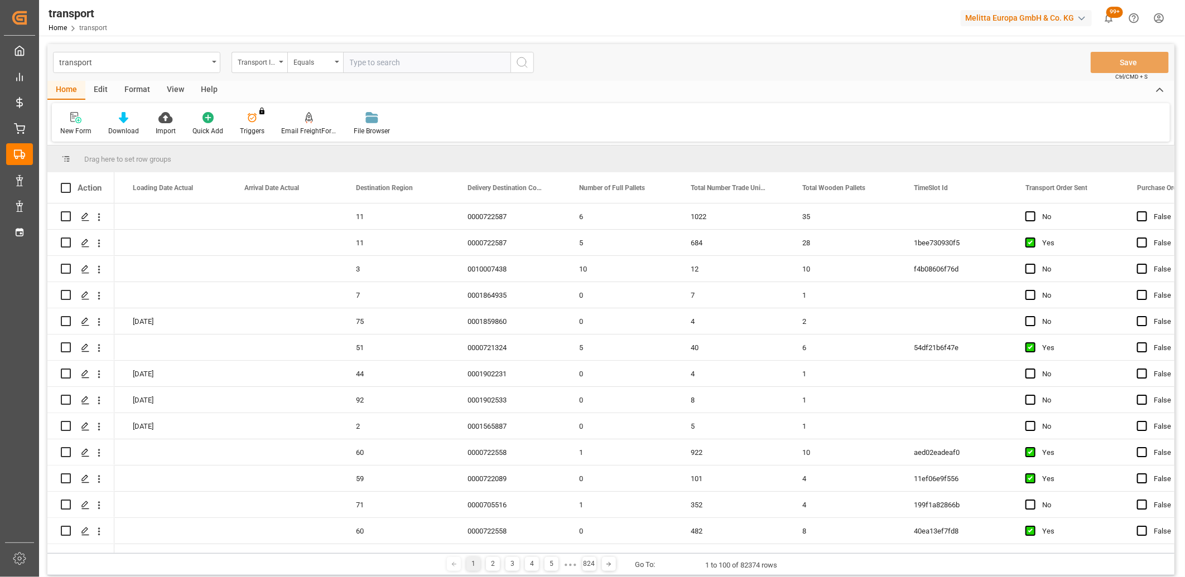
scroll to position [0, 2485]
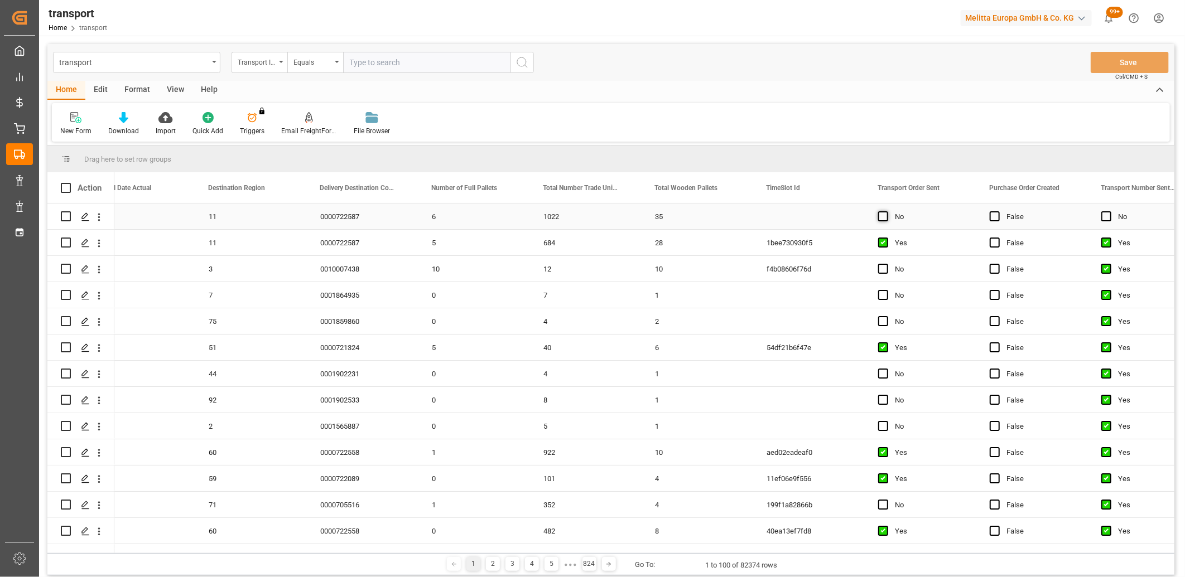
click at [883, 218] on span "Press SPACE to select this row." at bounding box center [883, 216] width 10 height 10
click at [886, 211] on input "Press SPACE to select this row." at bounding box center [886, 211] width 0 height 0
click at [1120, 62] on button "Save" at bounding box center [1130, 62] width 78 height 21
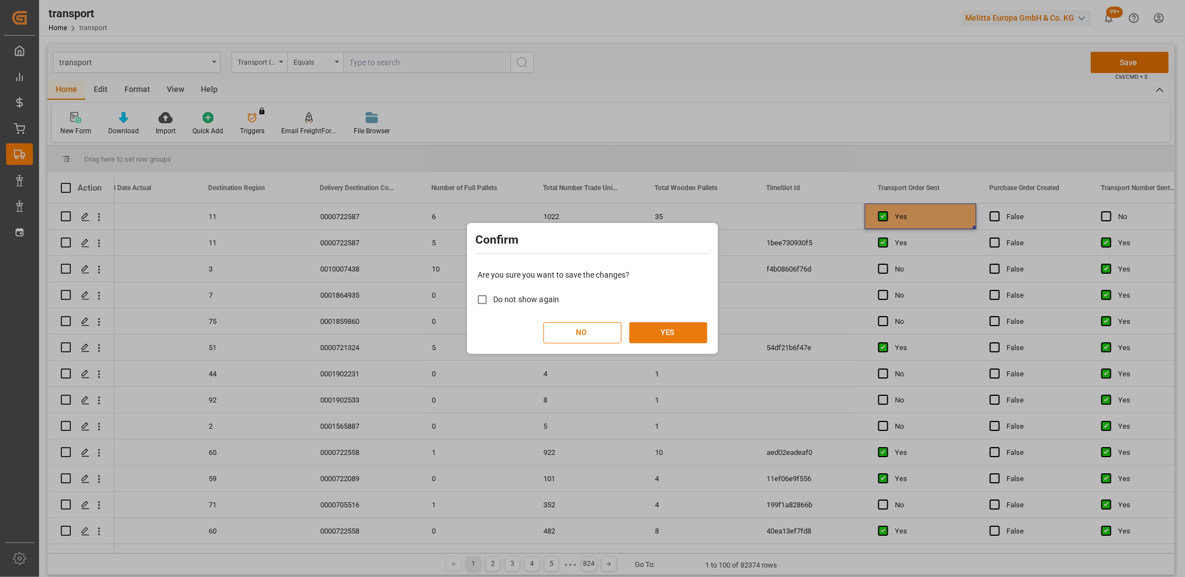
click at [653, 332] on button "YES" at bounding box center [668, 332] width 78 height 21
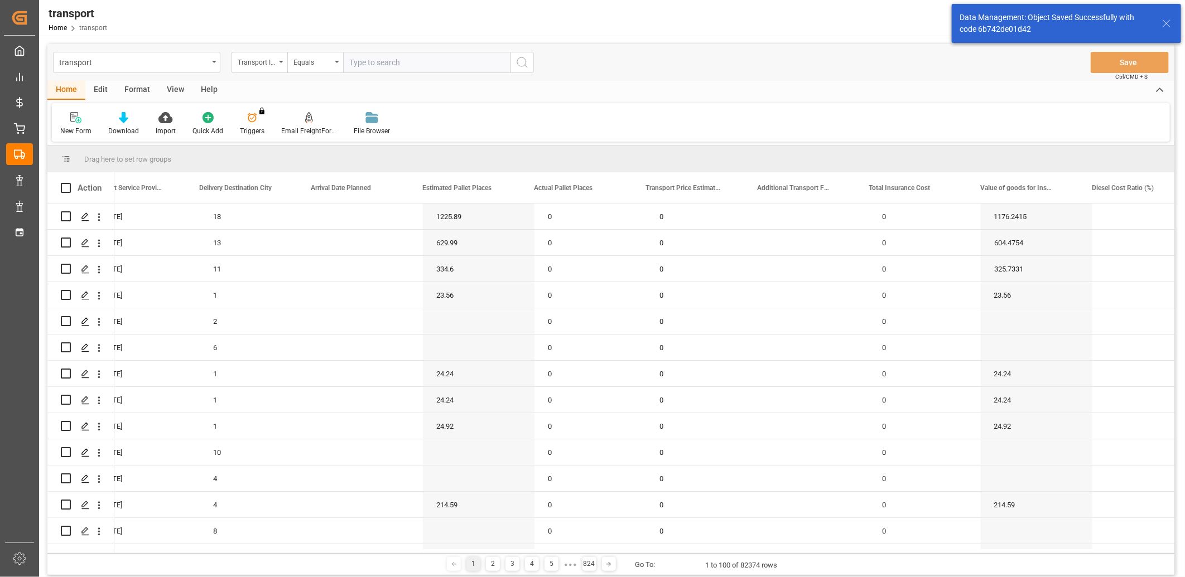
scroll to position [0, 0]
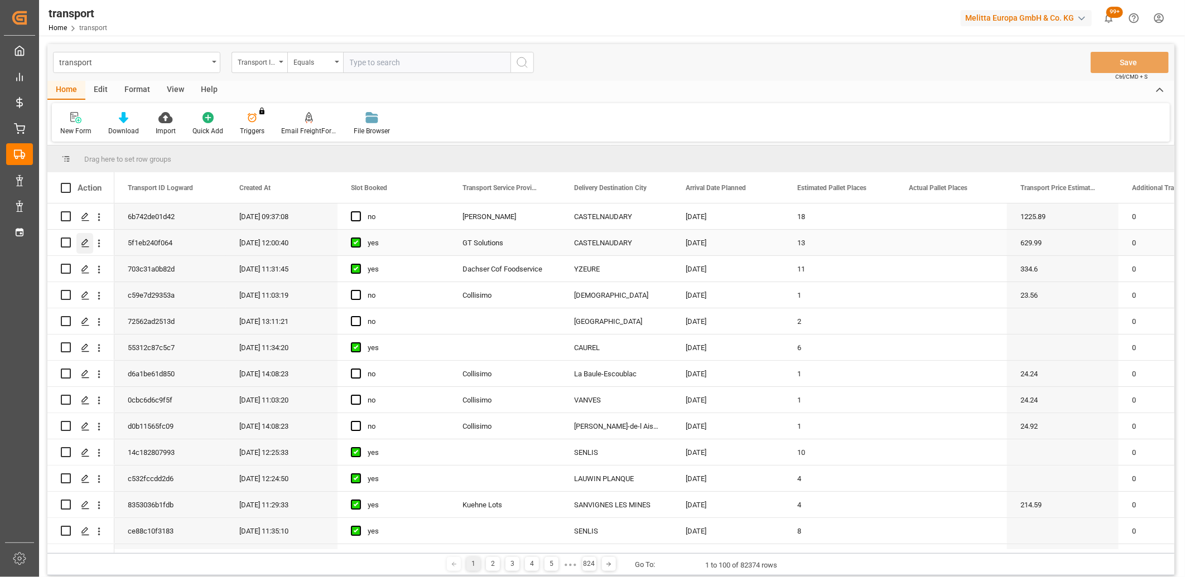
click at [84, 241] on polygon "Press SPACE to select this row." at bounding box center [85, 242] width 6 height 6
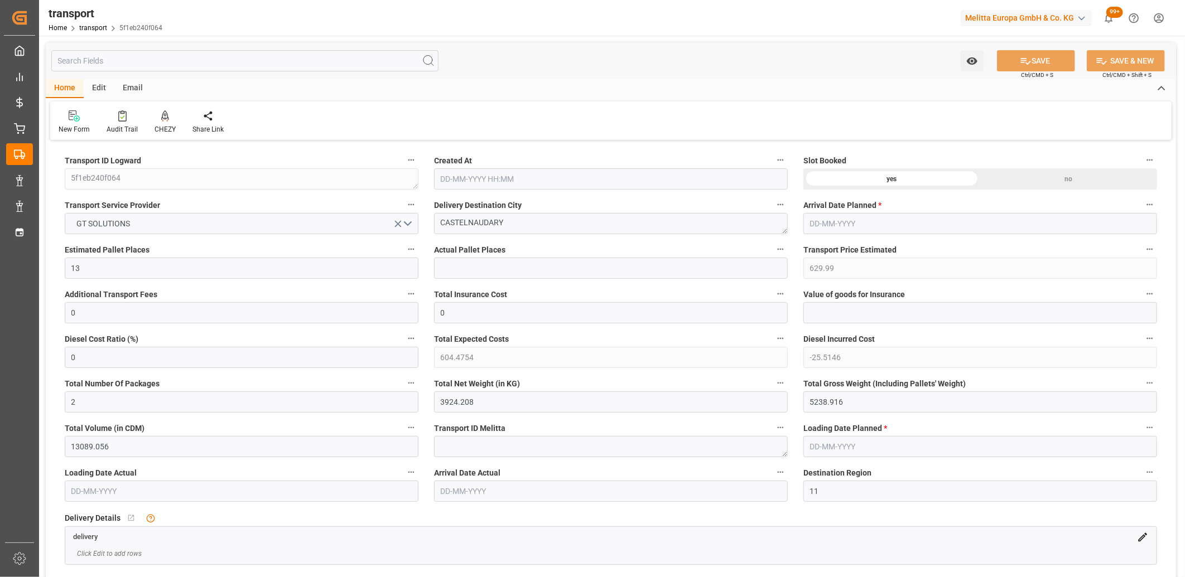
type input "06-08-2025 12:00"
type input "[DATE]"
drag, startPoint x: 850, startPoint y: 399, endPoint x: 789, endPoint y: 401, distance: 60.8
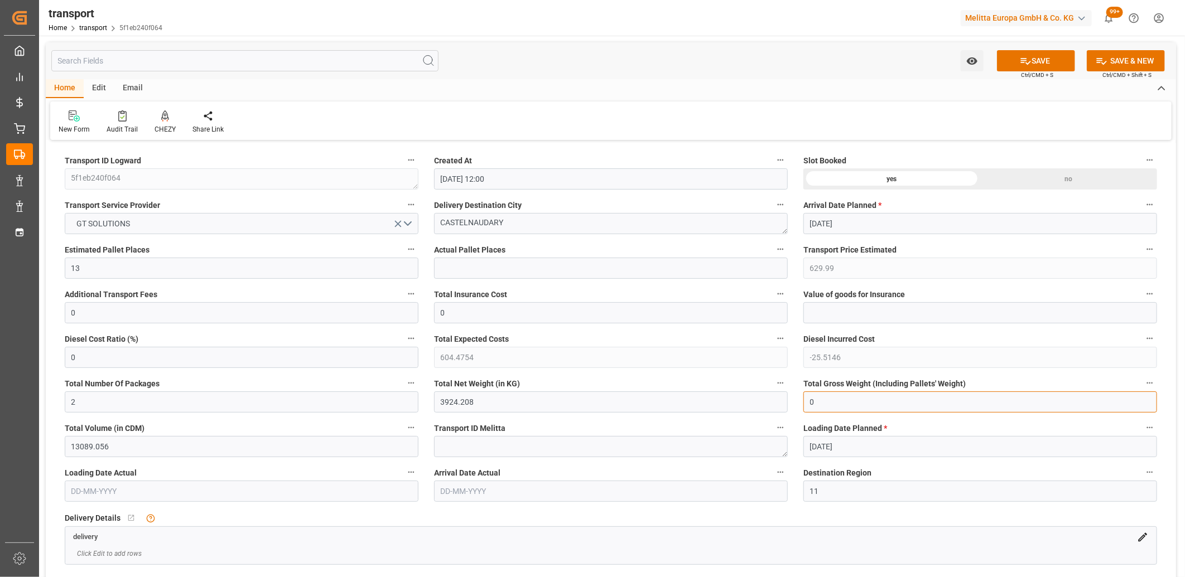
type input "0"
drag, startPoint x: 536, startPoint y: 408, endPoint x: 423, endPoint y: 408, distance: 113.2
type input "0"
drag, startPoint x: 80, startPoint y: 406, endPoint x: 54, endPoint y: 406, distance: 26.2
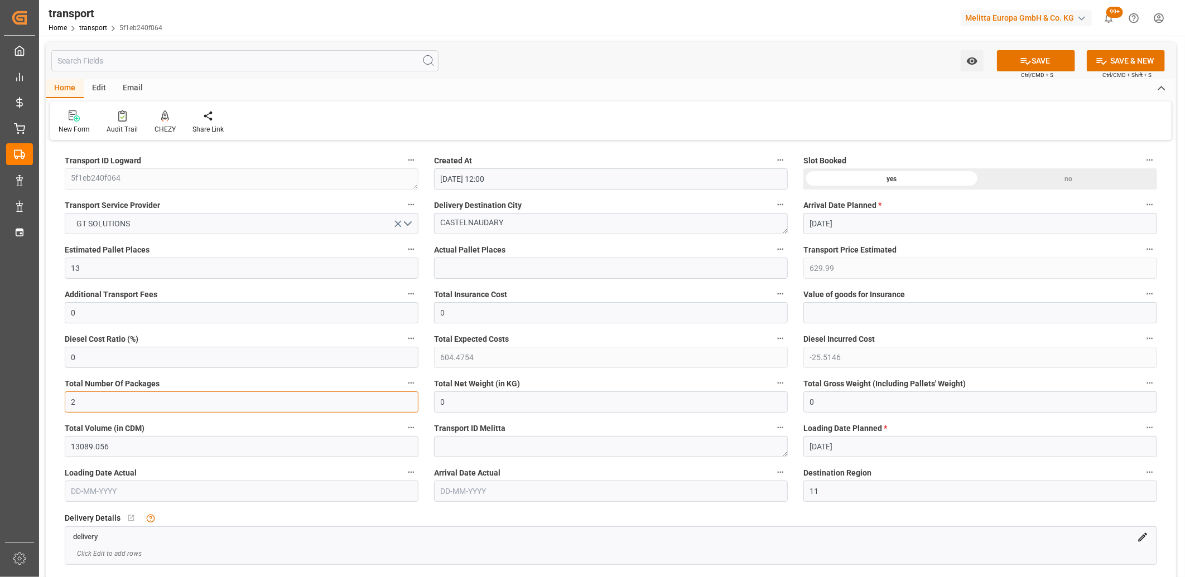
click at [57, 406] on div "Total Number Of Packages 2" at bounding box center [241, 394] width 369 height 45
type input "0"
drag, startPoint x: 92, startPoint y: 269, endPoint x: 50, endPoint y: 271, distance: 41.9
type input "0"
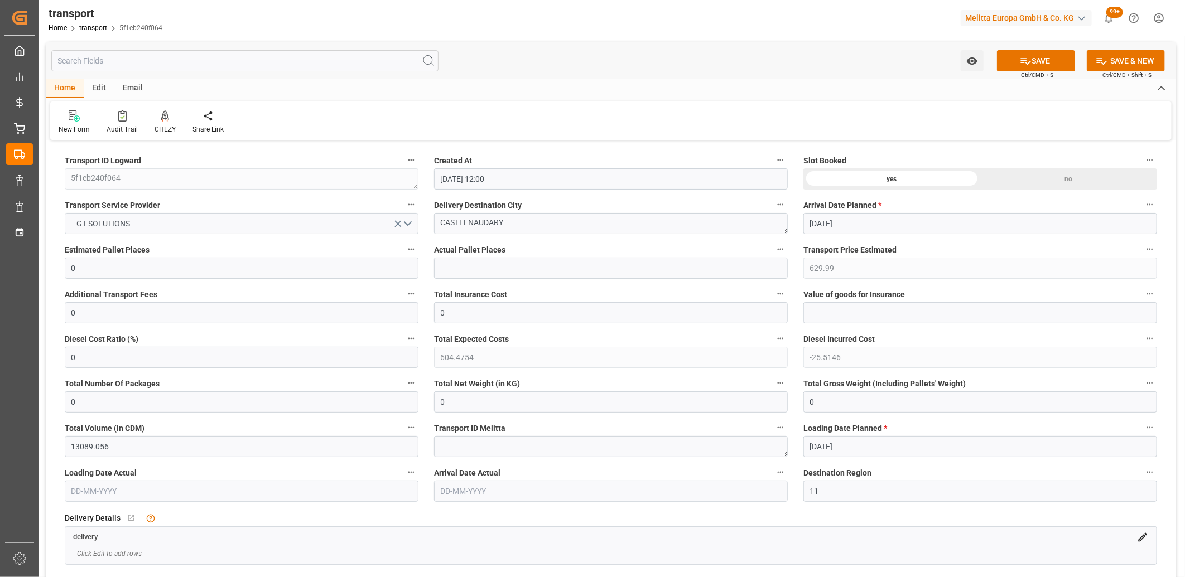
click at [395, 220] on icon "open menu" at bounding box center [398, 224] width 12 height 12
drag, startPoint x: 541, startPoint y: 234, endPoint x: 531, endPoint y: 228, distance: 12.1
click at [536, 233] on div "Delivery Destination City CASTELNAUDARY" at bounding box center [610, 216] width 369 height 45
drag, startPoint x: 529, startPoint y: 227, endPoint x: 445, endPoint y: 224, distance: 84.3
click at [445, 224] on textarea "CASTELNAUDARY" at bounding box center [611, 223] width 354 height 21
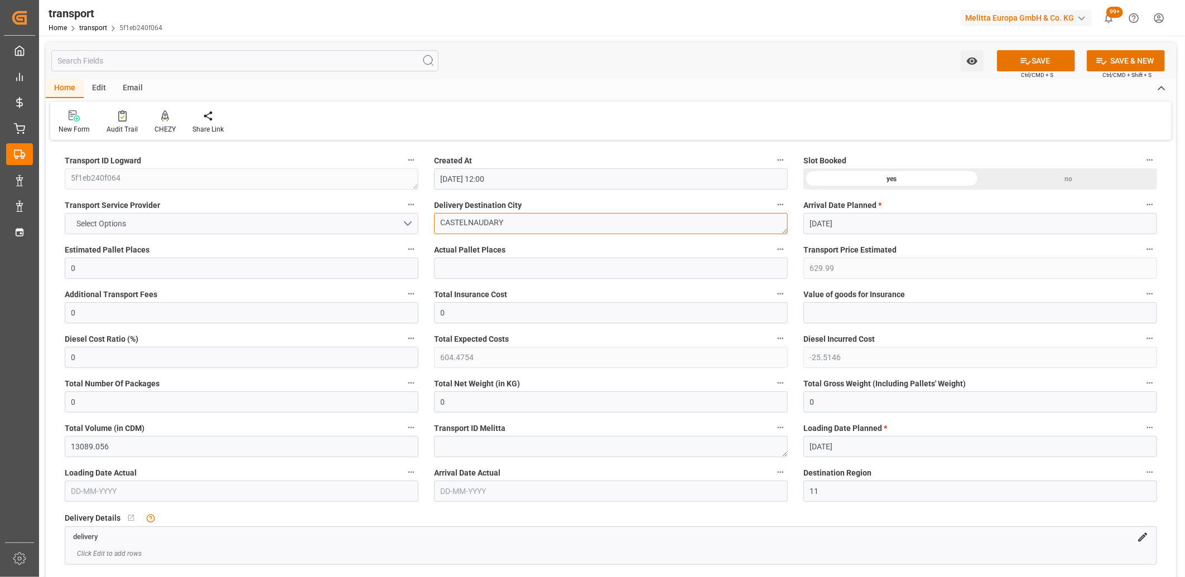
click at [543, 233] on textarea "CASTELNAUDARY" at bounding box center [611, 223] width 354 height 21
drag, startPoint x: 529, startPoint y: 221, endPoint x: 420, endPoint y: 219, distance: 108.8
click at [1031, 180] on div "no" at bounding box center [1068, 178] width 177 height 21
click at [1032, 56] on button "SAVE" at bounding box center [1036, 60] width 78 height 21
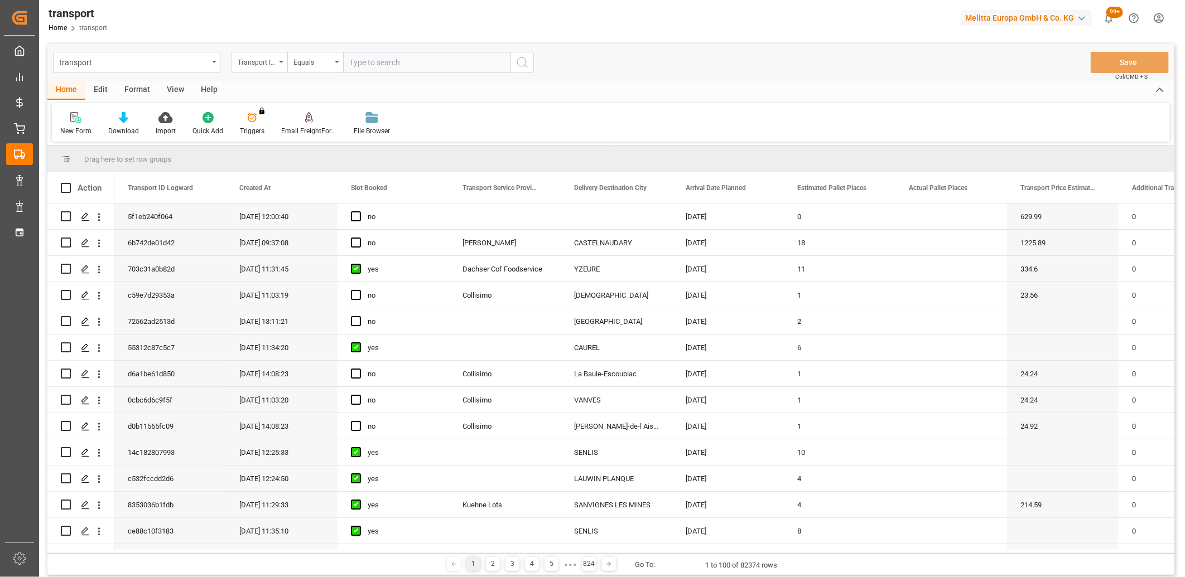
click at [100, 92] on div "Edit" at bounding box center [100, 90] width 31 height 19
click at [66, 216] on input "Press Space to toggle row selection (unchecked)" at bounding box center [66, 216] width 10 height 10
checkbox input "true"
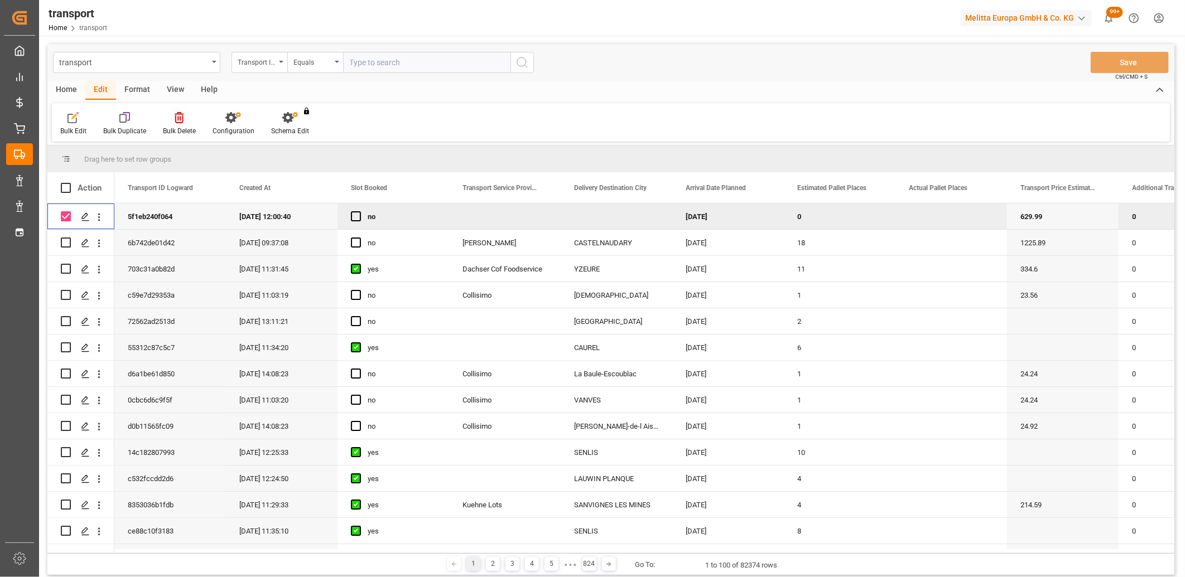
click at [175, 120] on icon at bounding box center [179, 117] width 9 height 11
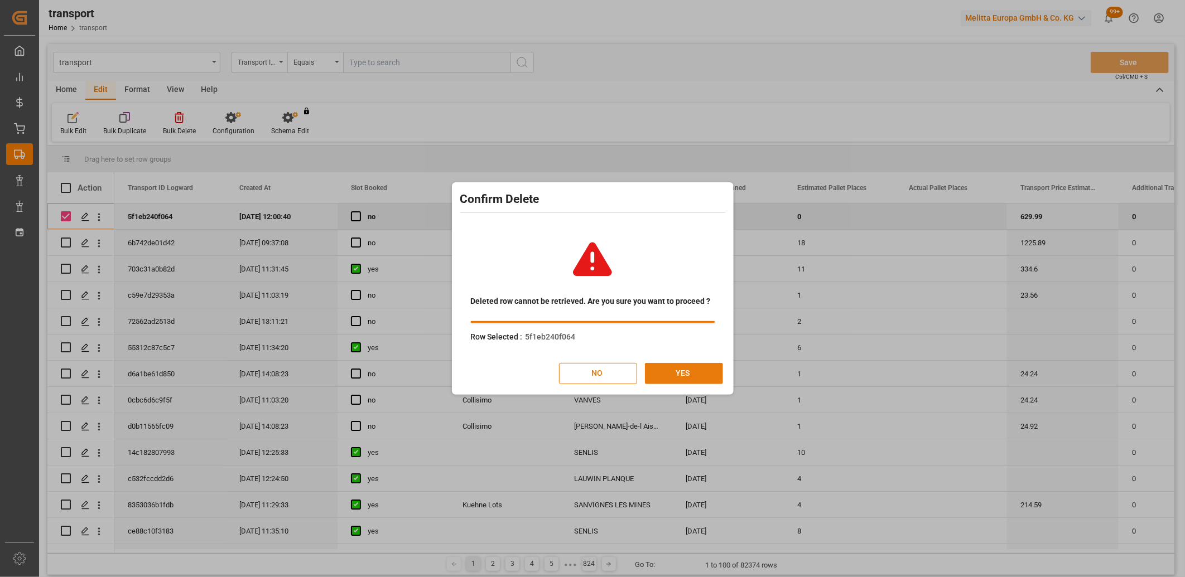
click at [696, 370] on button "YES" at bounding box center [684, 373] width 78 height 21
